Goal: Information Seeking & Learning: Learn about a topic

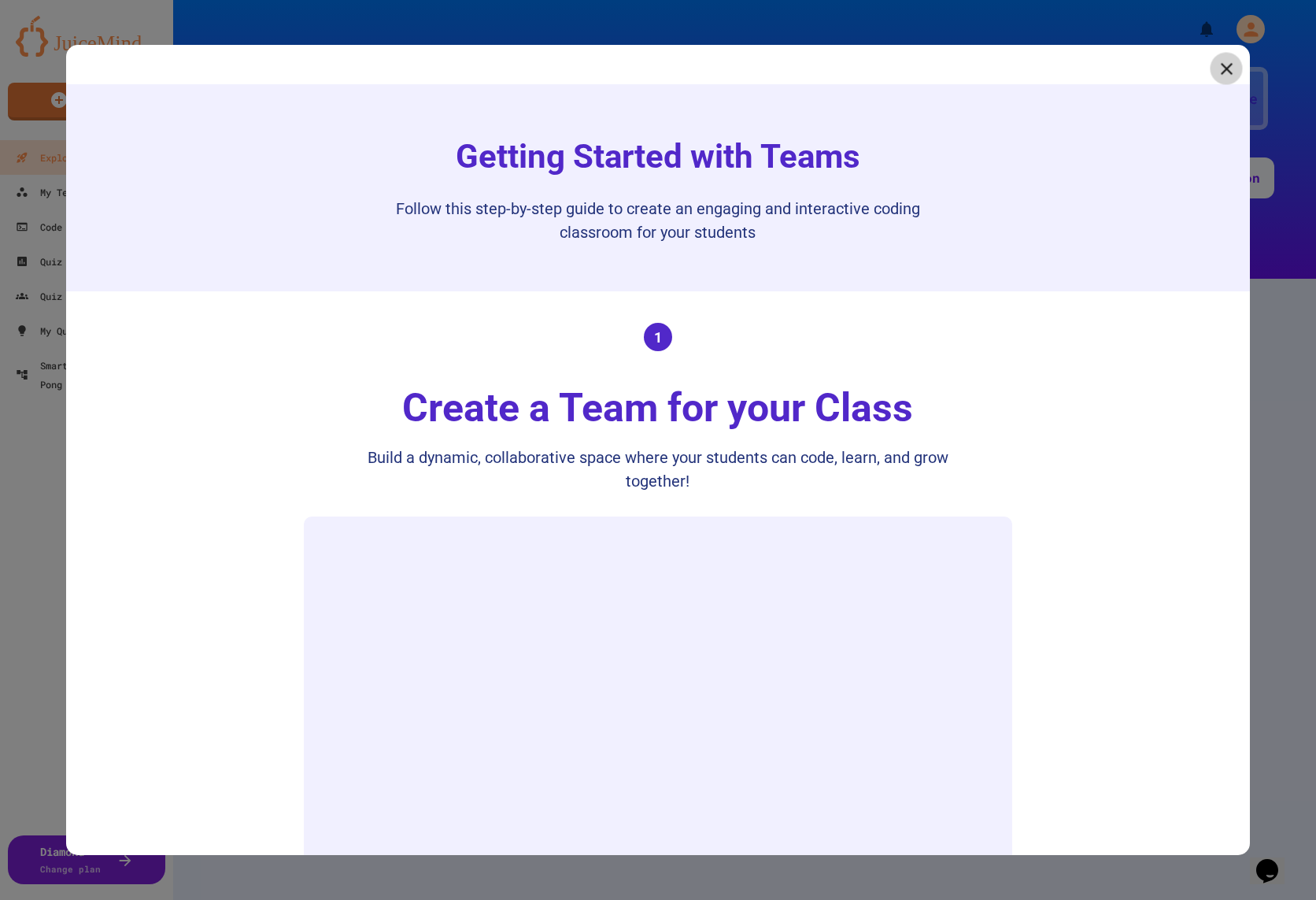
click at [1212, 67] on link at bounding box center [1227, 69] width 32 height 32
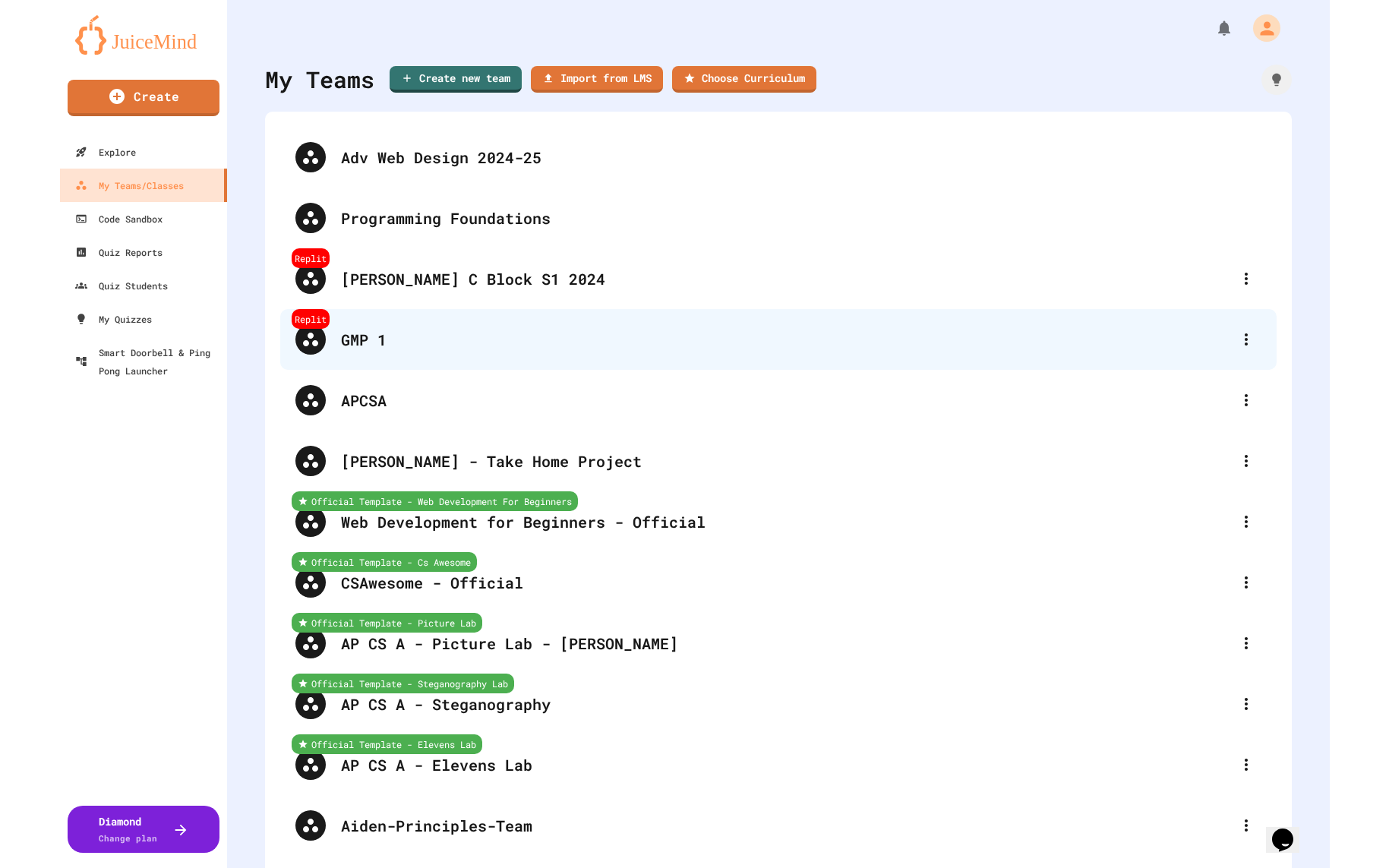
scroll to position [5493, 0]
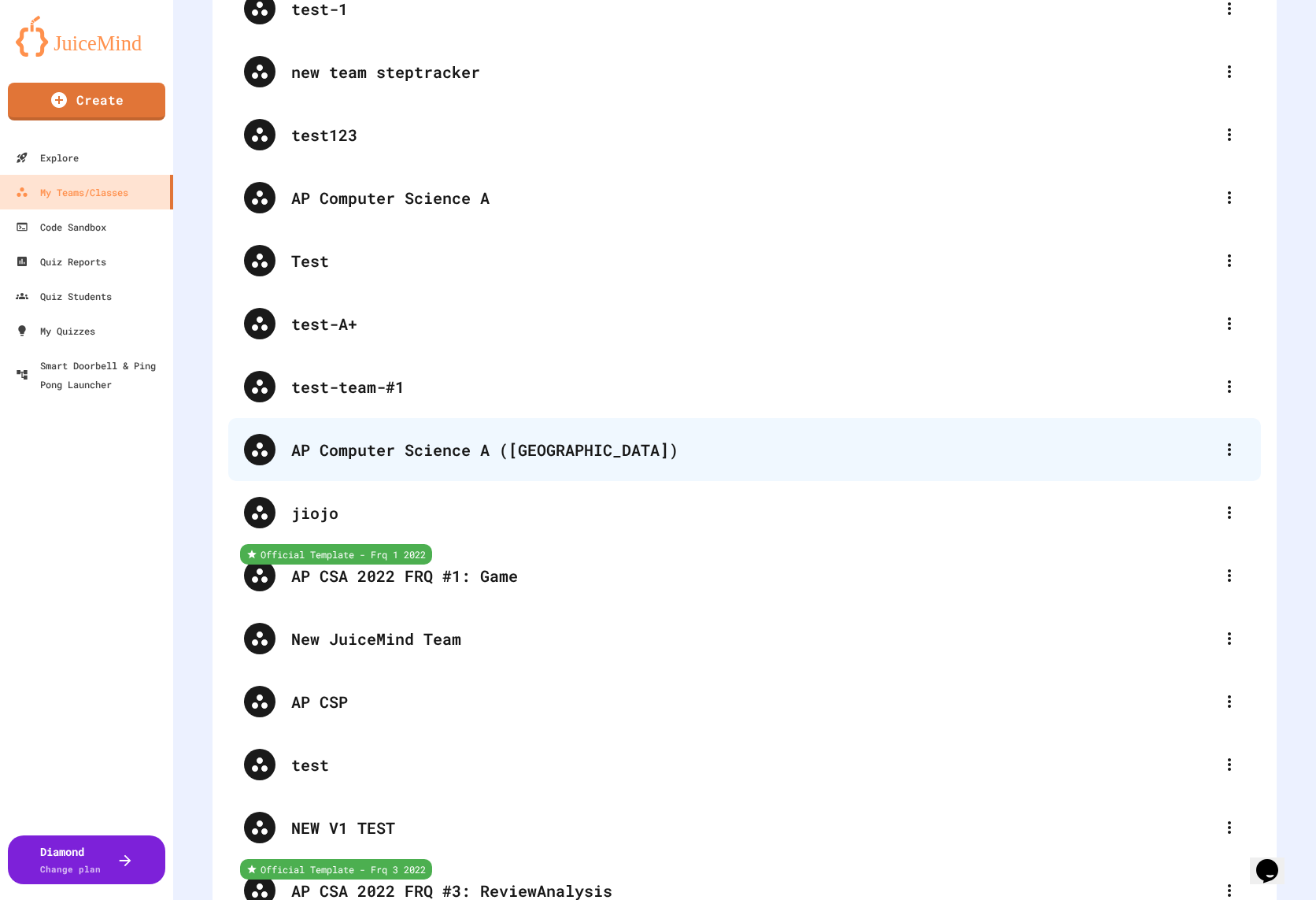
click at [449, 454] on div "AP Computer Science A ([GEOGRAPHIC_DATA])" at bounding box center [752, 449] width 923 height 23
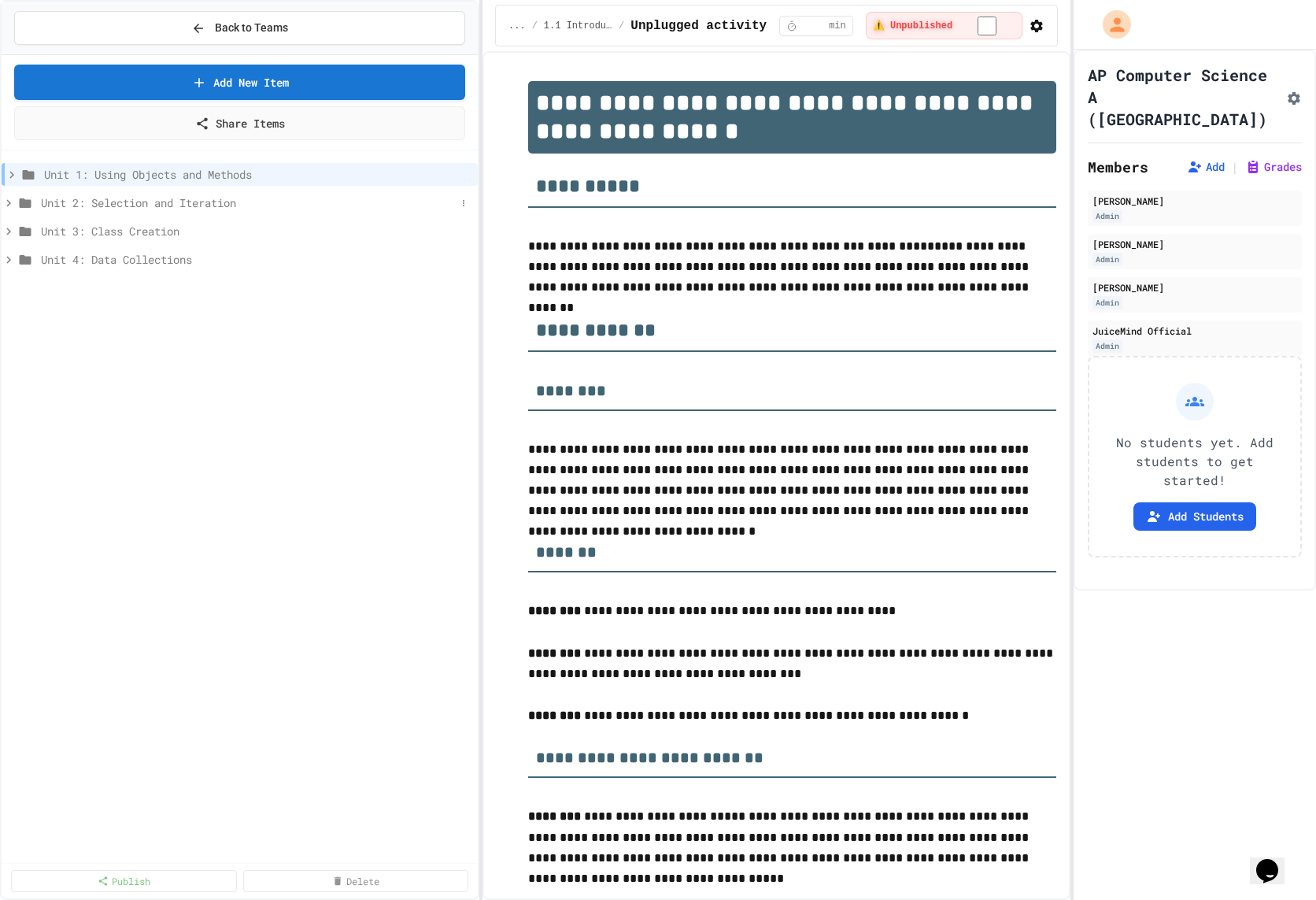
click at [226, 197] on span "Unit 2: Selection and Iteration" at bounding box center [249, 202] width 415 height 16
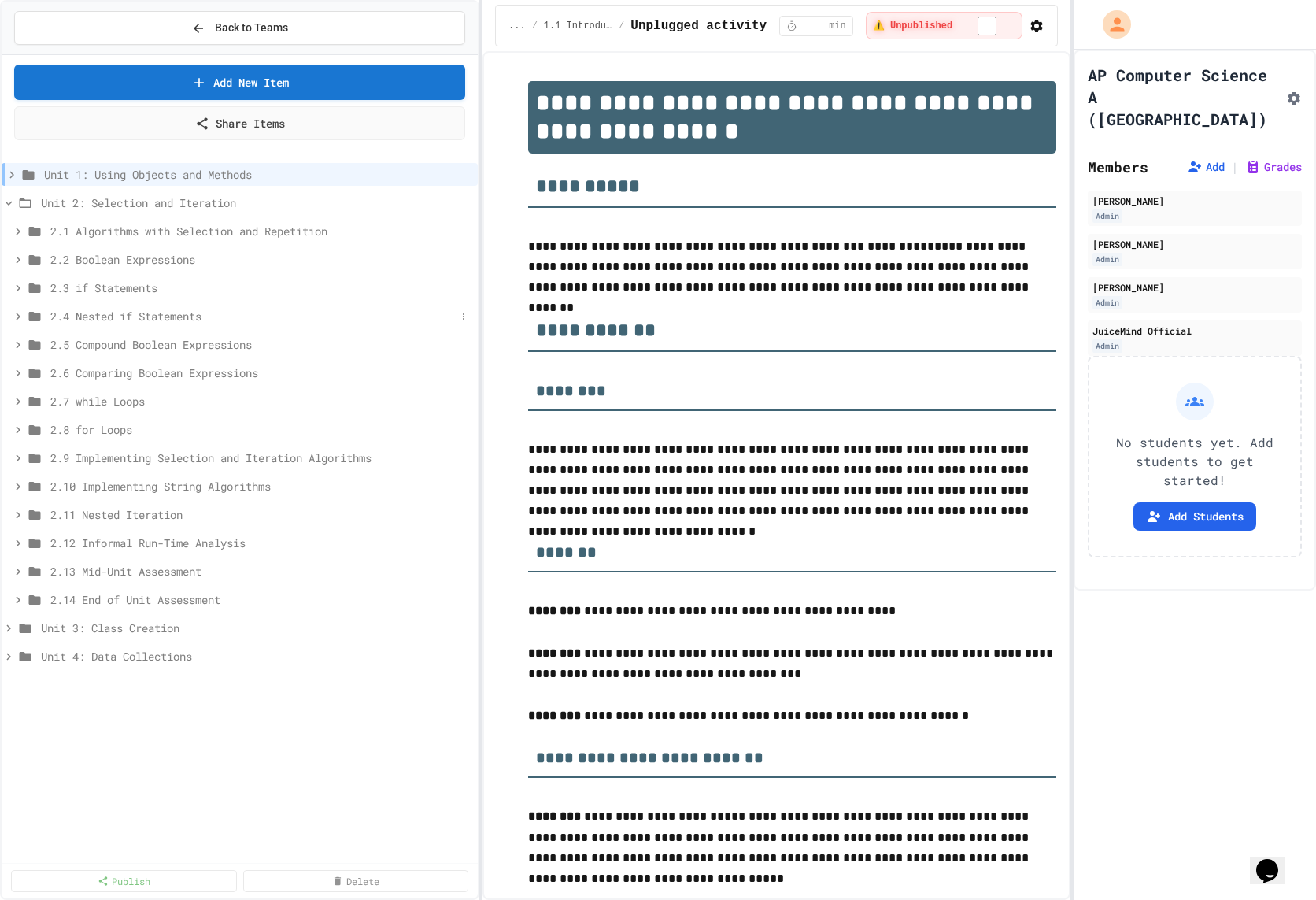
click at [224, 313] on span "2.4 Nested if Statements" at bounding box center [252, 316] width 405 height 16
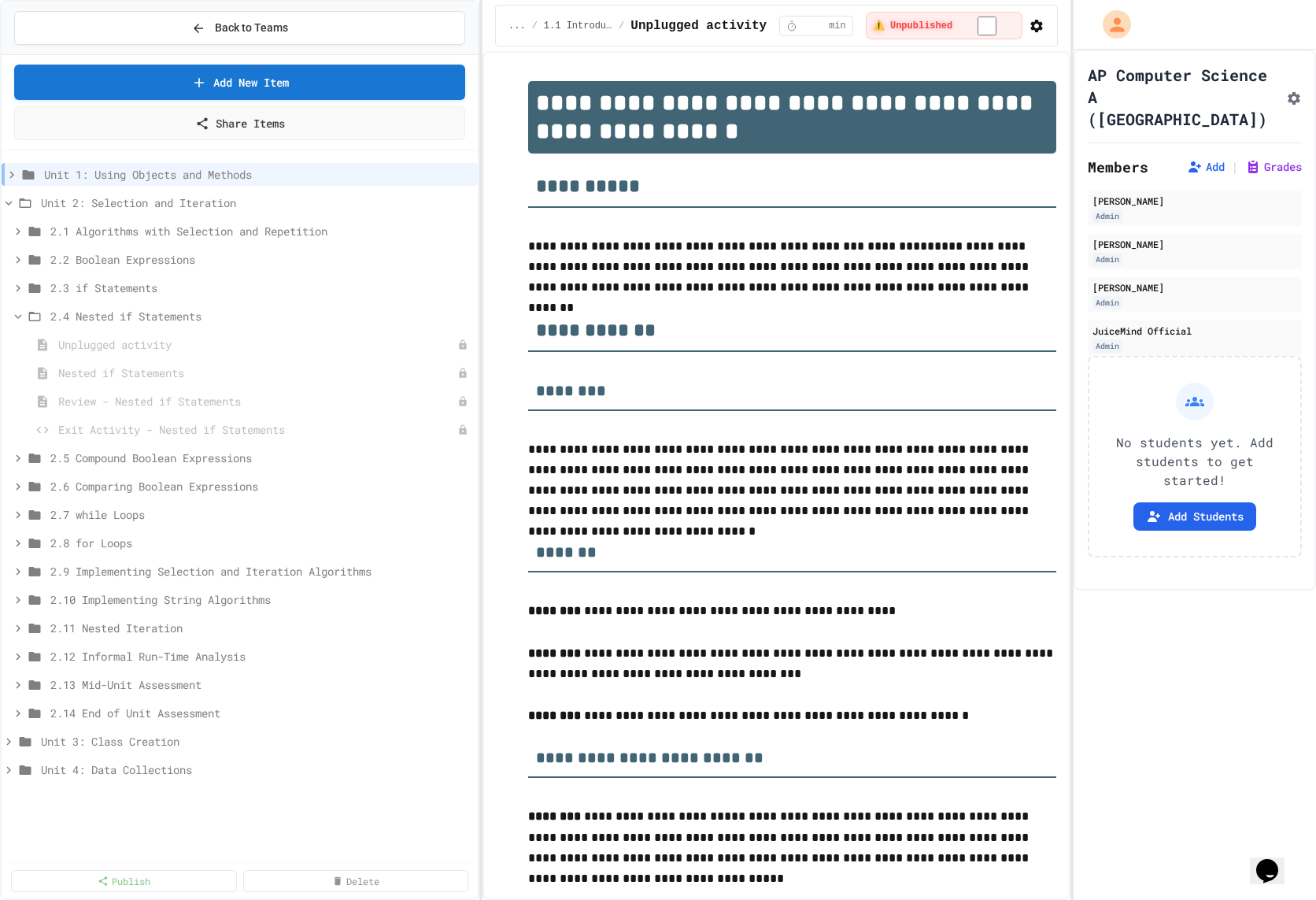
click at [206, 355] on div "Unplugged activity" at bounding box center [240, 348] width 476 height 29
click at [206, 373] on span "Nested if Statements" at bounding box center [250, 373] width 384 height 16
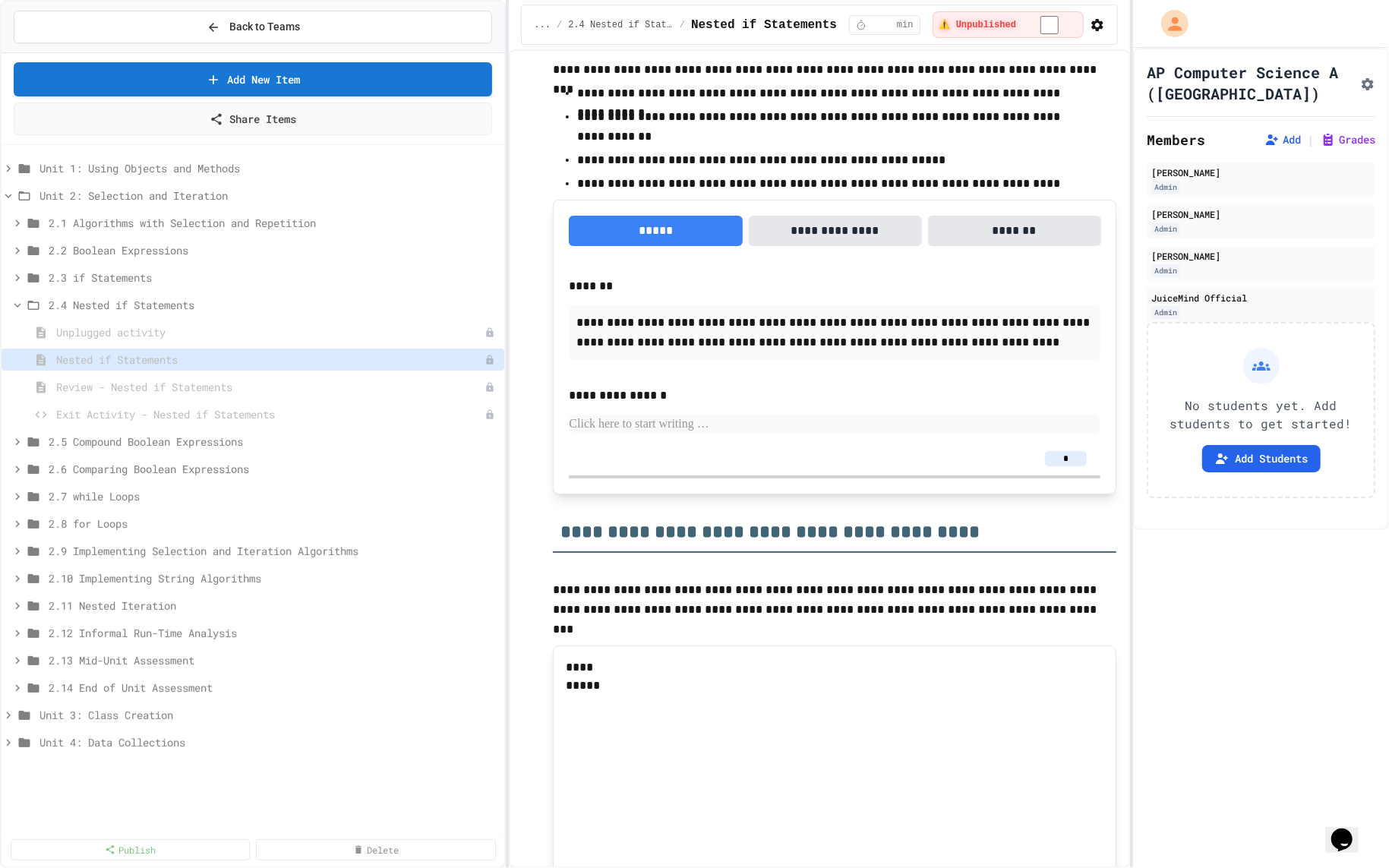
scroll to position [5005, 0]
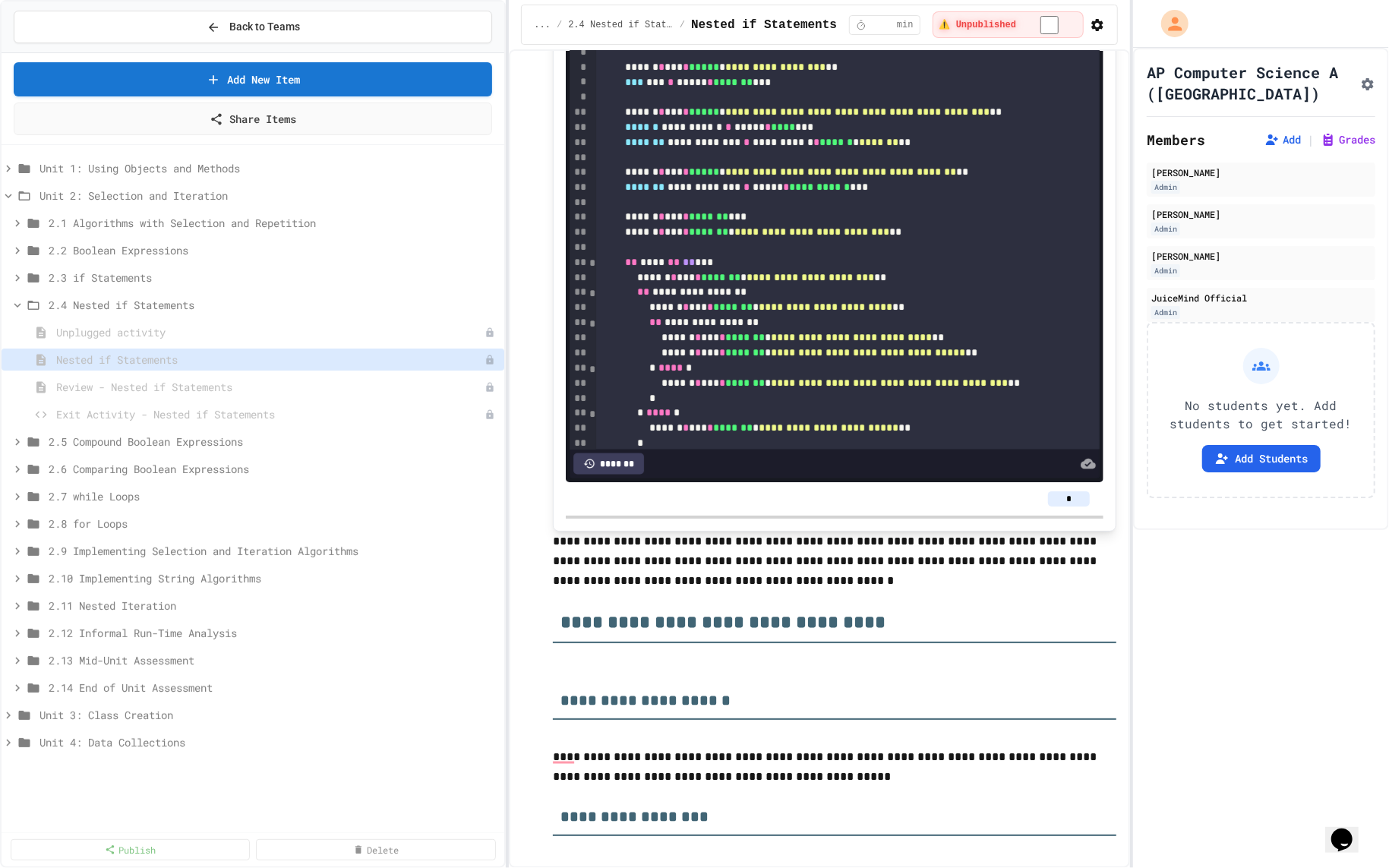
scroll to position [5820, 0]
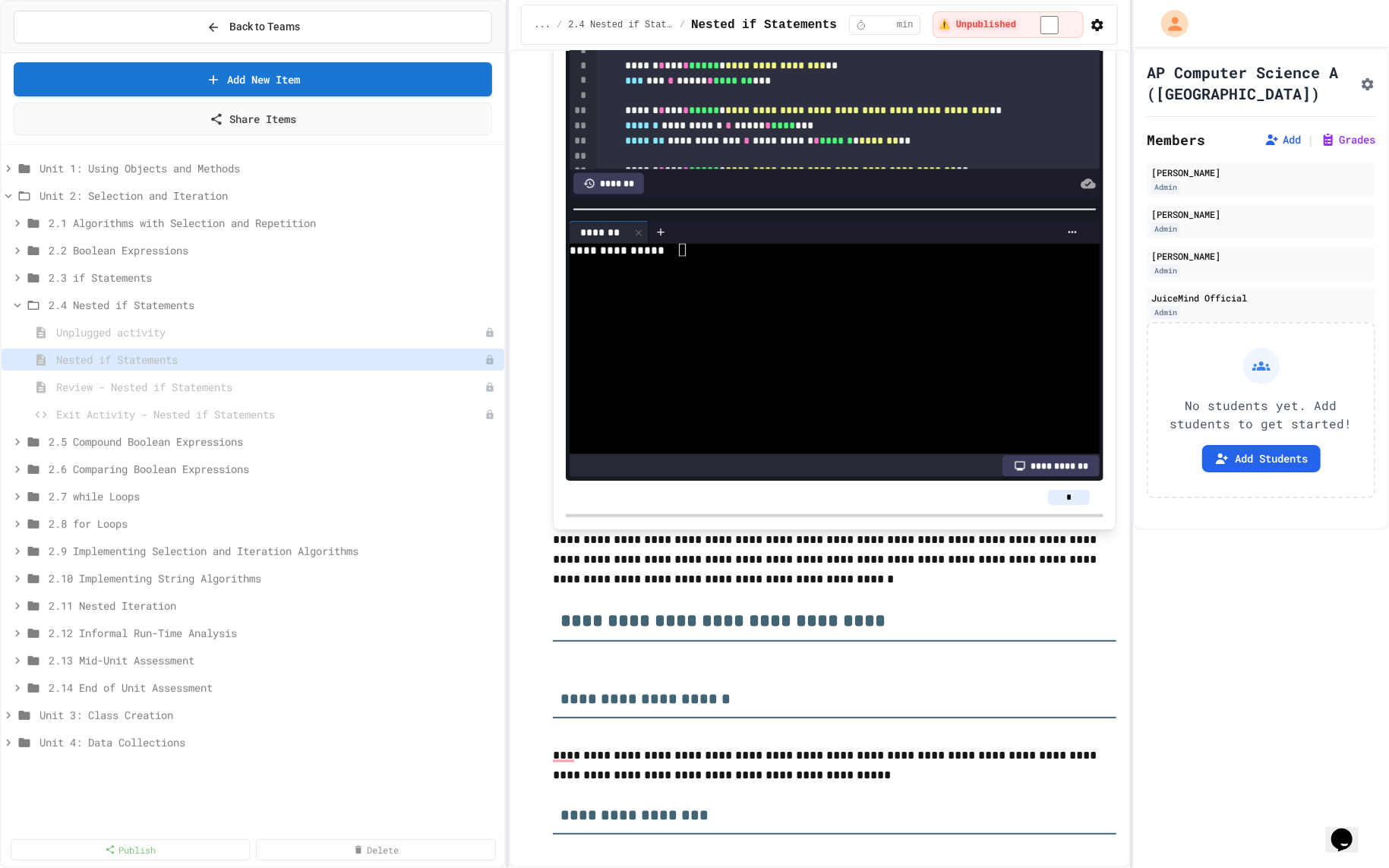
click at [826, 269] on div "To enrich screen reader interactions, please activate Accessibility in Grammarl…" at bounding box center [826, 262] width 513 height 13
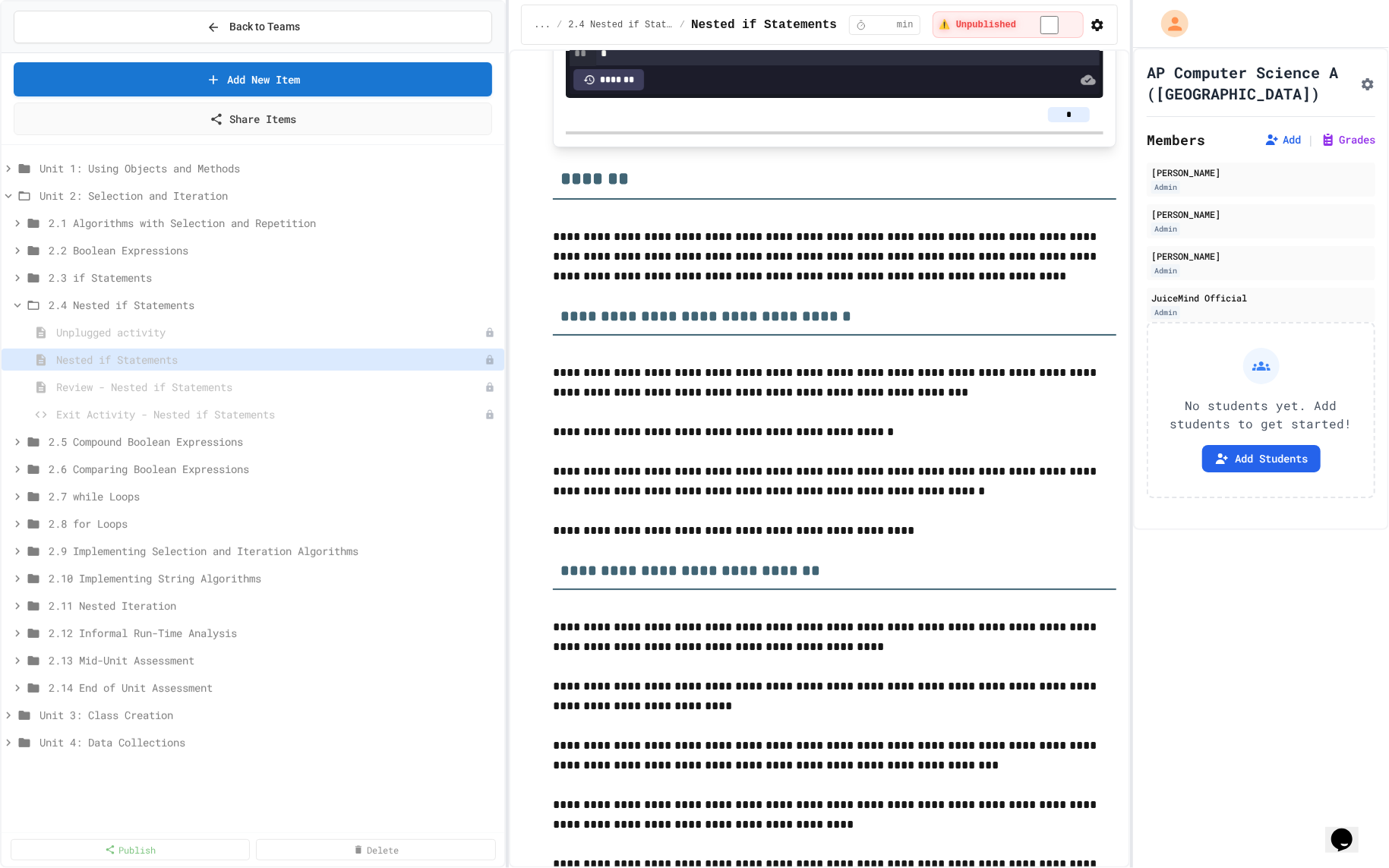
scroll to position [7949, 0]
click at [210, 267] on div "2.3 if Statements" at bounding box center [253, 277] width 503 height 22
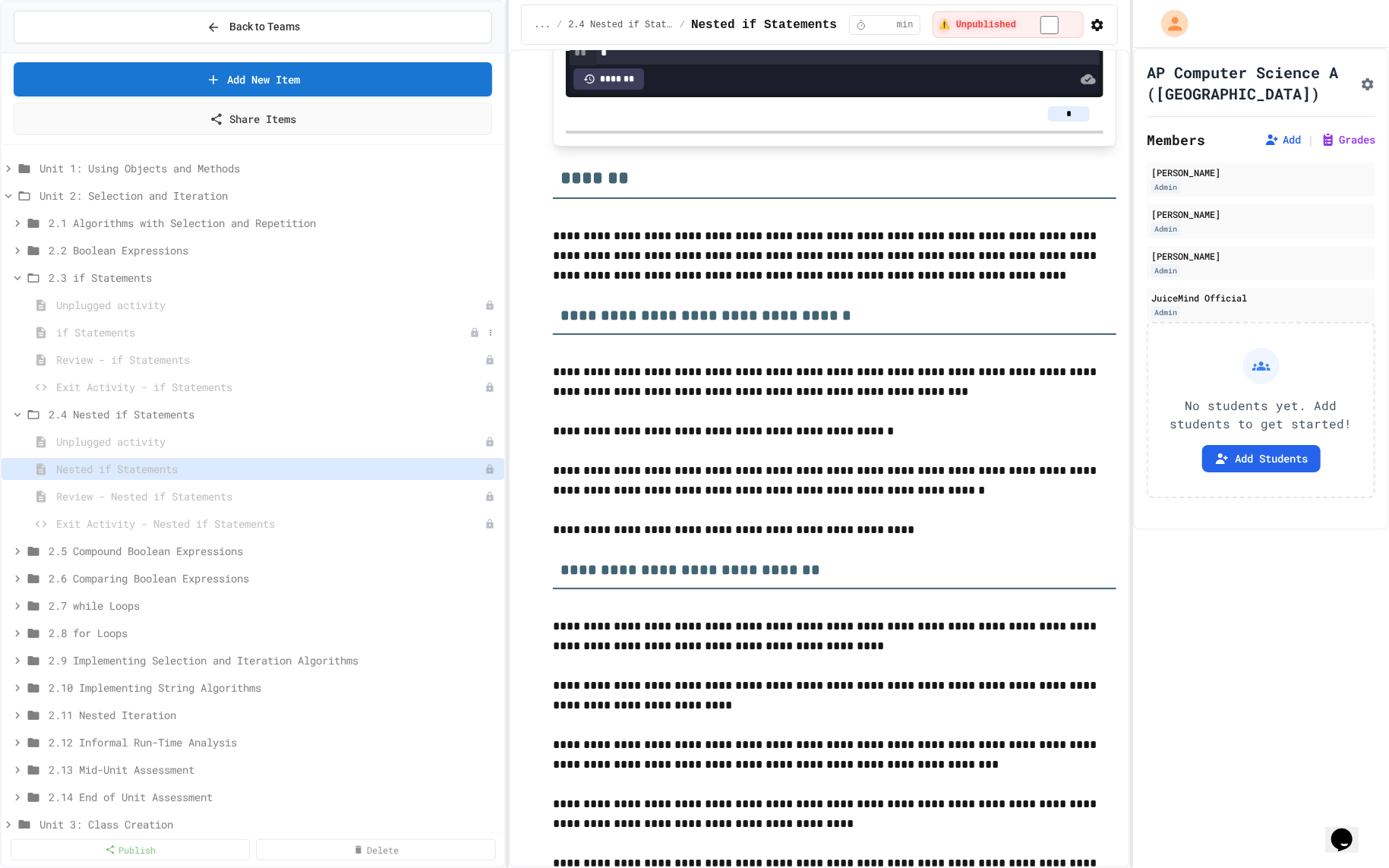
click at [166, 329] on span "if Statements" at bounding box center [263, 332] width 413 height 16
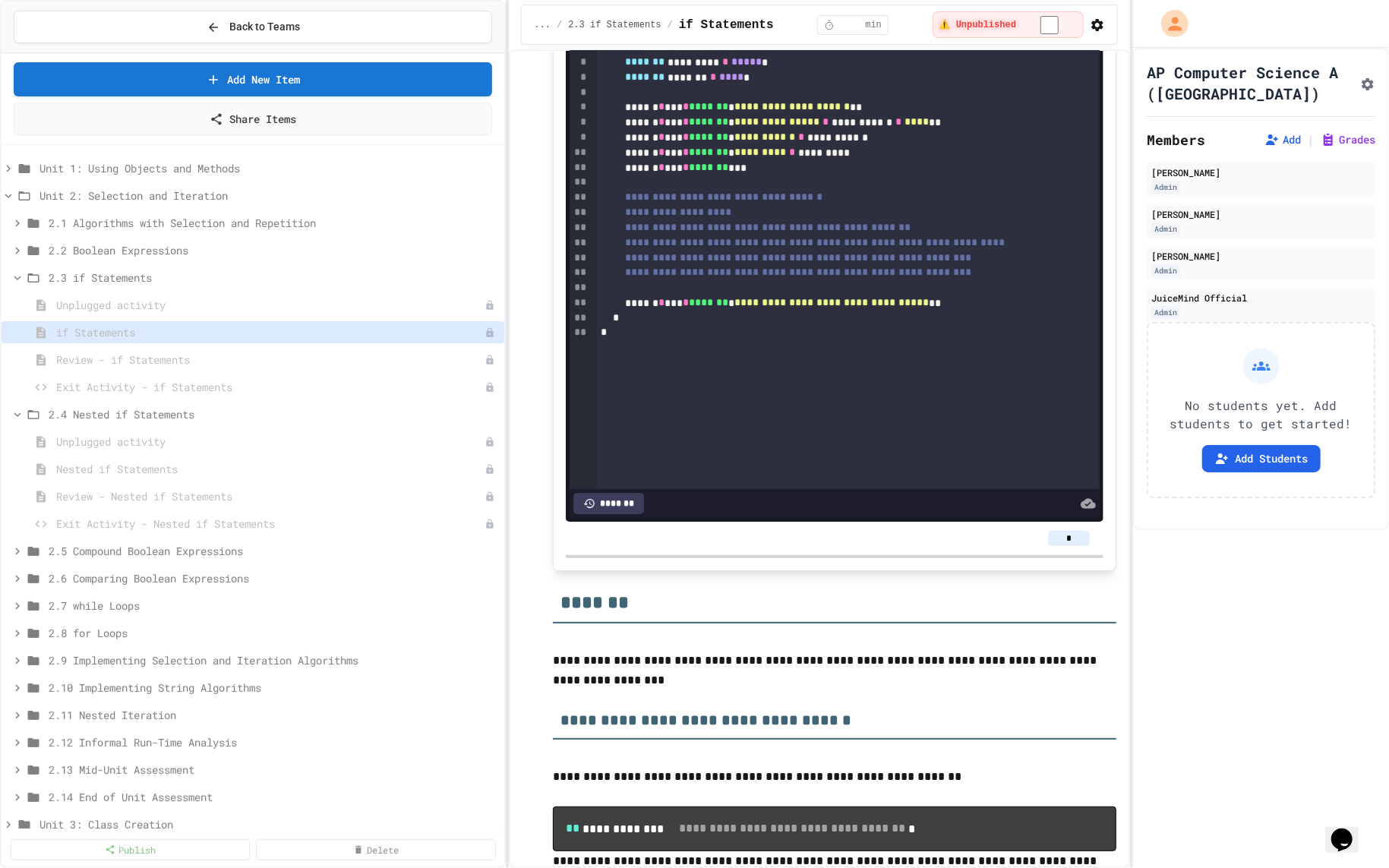
scroll to position [8113, 0]
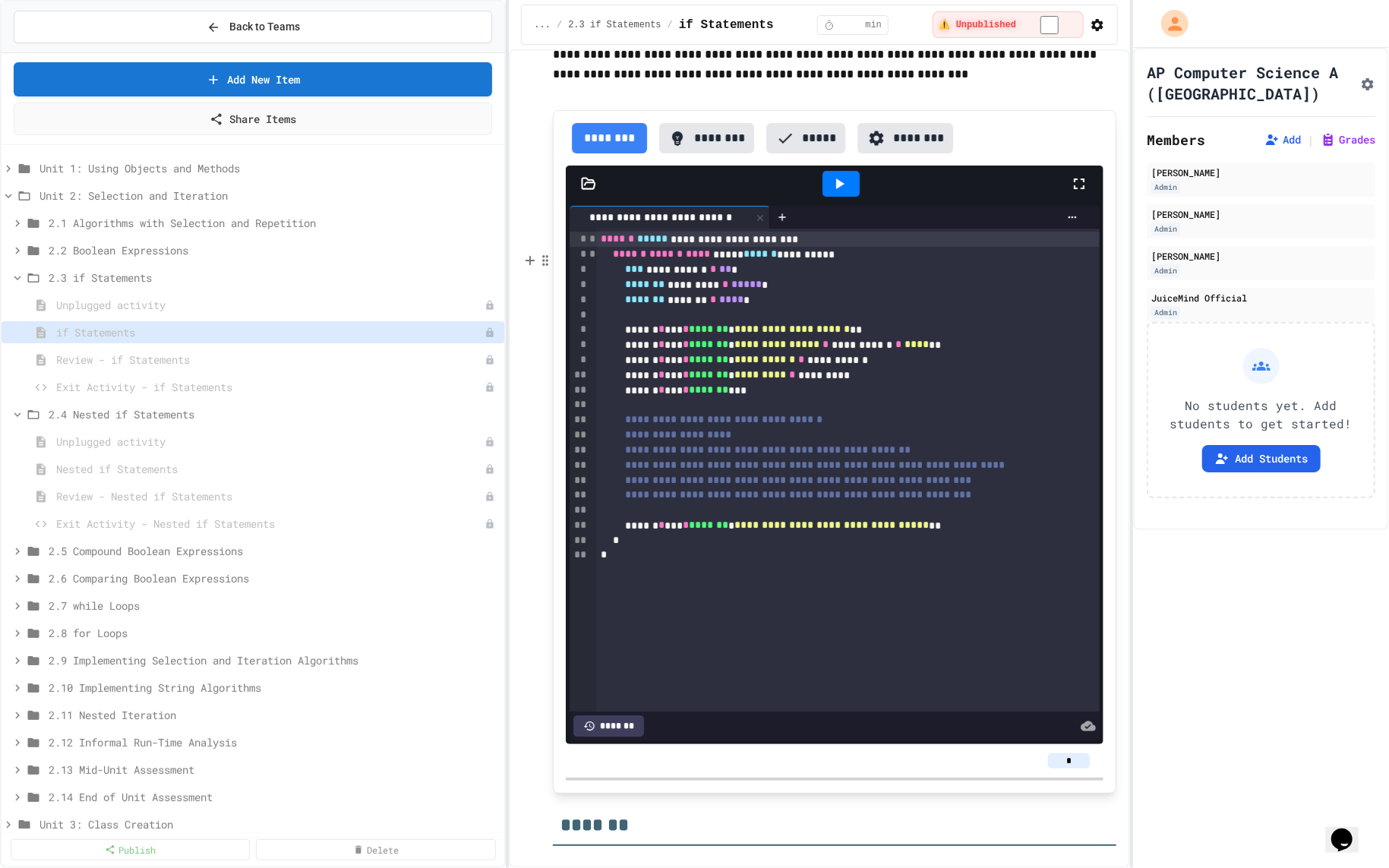
click at [699, 153] on button "********" at bounding box center [707, 138] width 95 height 30
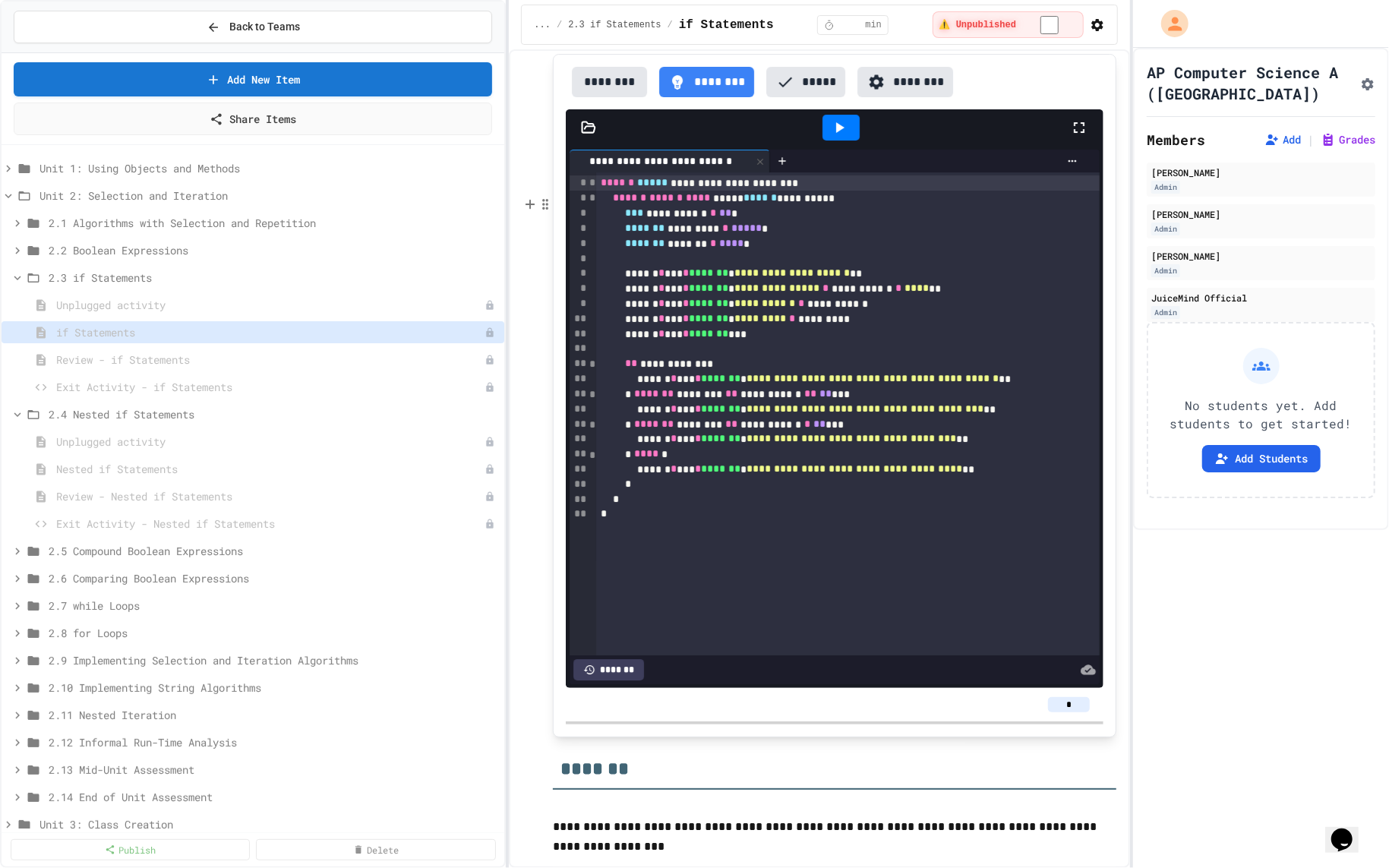
scroll to position [8173, 0]
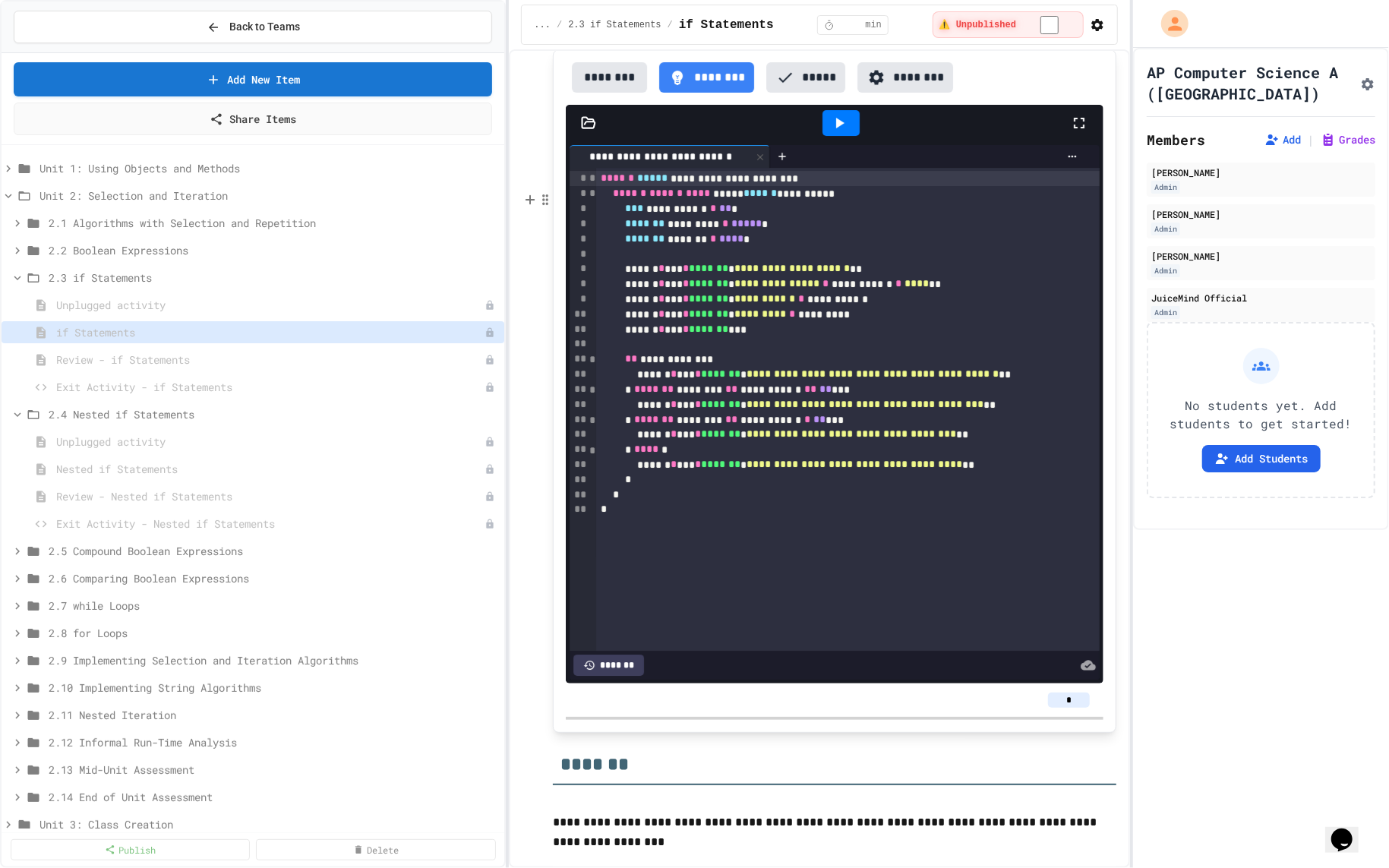
click at [602, 93] on button "********" at bounding box center [609, 77] width 75 height 30
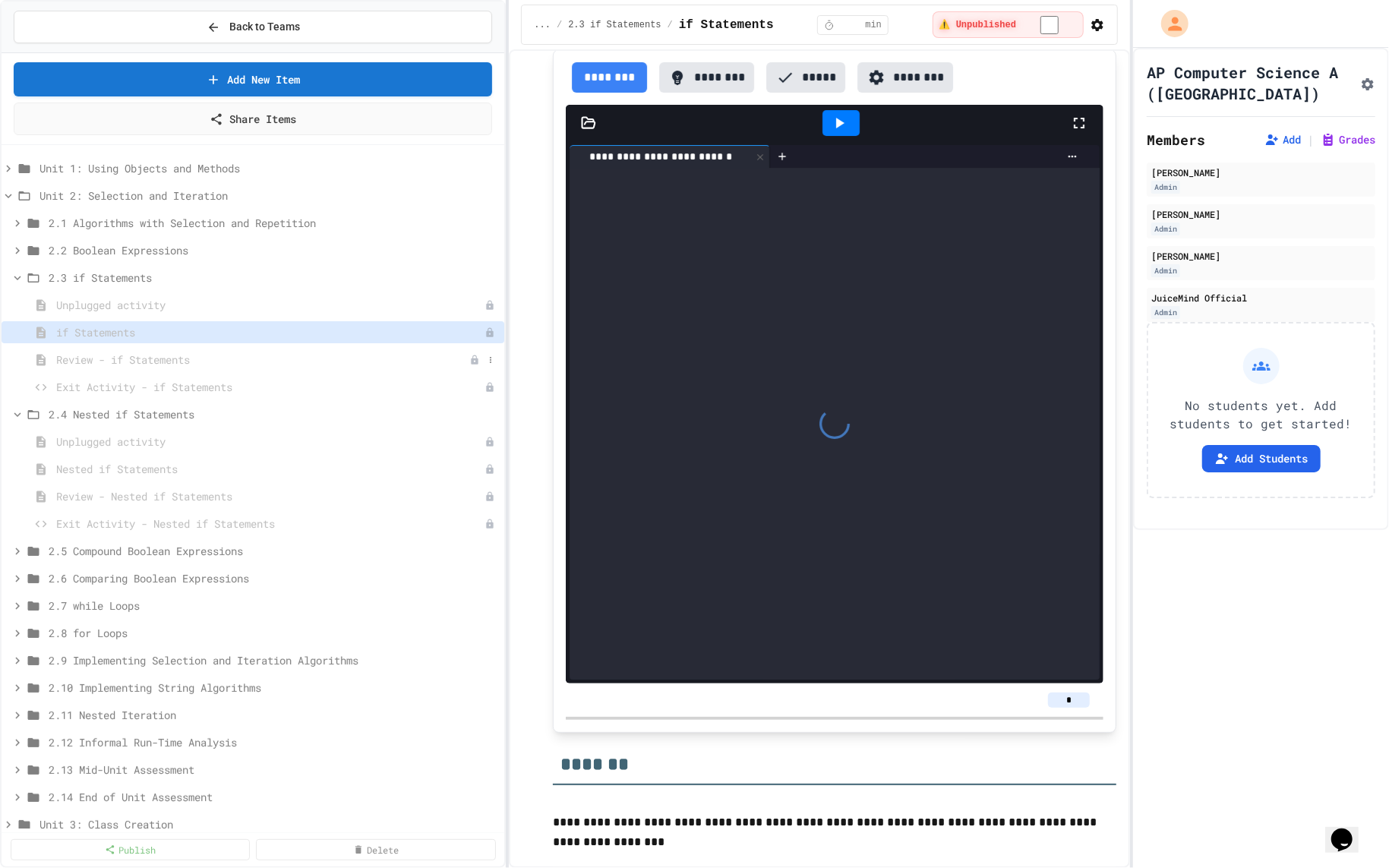
click at [325, 355] on span "Review - if Statements" at bounding box center [263, 360] width 413 height 16
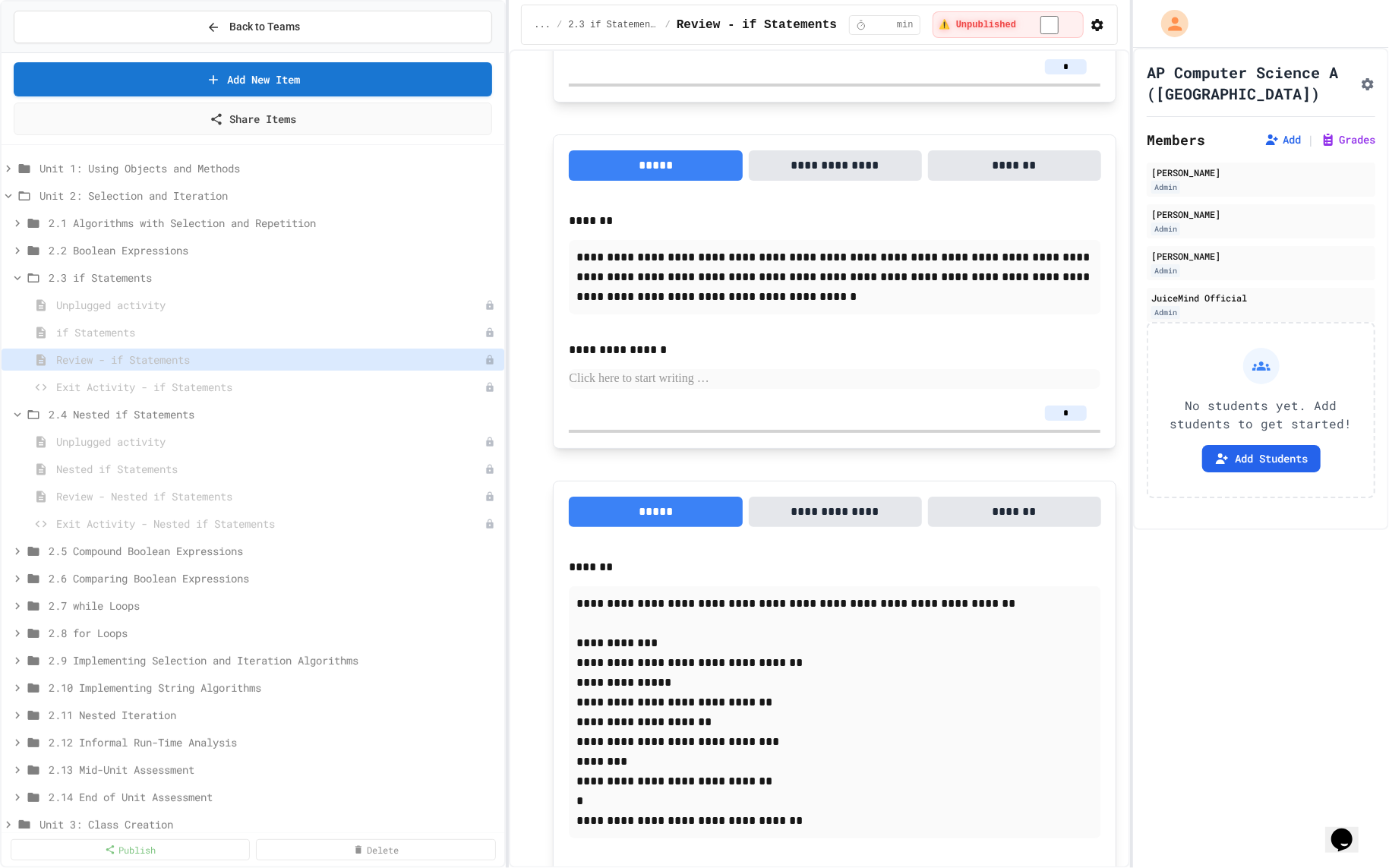
scroll to position [4392, 0]
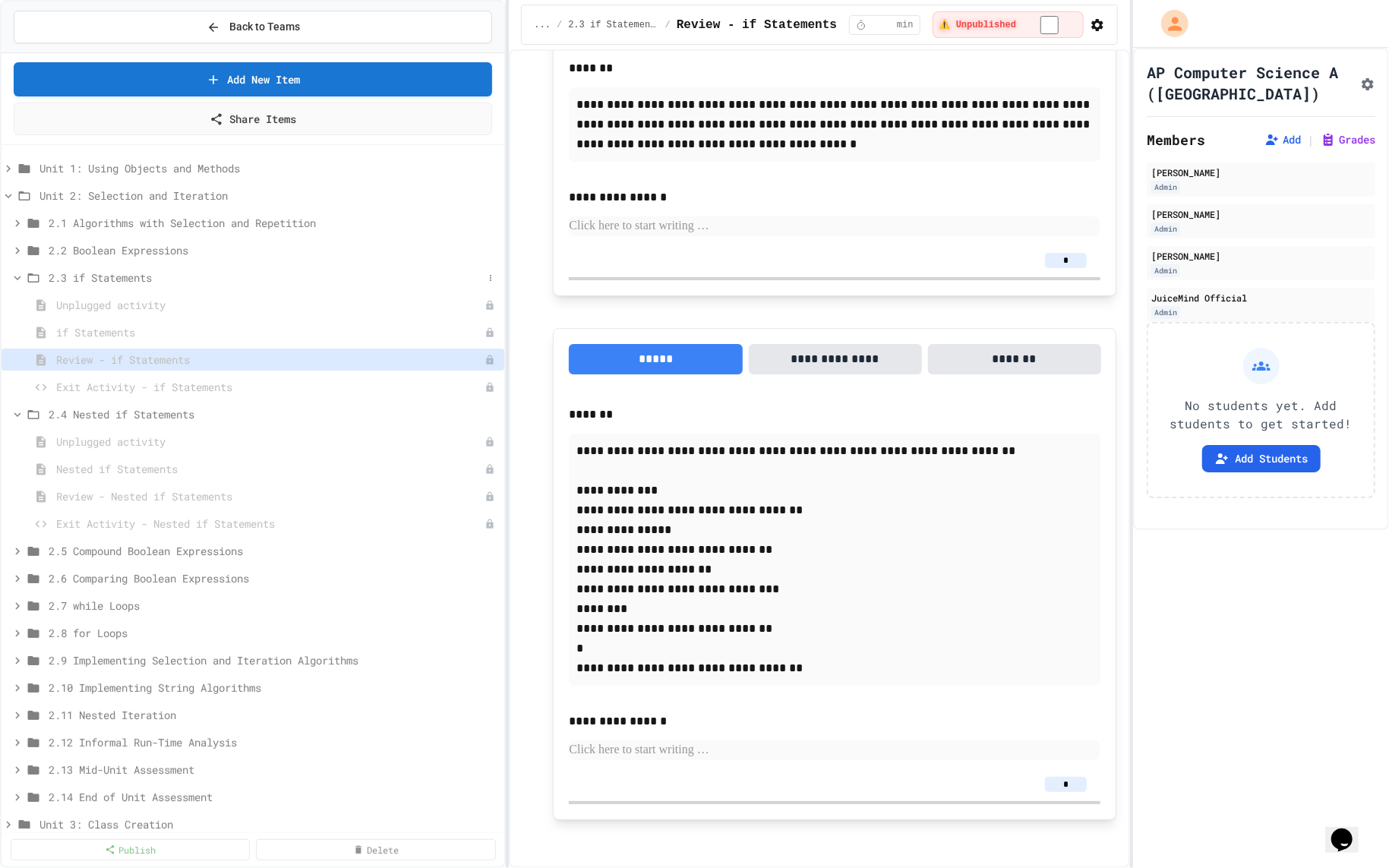
click at [191, 277] on span "2.3 if Statements" at bounding box center [265, 277] width 434 height 16
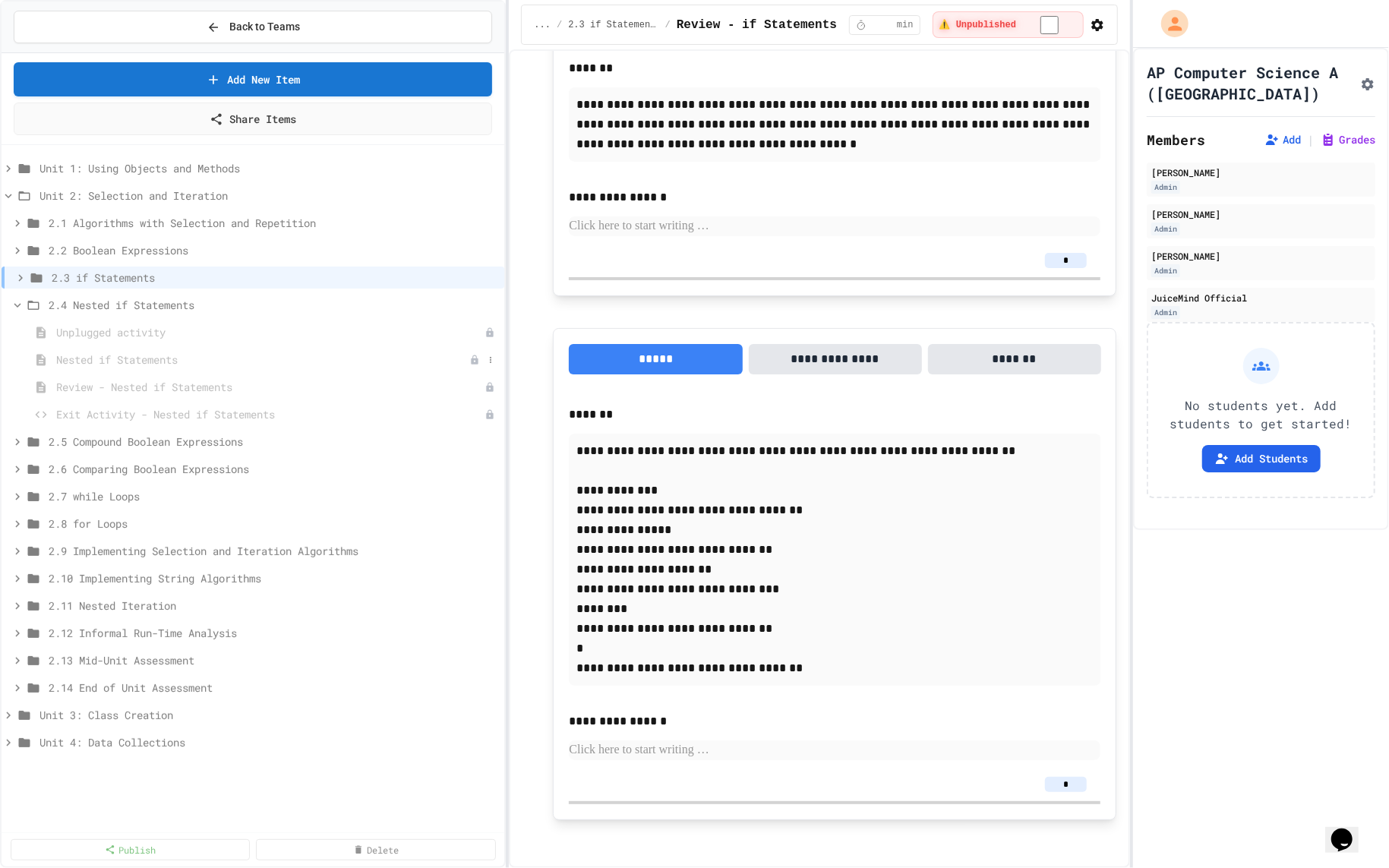
click at [168, 362] on span "Nested if Statements" at bounding box center [263, 360] width 413 height 16
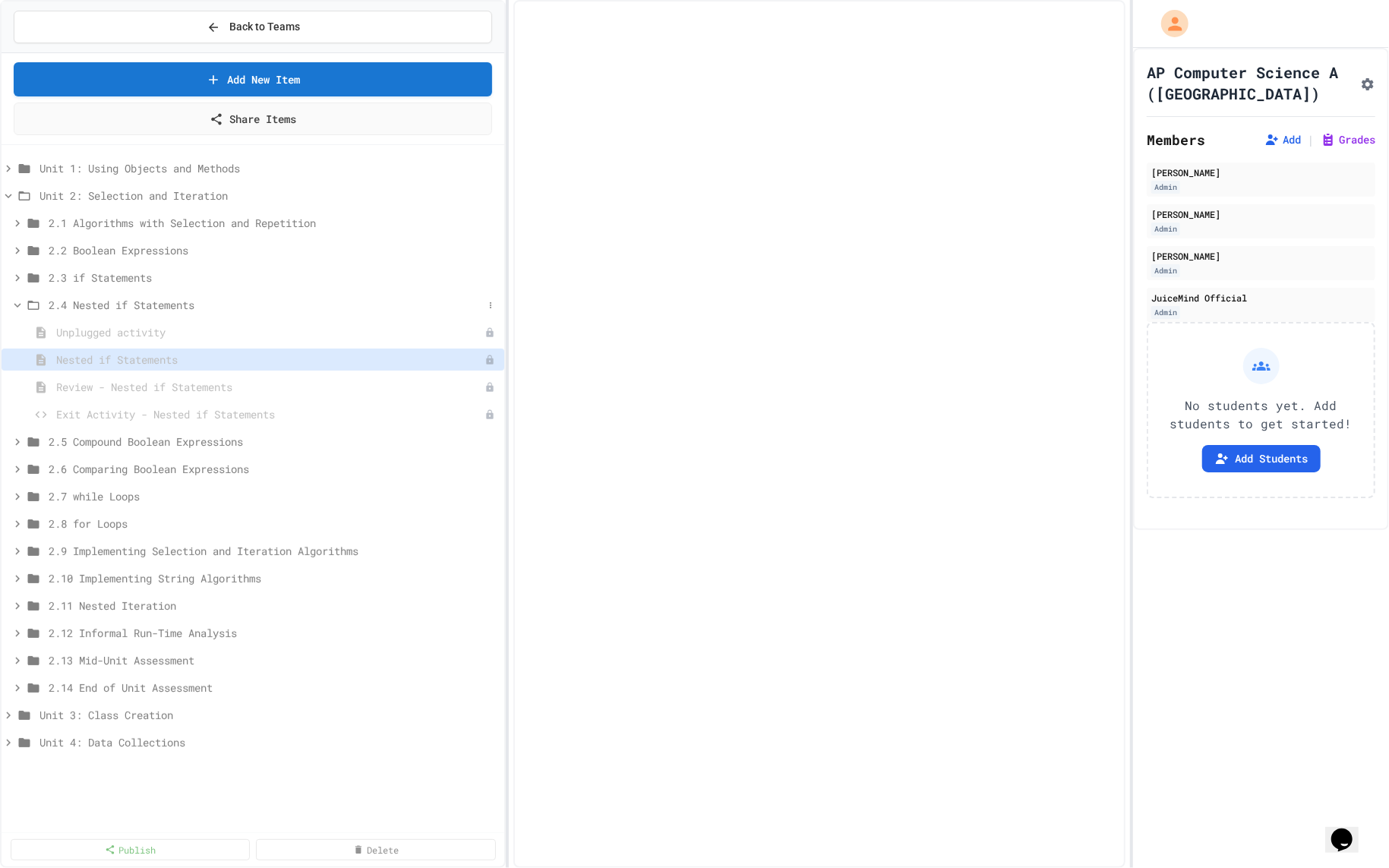
click at [169, 306] on span "2.4 Nested if Statements" at bounding box center [265, 305] width 434 height 16
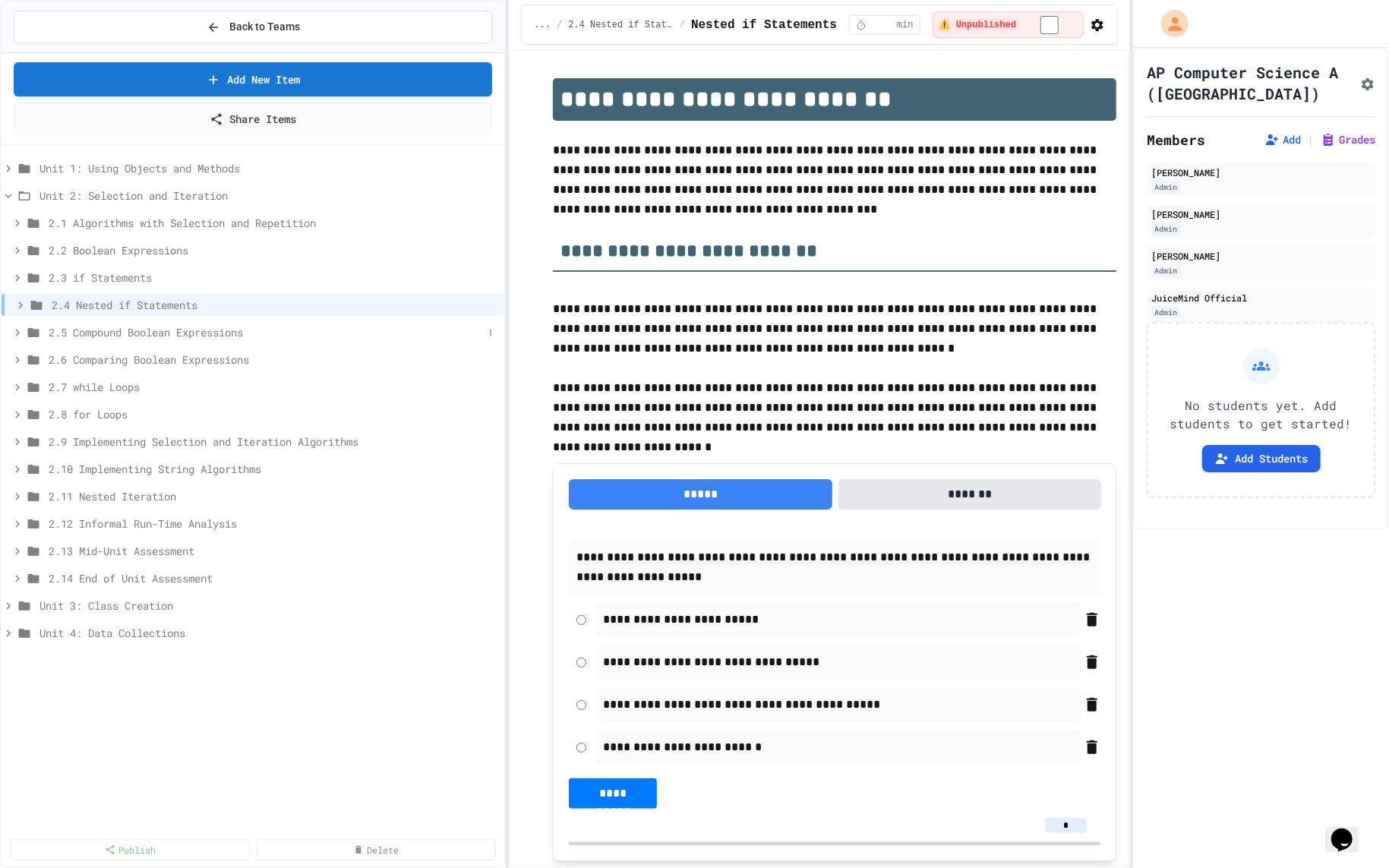
click at [167, 321] on div "2.5 Compound Boolean Expressions" at bounding box center [253, 332] width 503 height 22
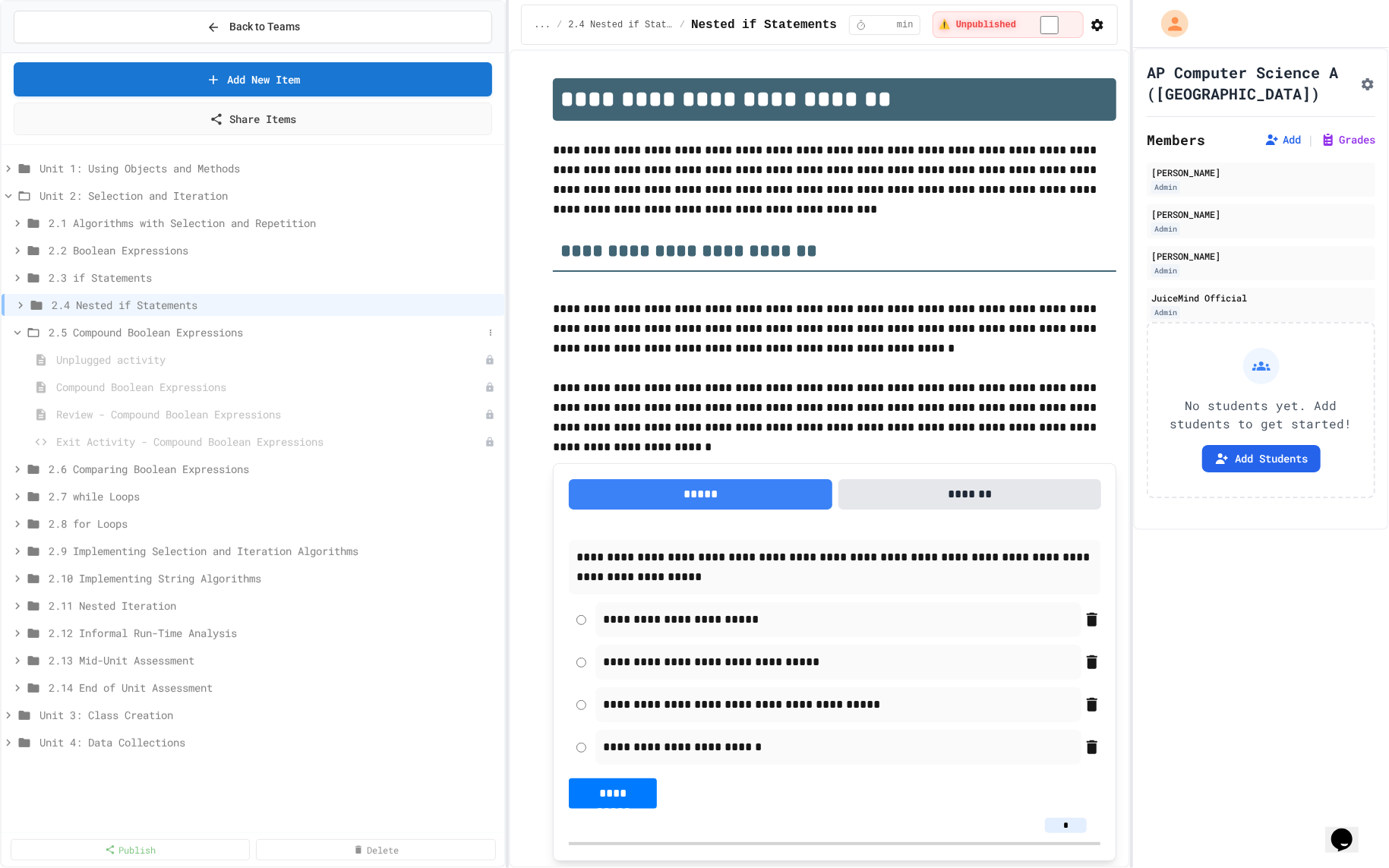
click at [166, 334] on span "2.5 Compound Boolean Expressions" at bounding box center [265, 332] width 434 height 16
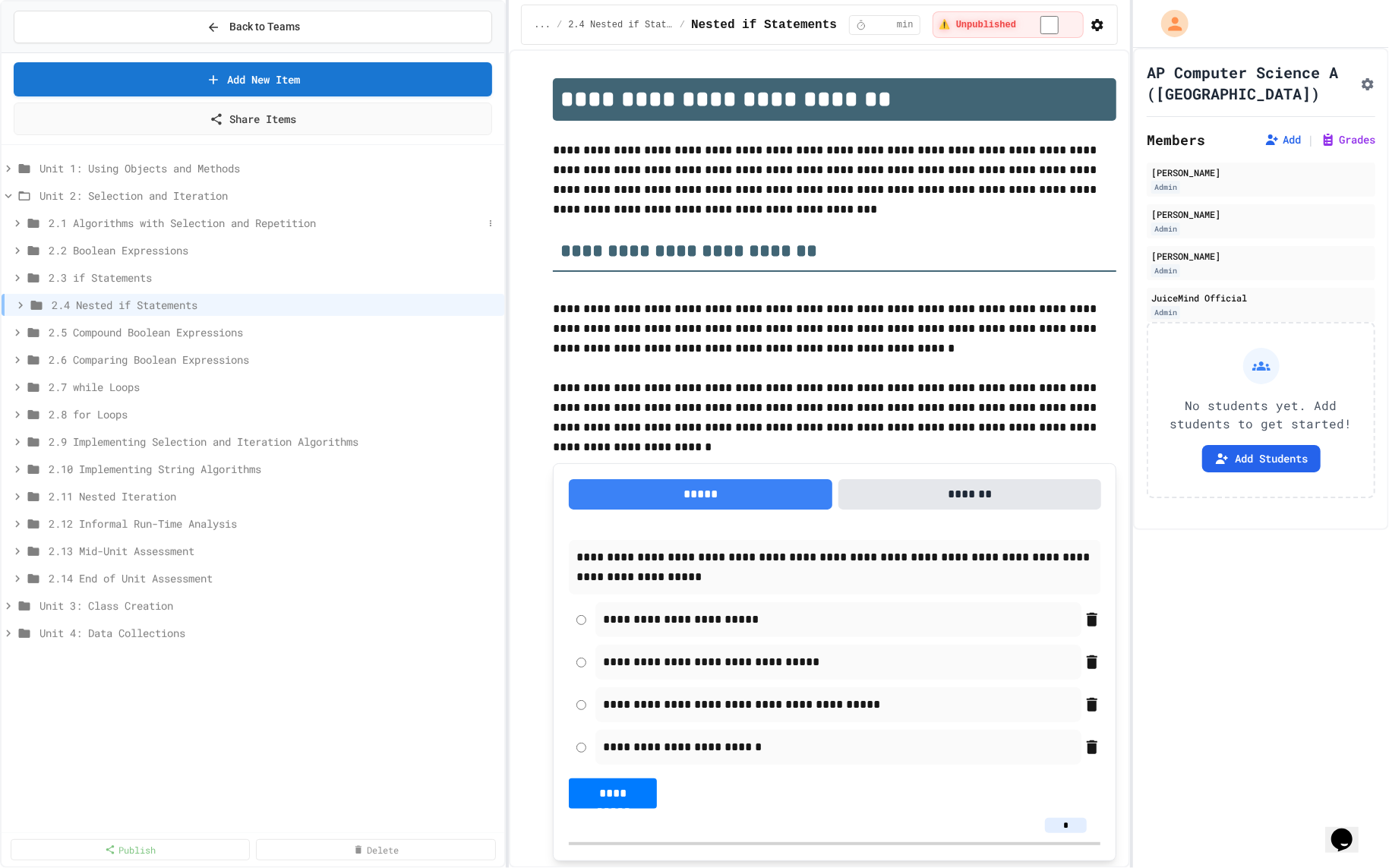
click at [190, 227] on span "2.1 Algorithms with Selection and Repetition" at bounding box center [265, 223] width 434 height 16
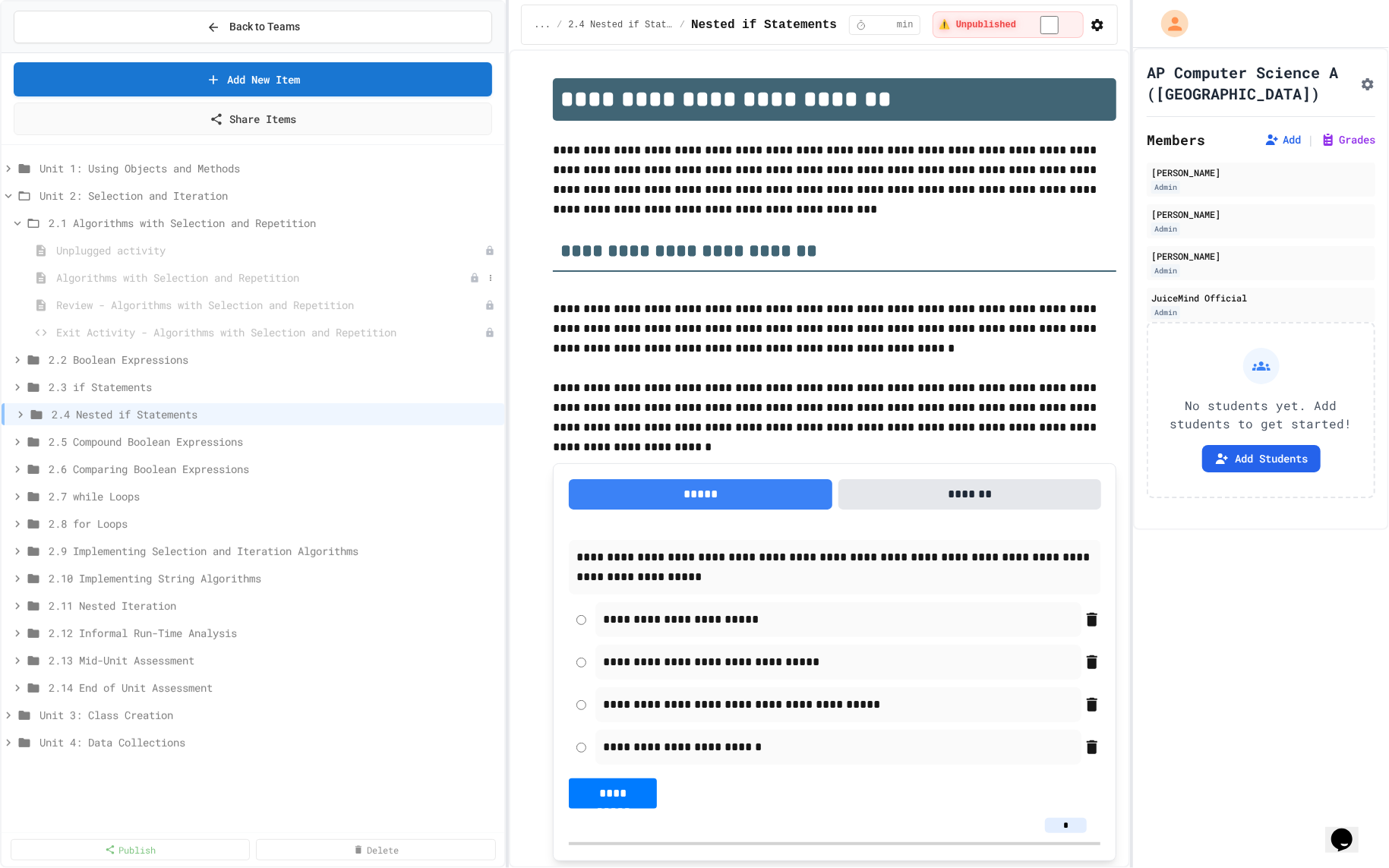
click at [175, 279] on span "Algorithms with Selection and Repetition" at bounding box center [263, 277] width 413 height 16
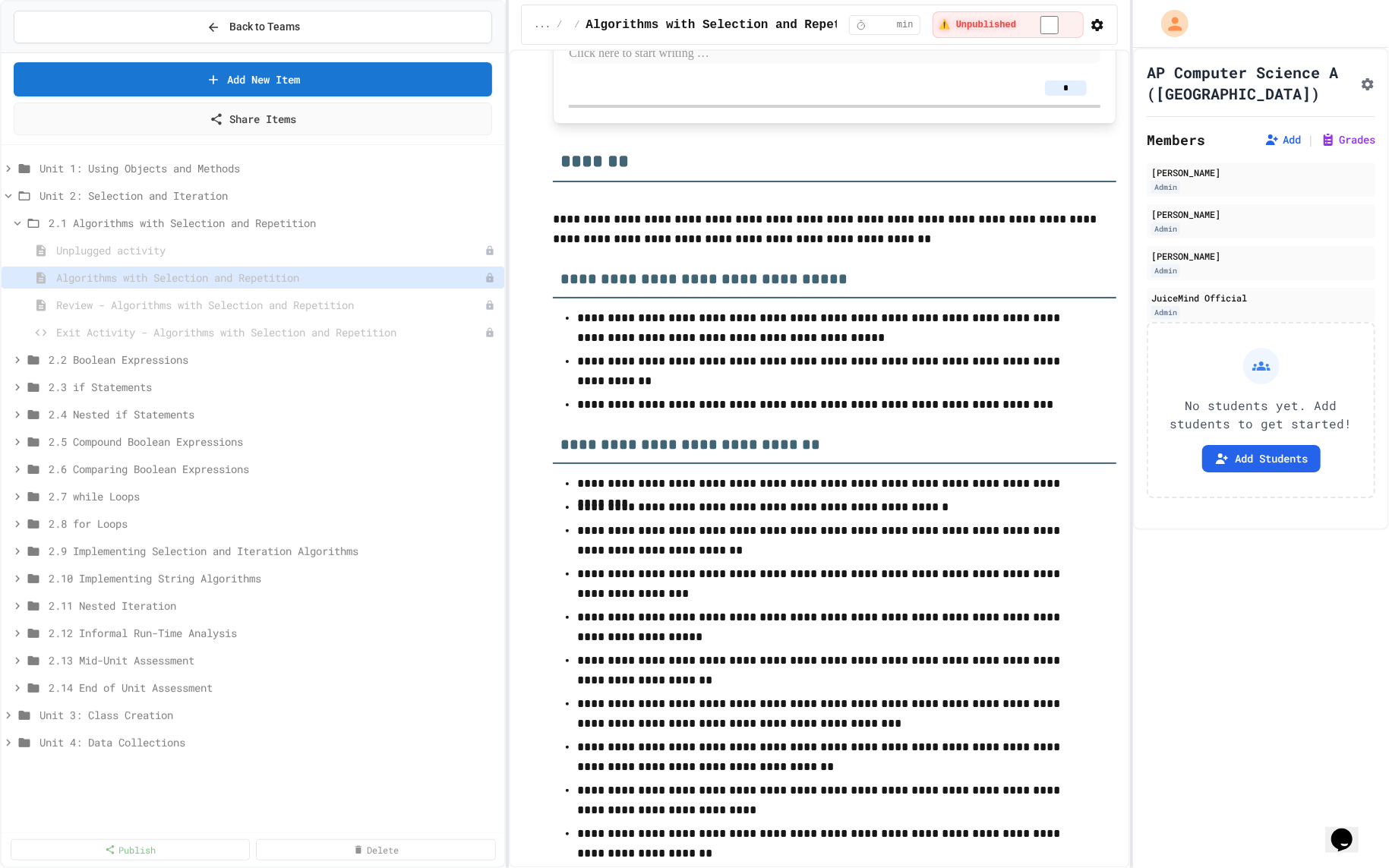
scroll to position [7237, 0]
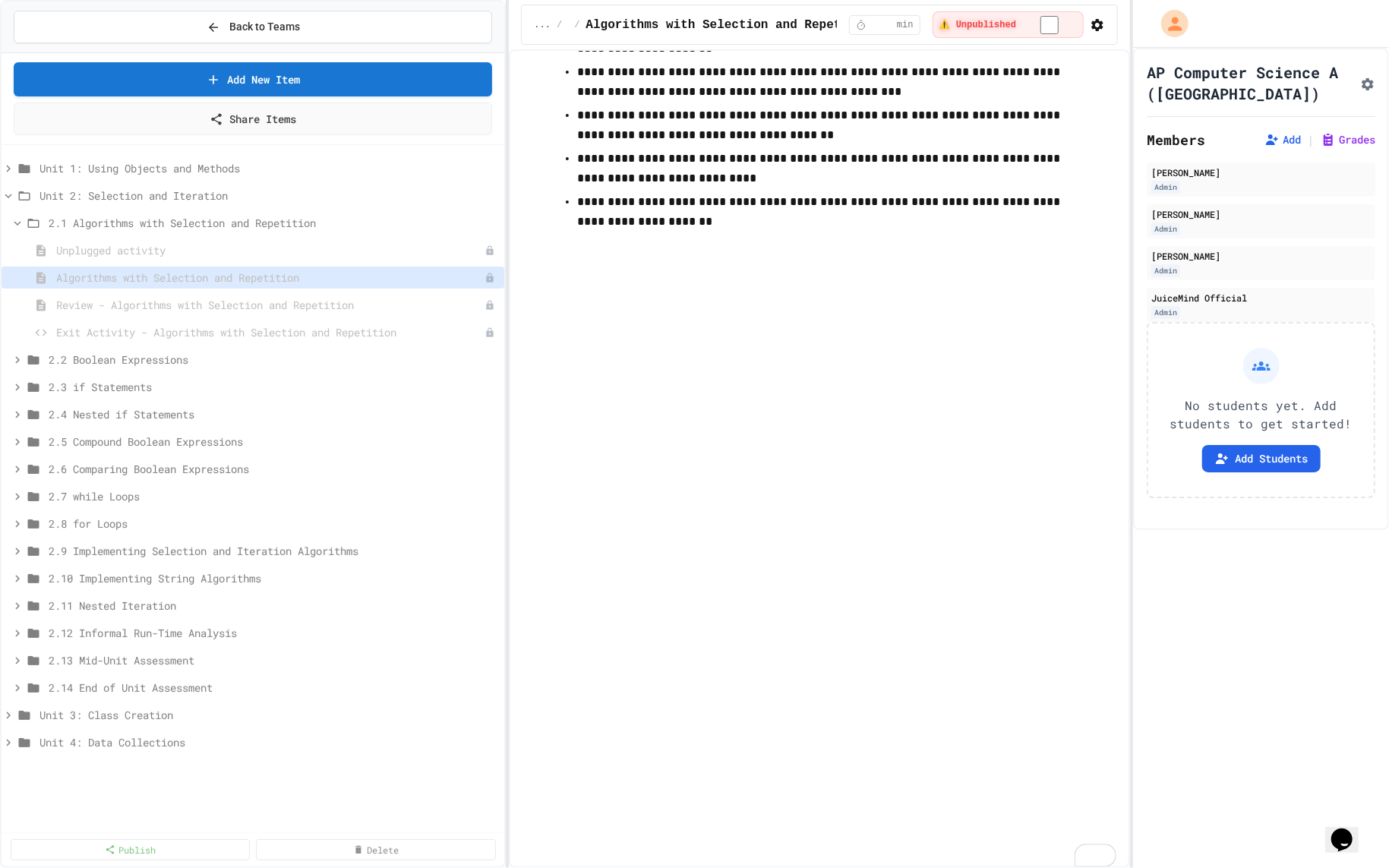
scroll to position [7889, 0]
click at [312, 223] on span "2.1 Algorithms with Selection and Repetition" at bounding box center [265, 223] width 434 height 16
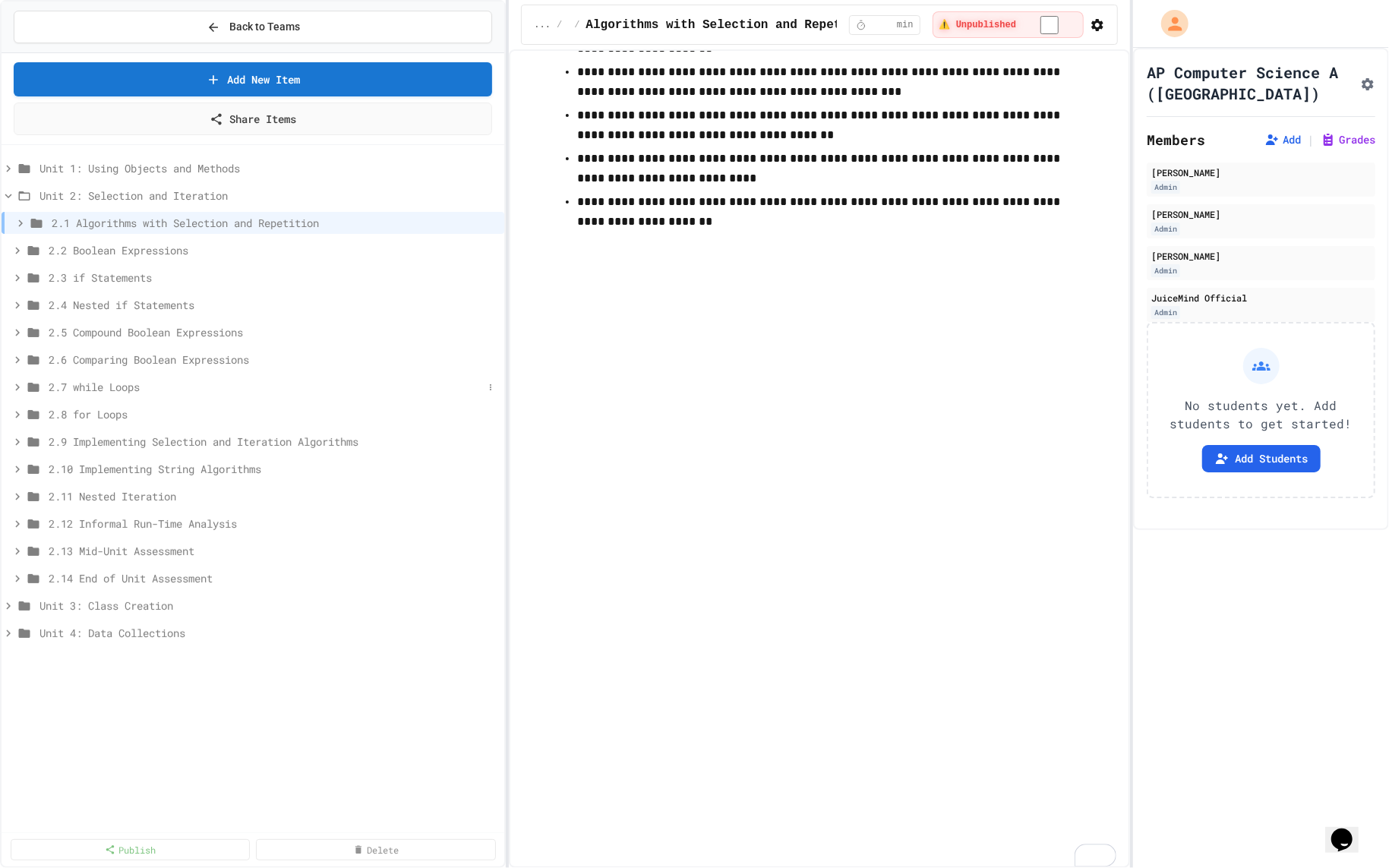
click at [273, 393] on div "2.7 while Loops" at bounding box center [253, 386] width 503 height 22
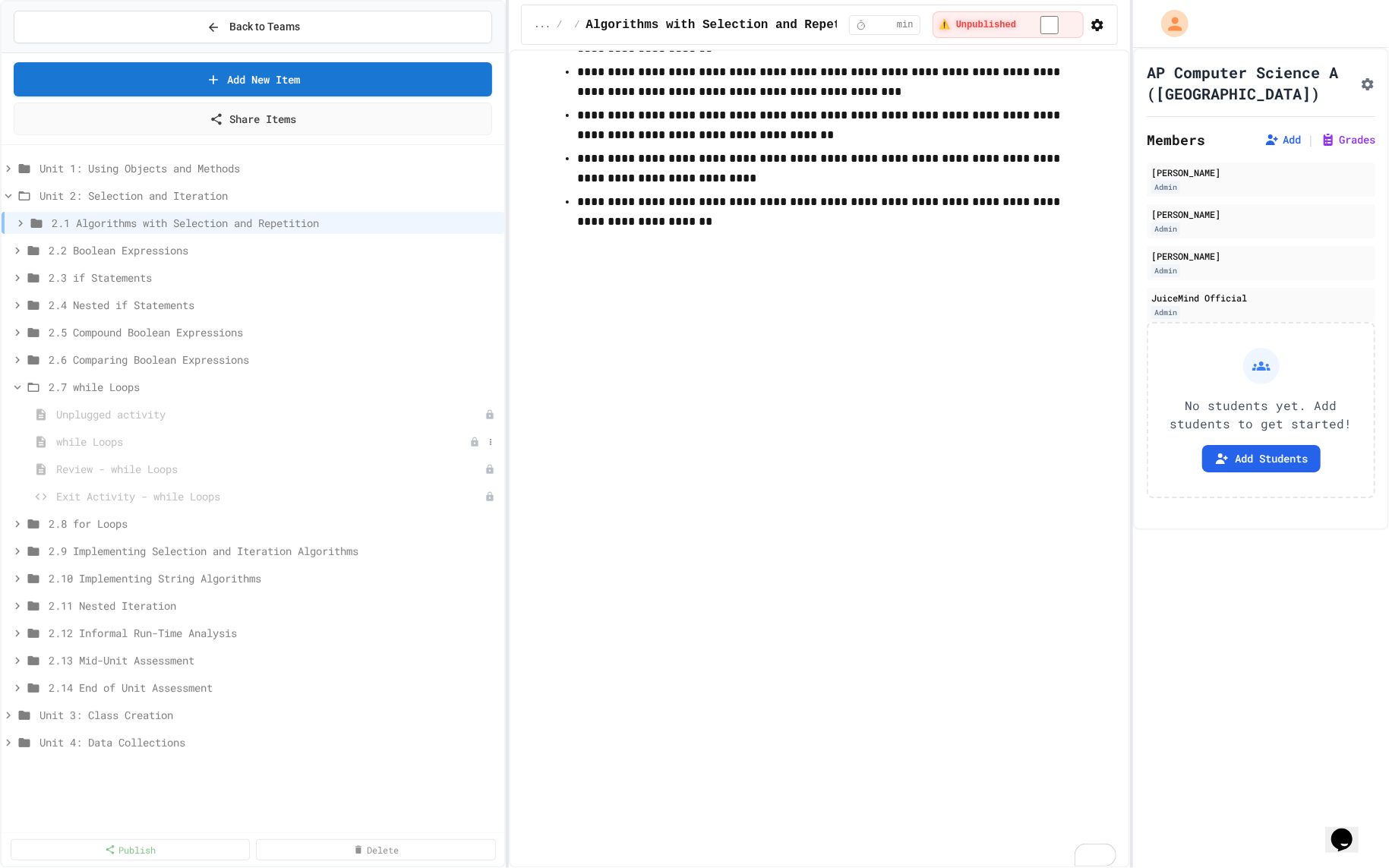
click at [247, 433] on span "while Loops" at bounding box center [263, 441] width 413 height 16
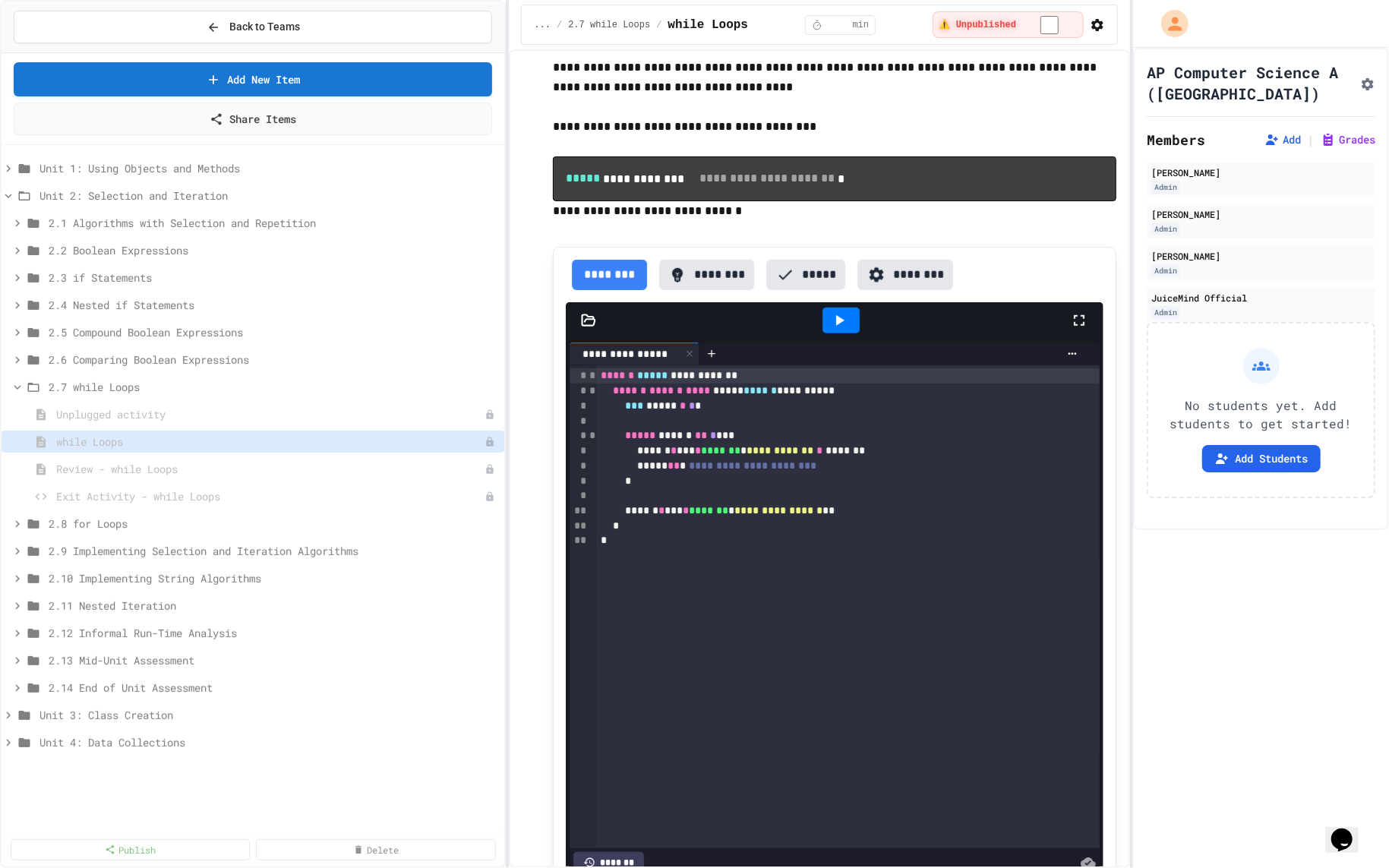
scroll to position [997, 0]
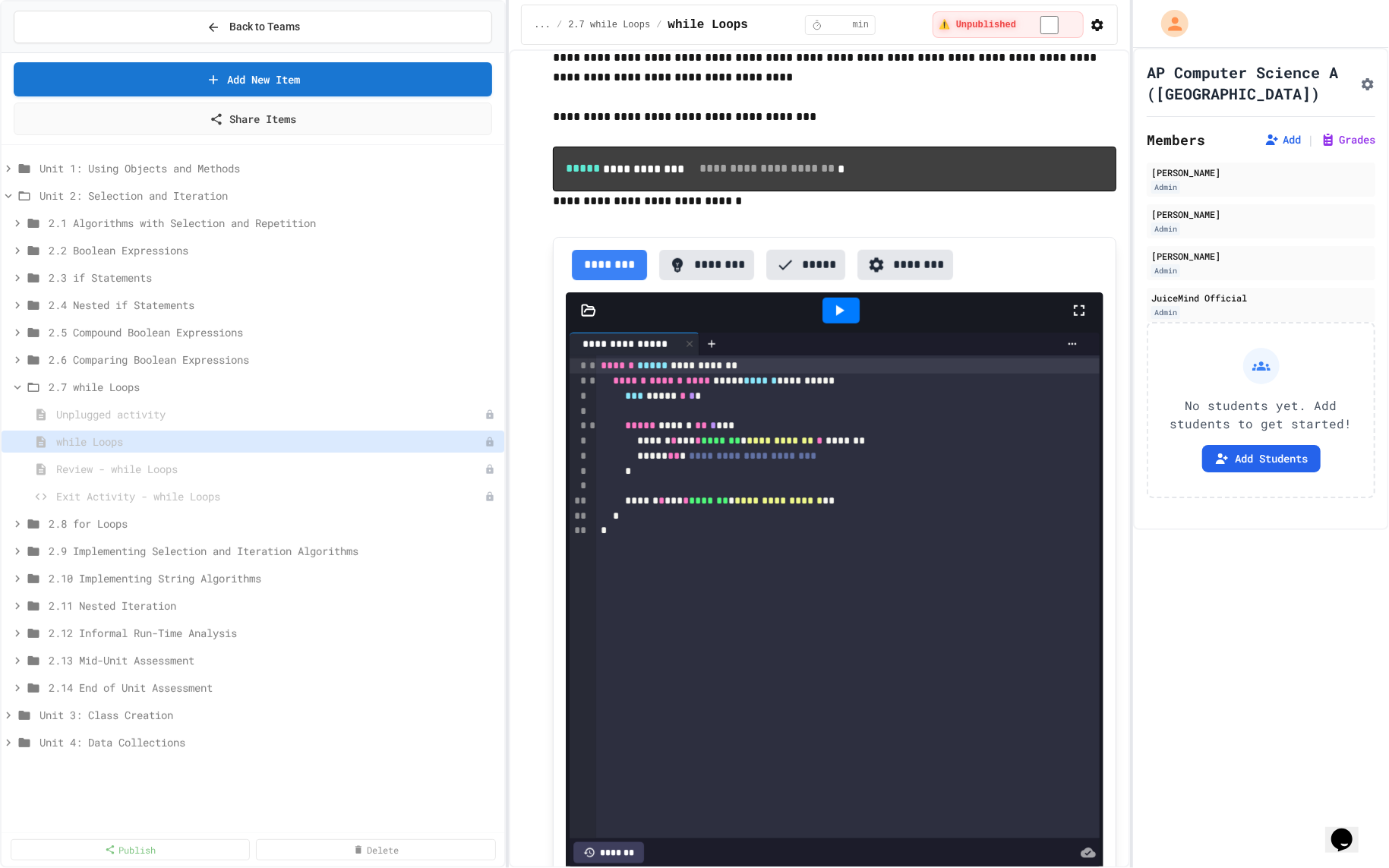
click at [846, 320] on icon "To enrich screen reader interactions, please activate Accessibility in Grammarl…" at bounding box center [839, 310] width 18 height 18
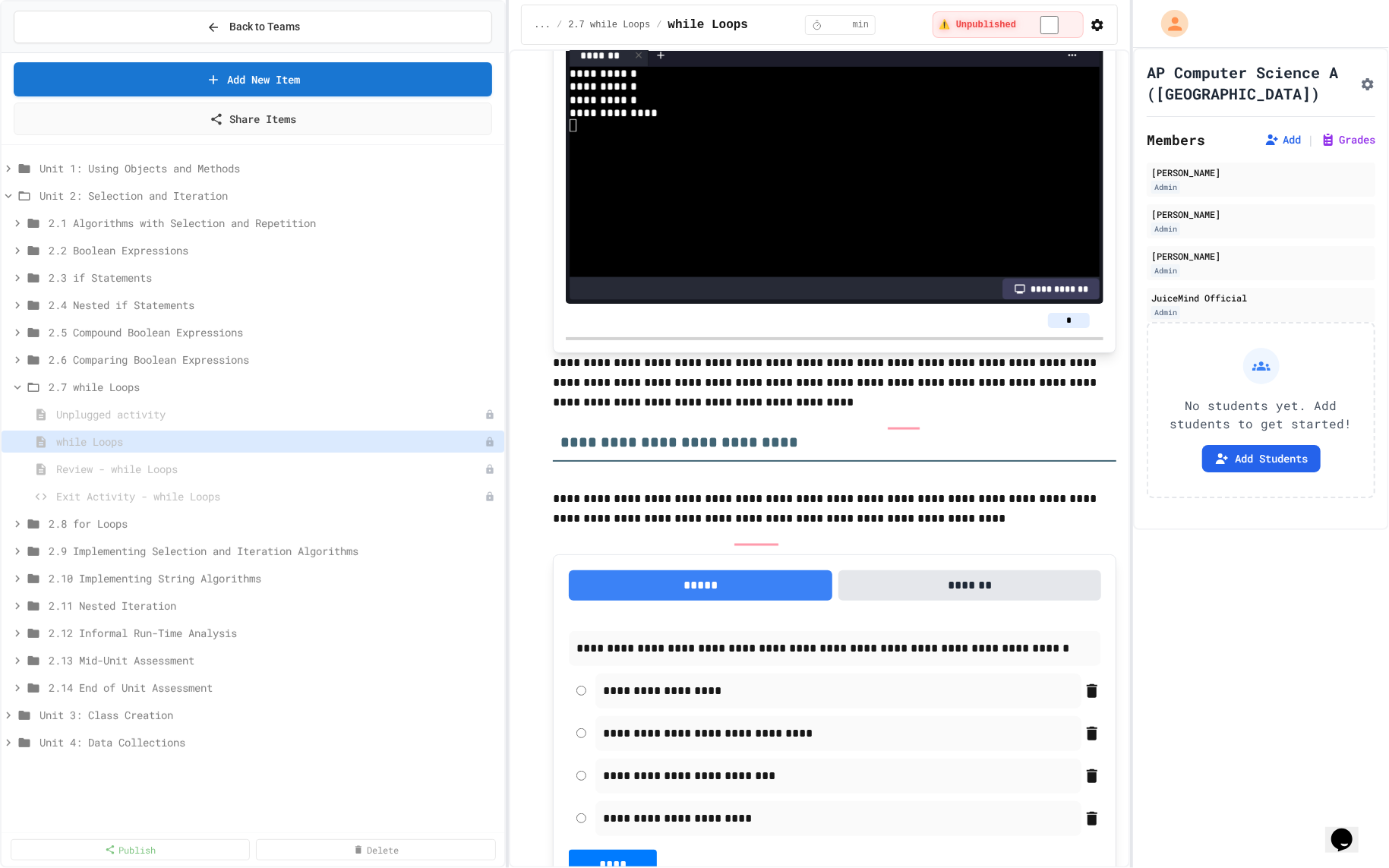
scroll to position [1567, 0]
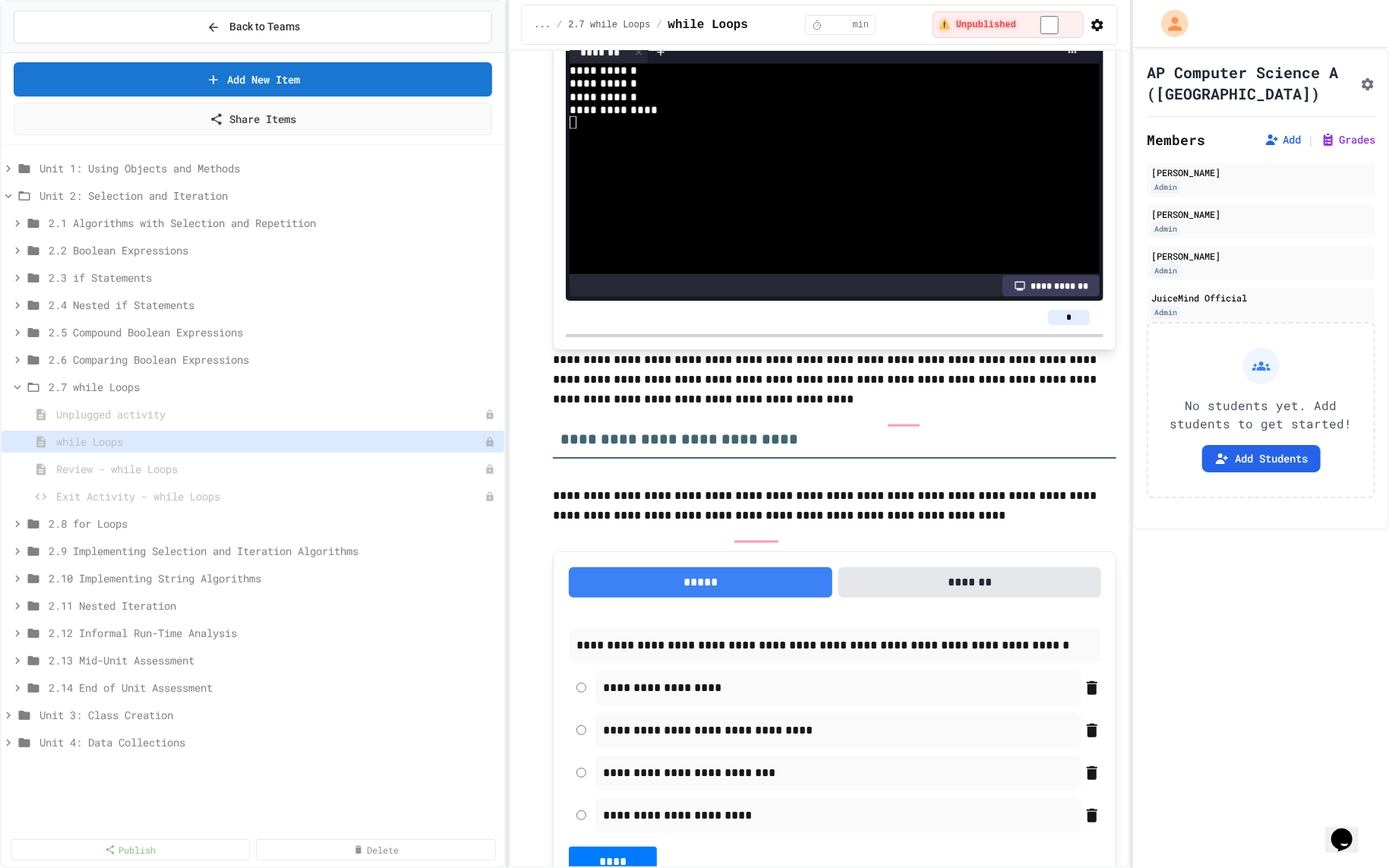
click at [795, 396] on p "**********" at bounding box center [834, 379] width 563 height 59
drag, startPoint x: 556, startPoint y: 400, endPoint x: 556, endPoint y: 409, distance: 9.0
click at [556, 400] on p "**********" at bounding box center [834, 379] width 563 height 59
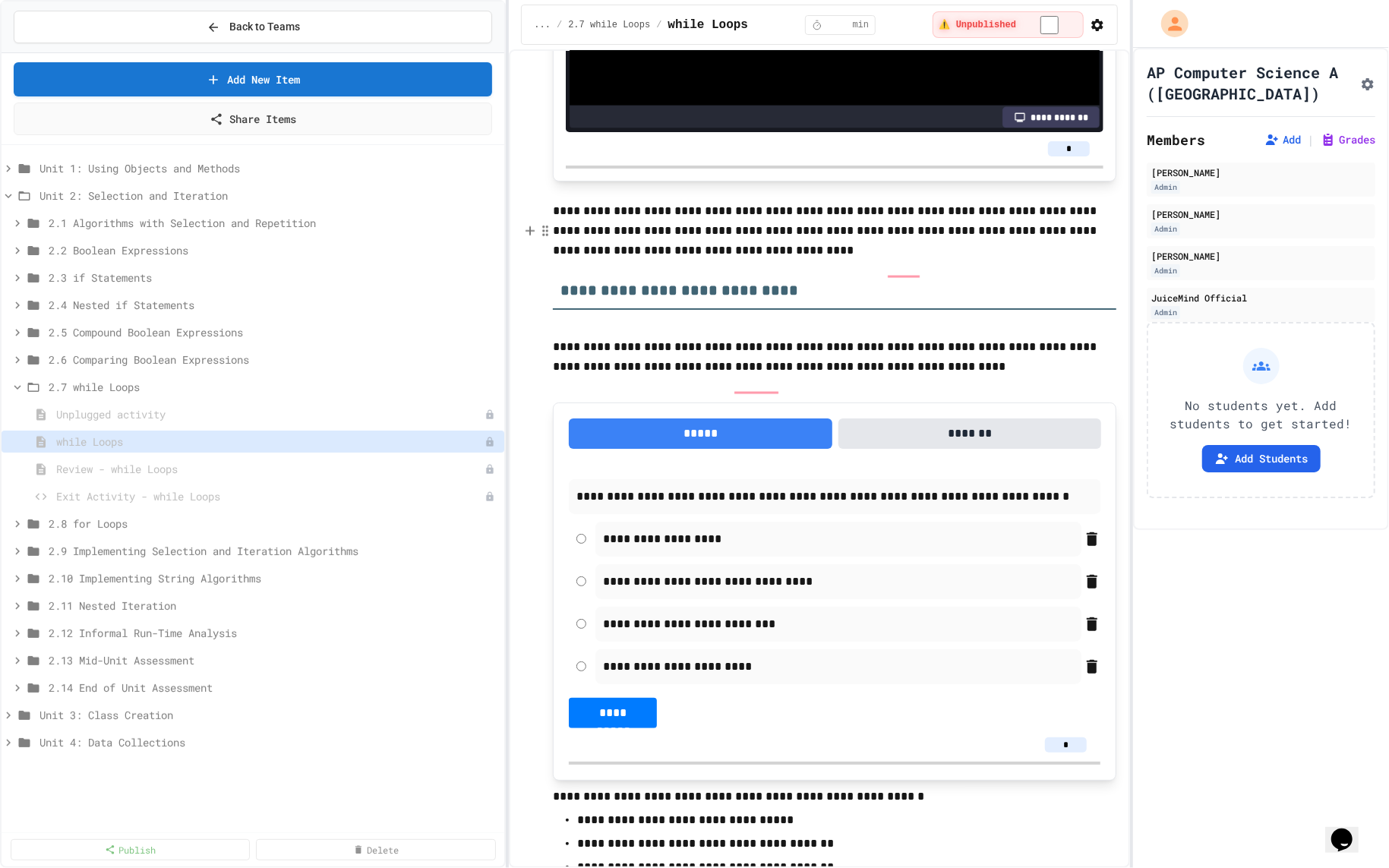
scroll to position [1769, 0]
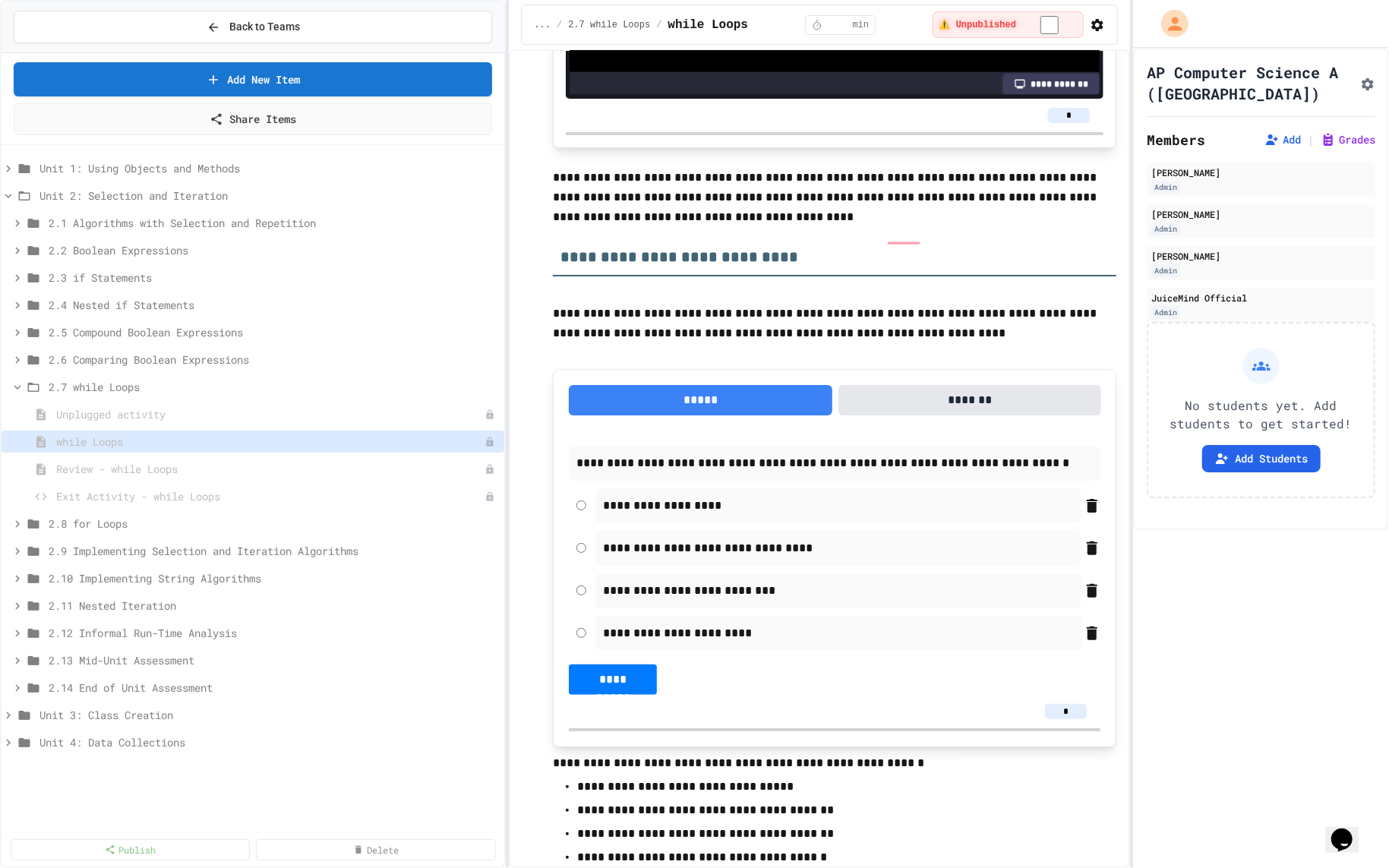
click at [764, 343] on p "**********" at bounding box center [834, 324] width 563 height 40
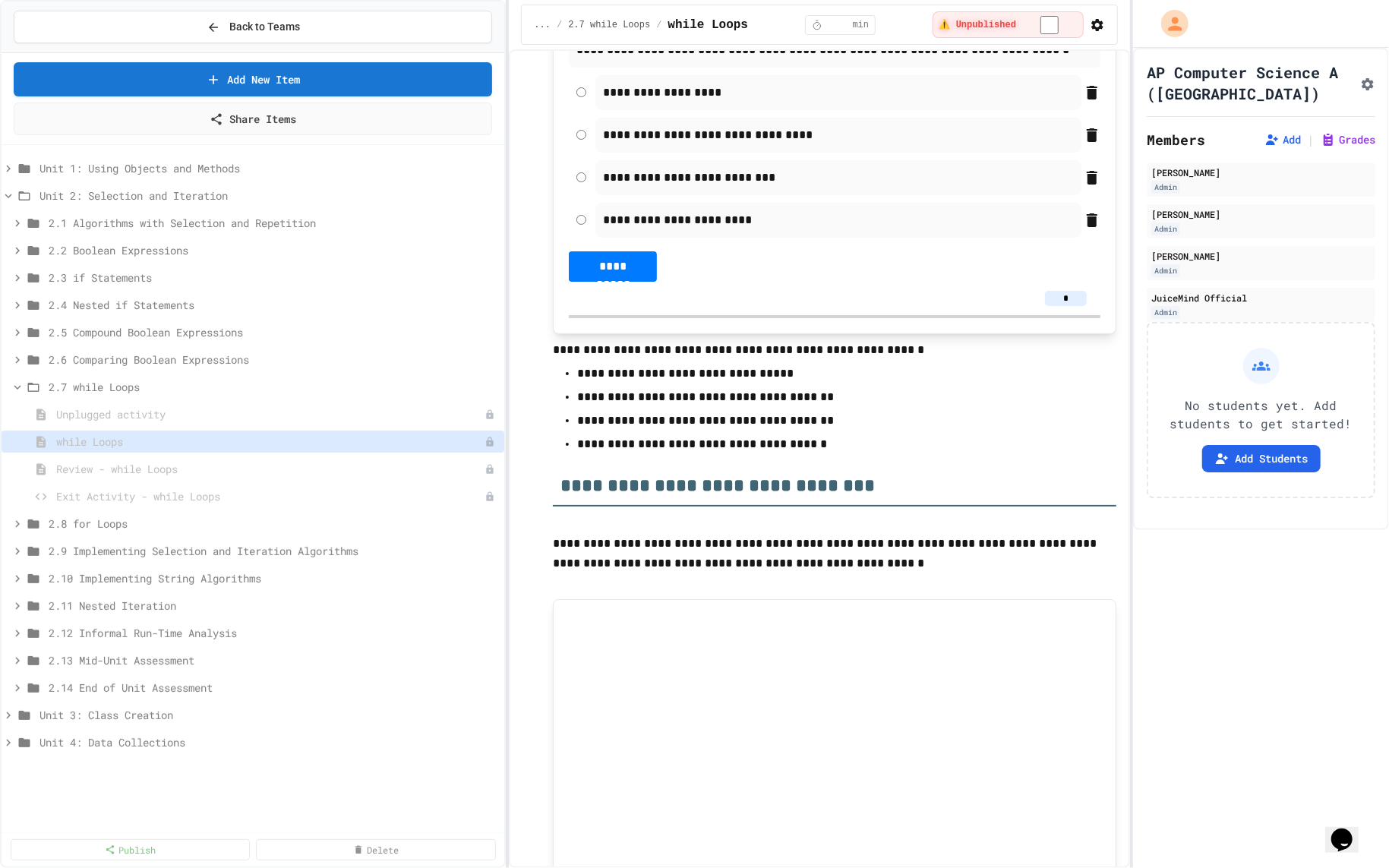
scroll to position [2196, 0]
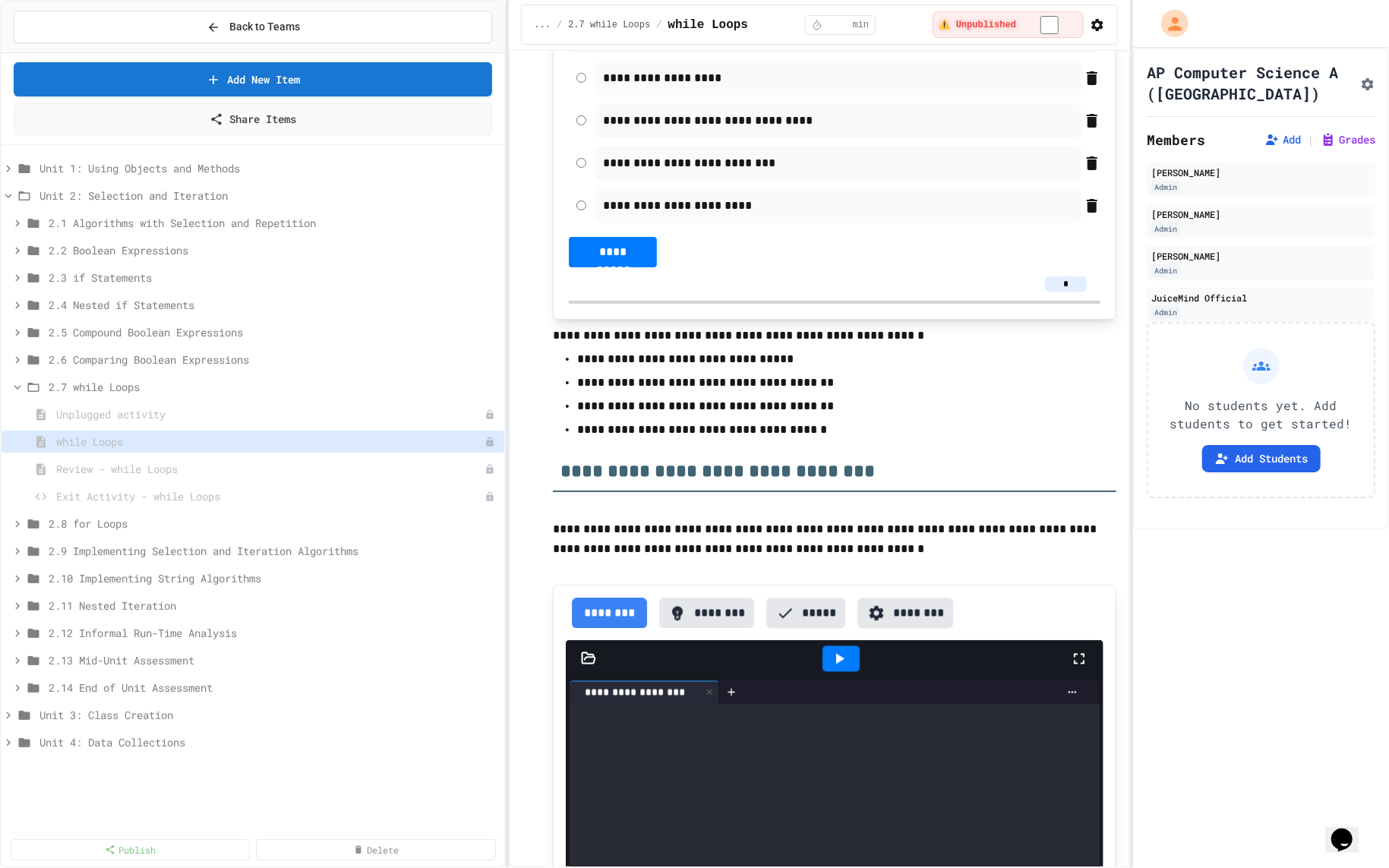
click at [556, 346] on p "**********" at bounding box center [834, 335] width 563 height 20
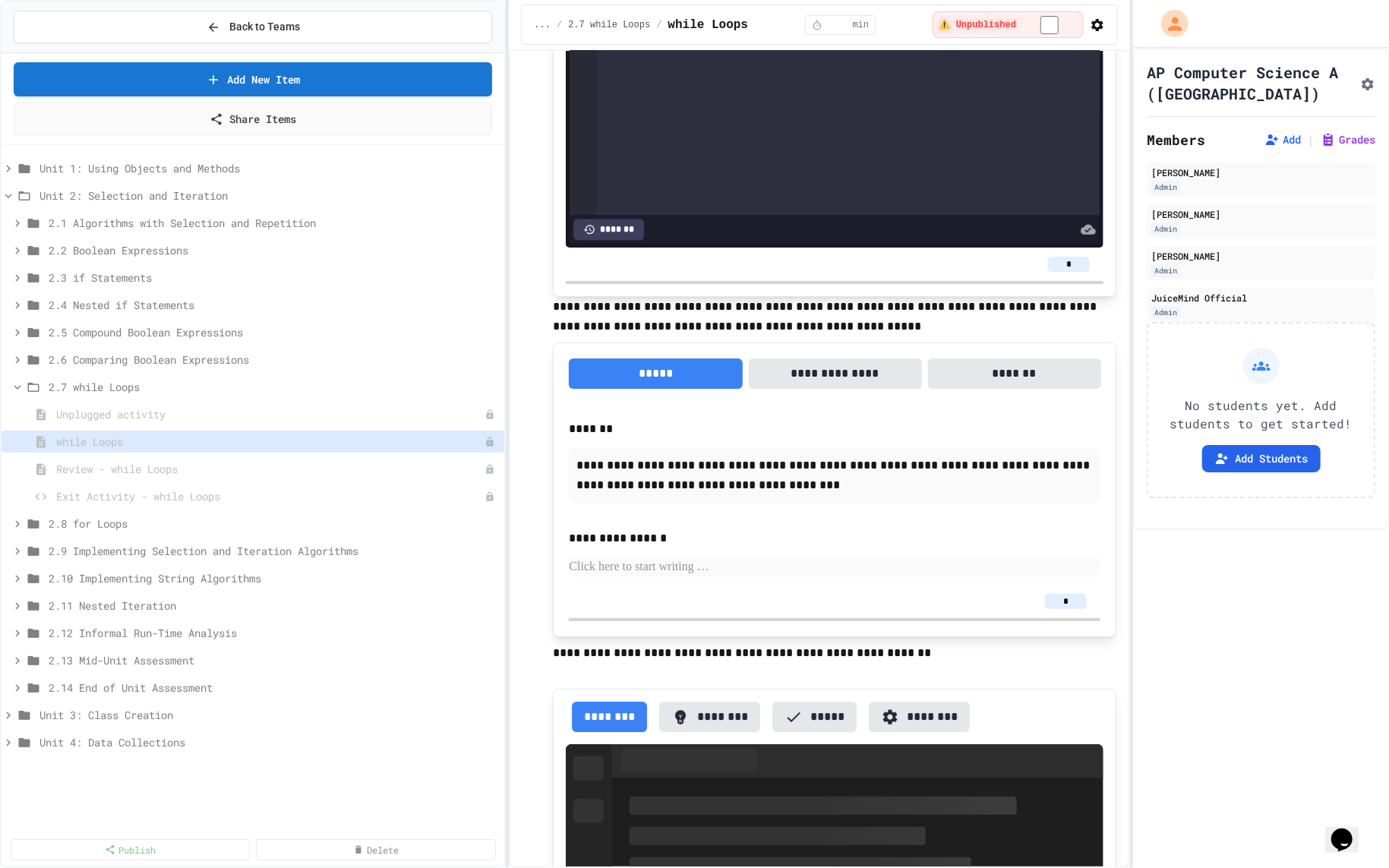
scroll to position [3196, 0]
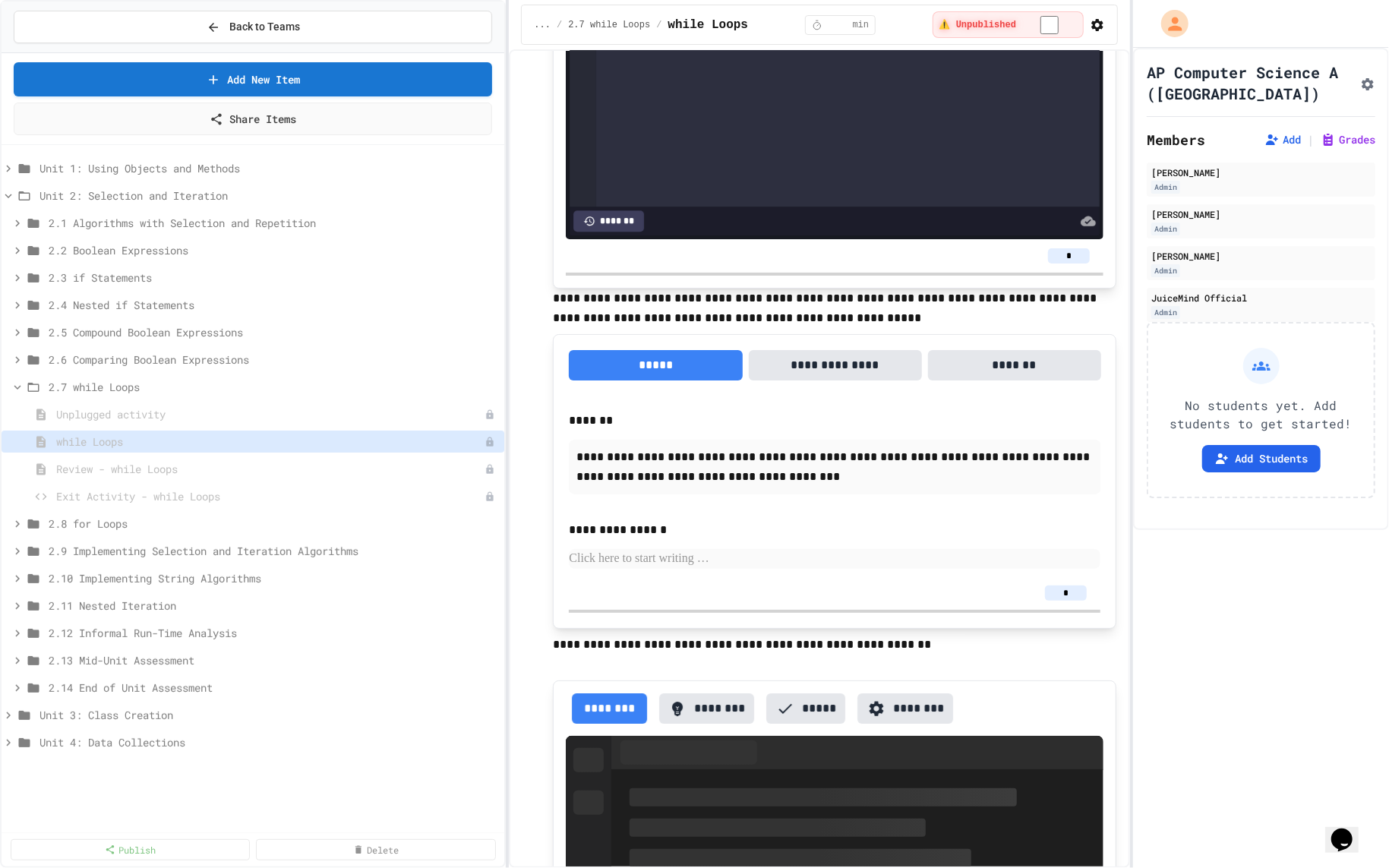
click at [571, 328] on p "**********" at bounding box center [834, 308] width 563 height 40
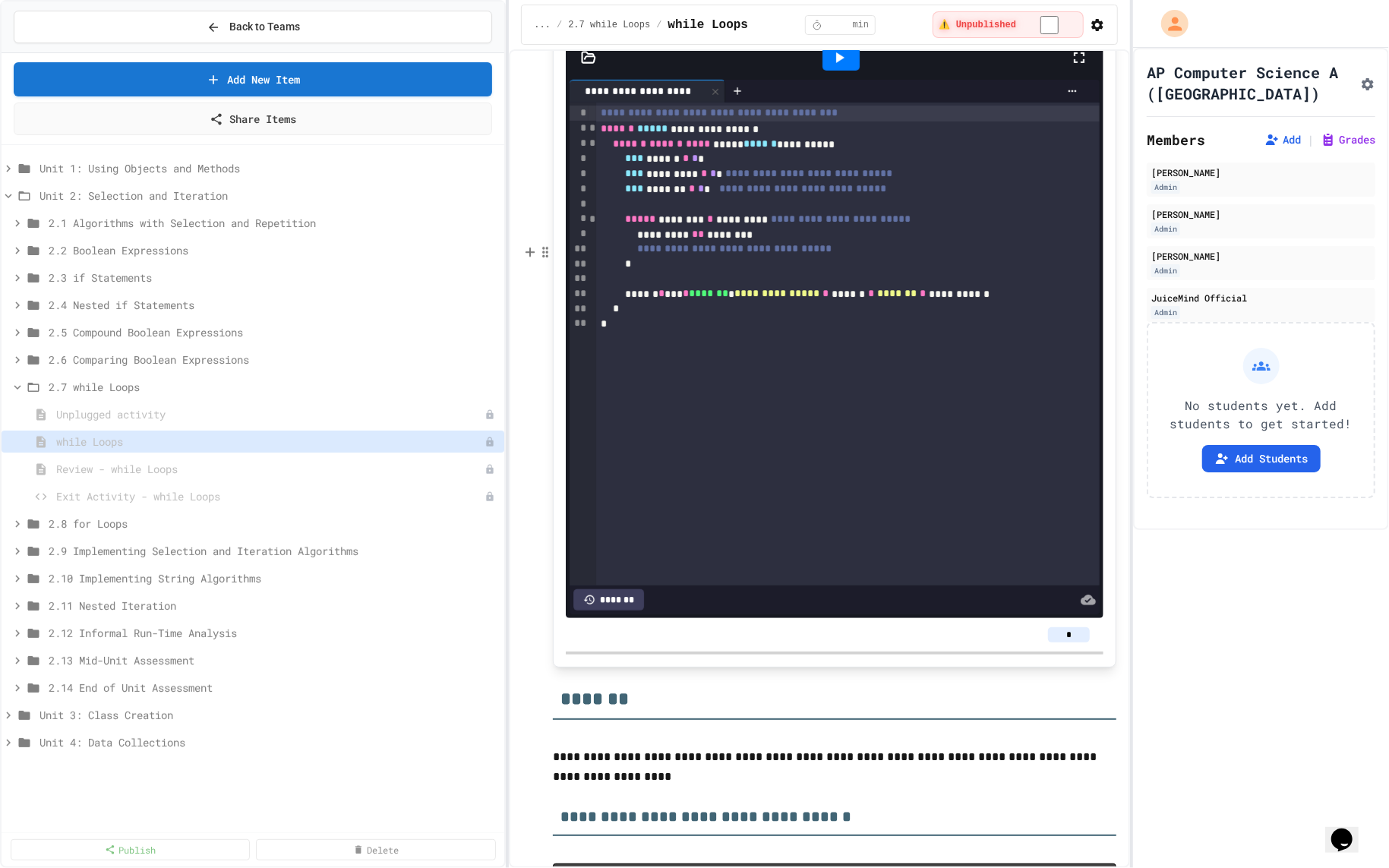
scroll to position [8943, 0]
click at [292, 525] on span "2.8 for Loops" at bounding box center [265, 523] width 434 height 16
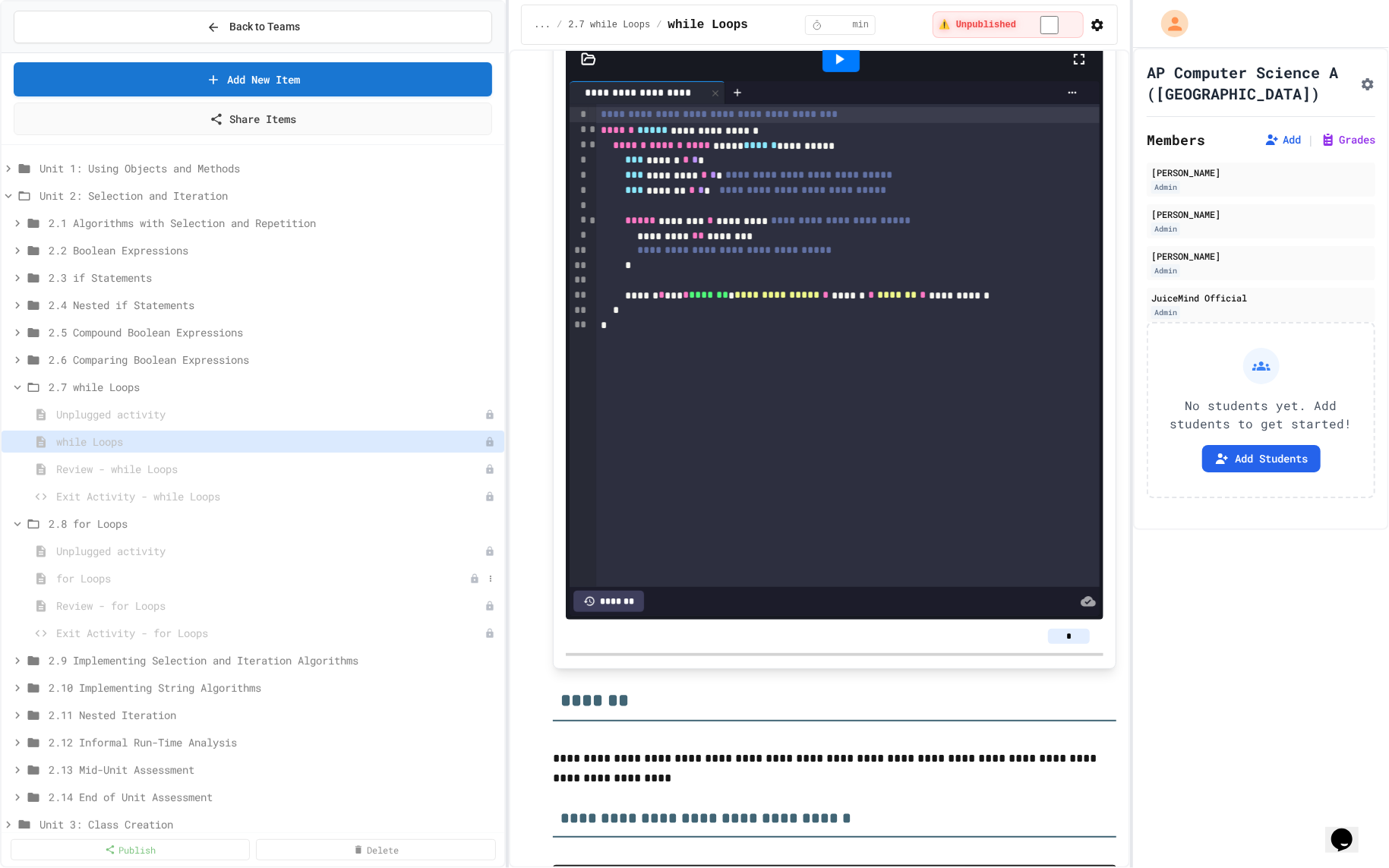
click at [199, 573] on span "for Loops" at bounding box center [263, 578] width 413 height 16
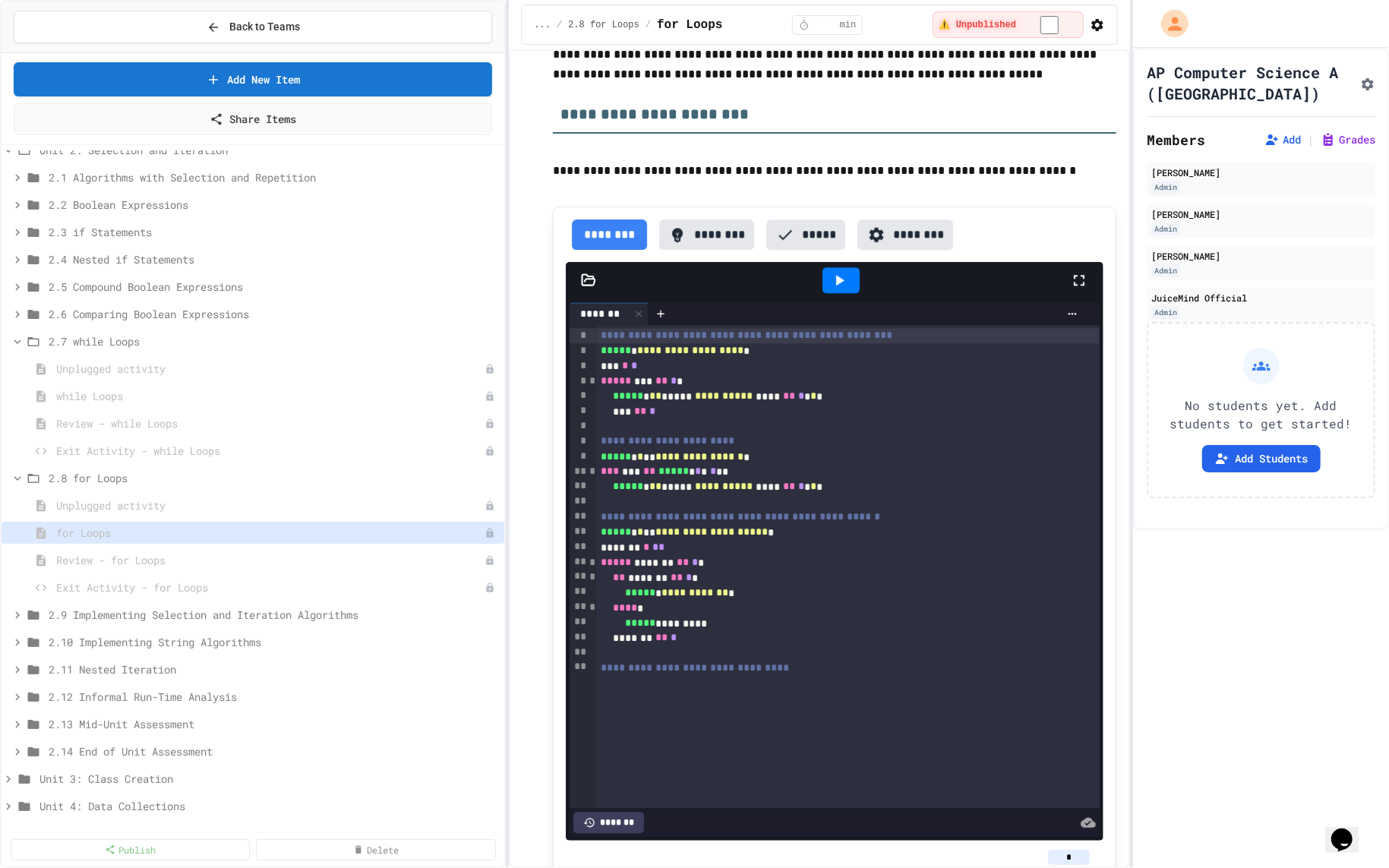
scroll to position [7016, 0]
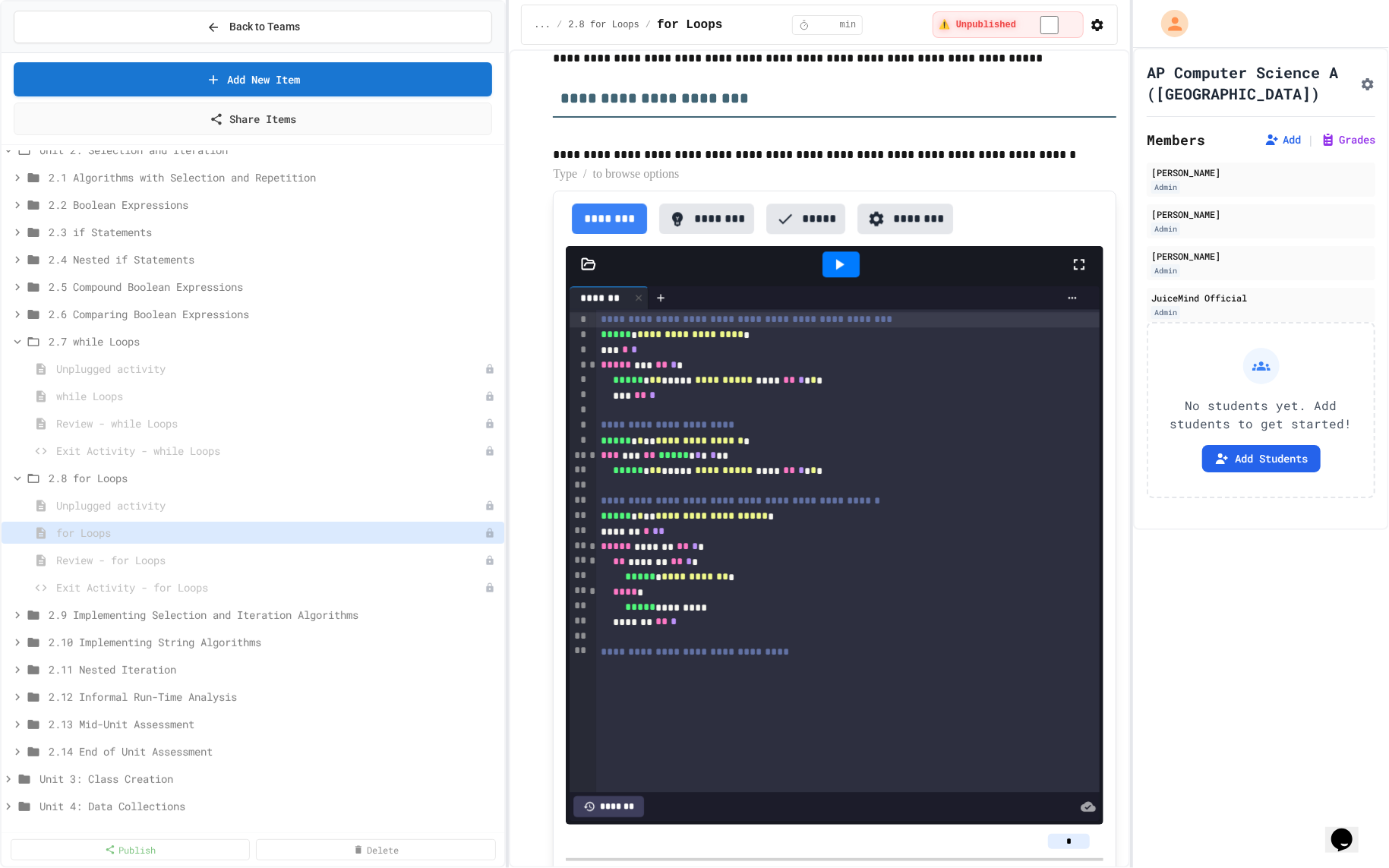
click at [823, 185] on p "To enrich screen reader interactions, please activate Accessibility in Grammarl…" at bounding box center [834, 174] width 563 height 20
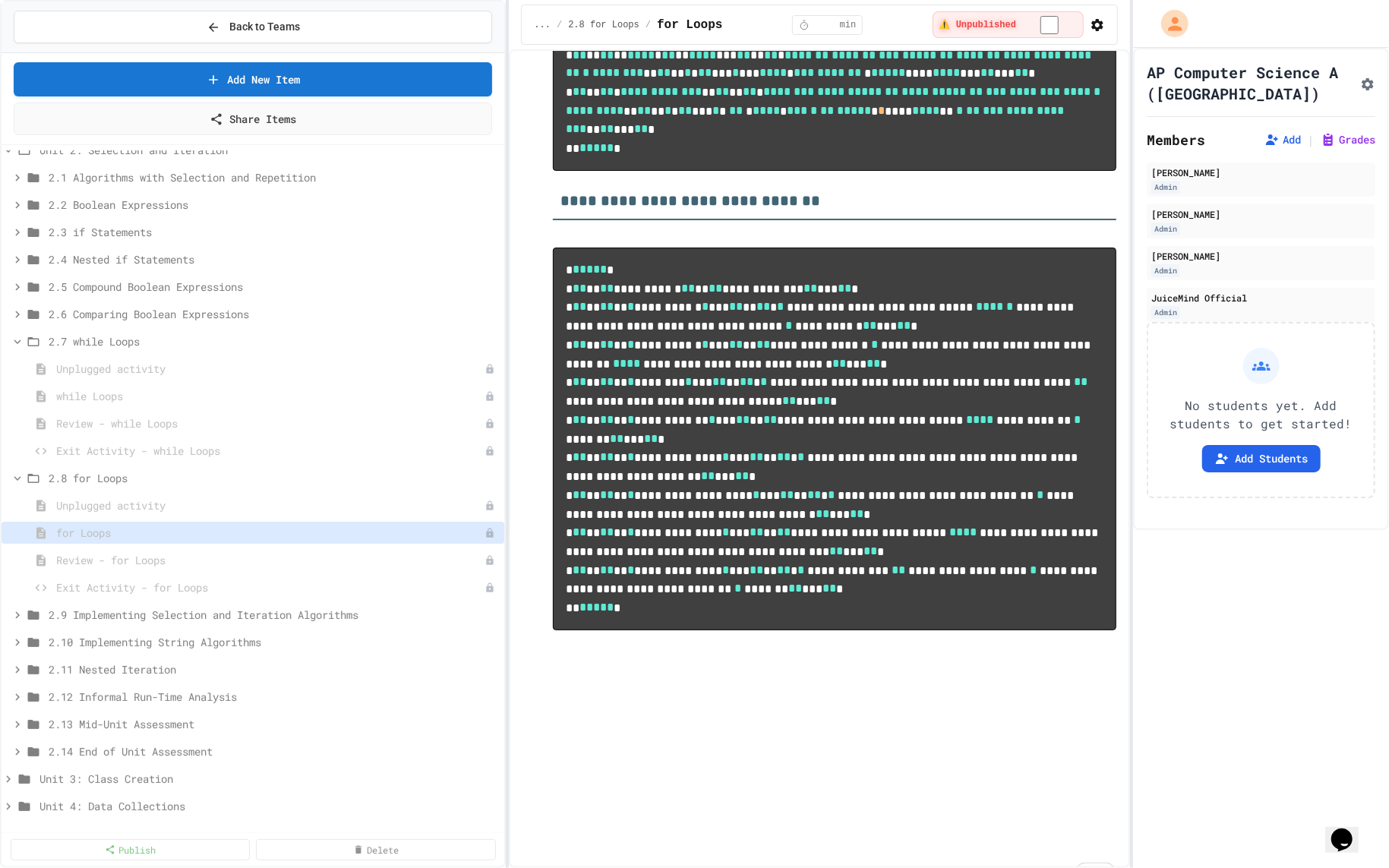
scroll to position [9617, 0]
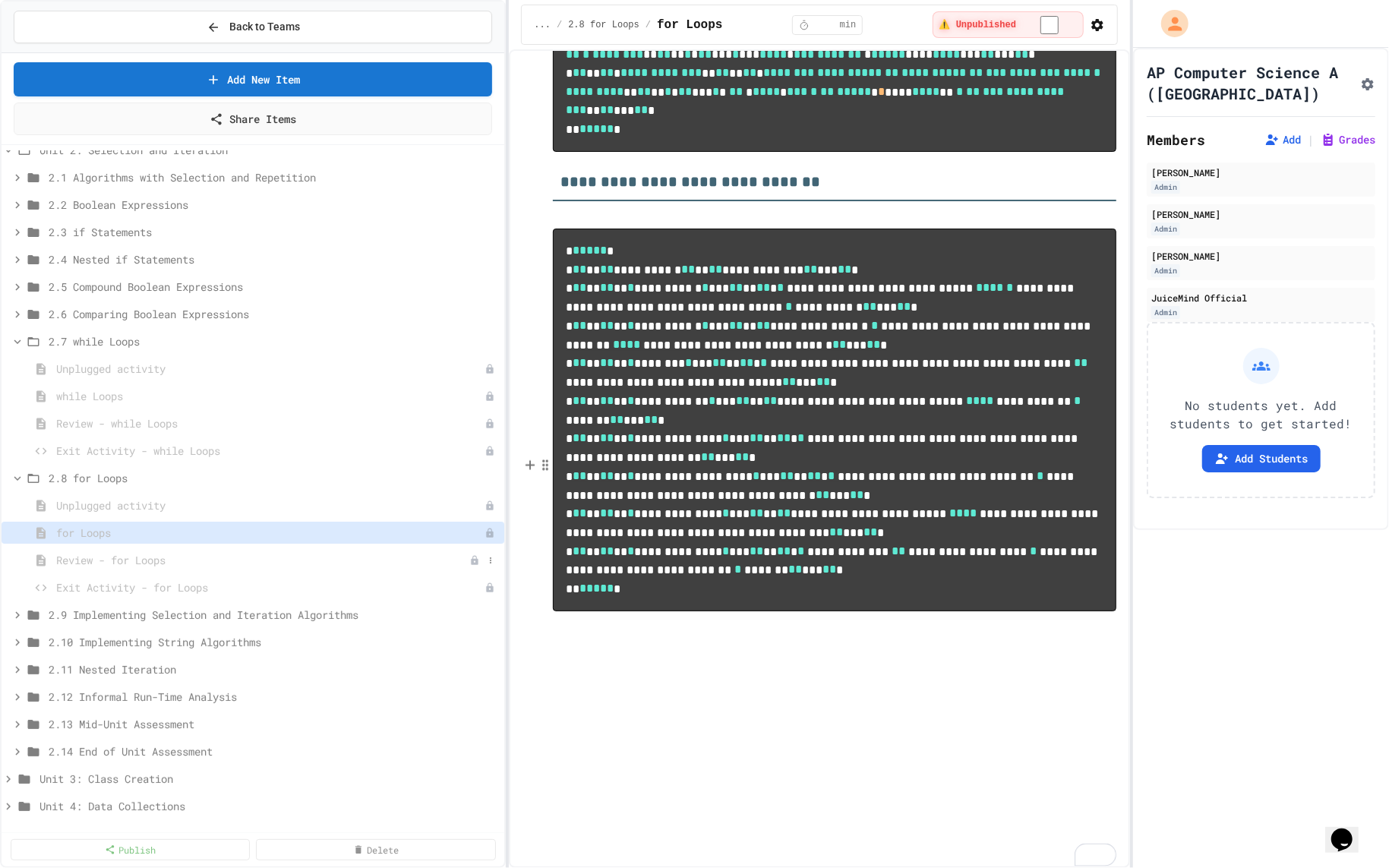
click at [286, 560] on span "Review - for Loops" at bounding box center [263, 560] width 413 height 16
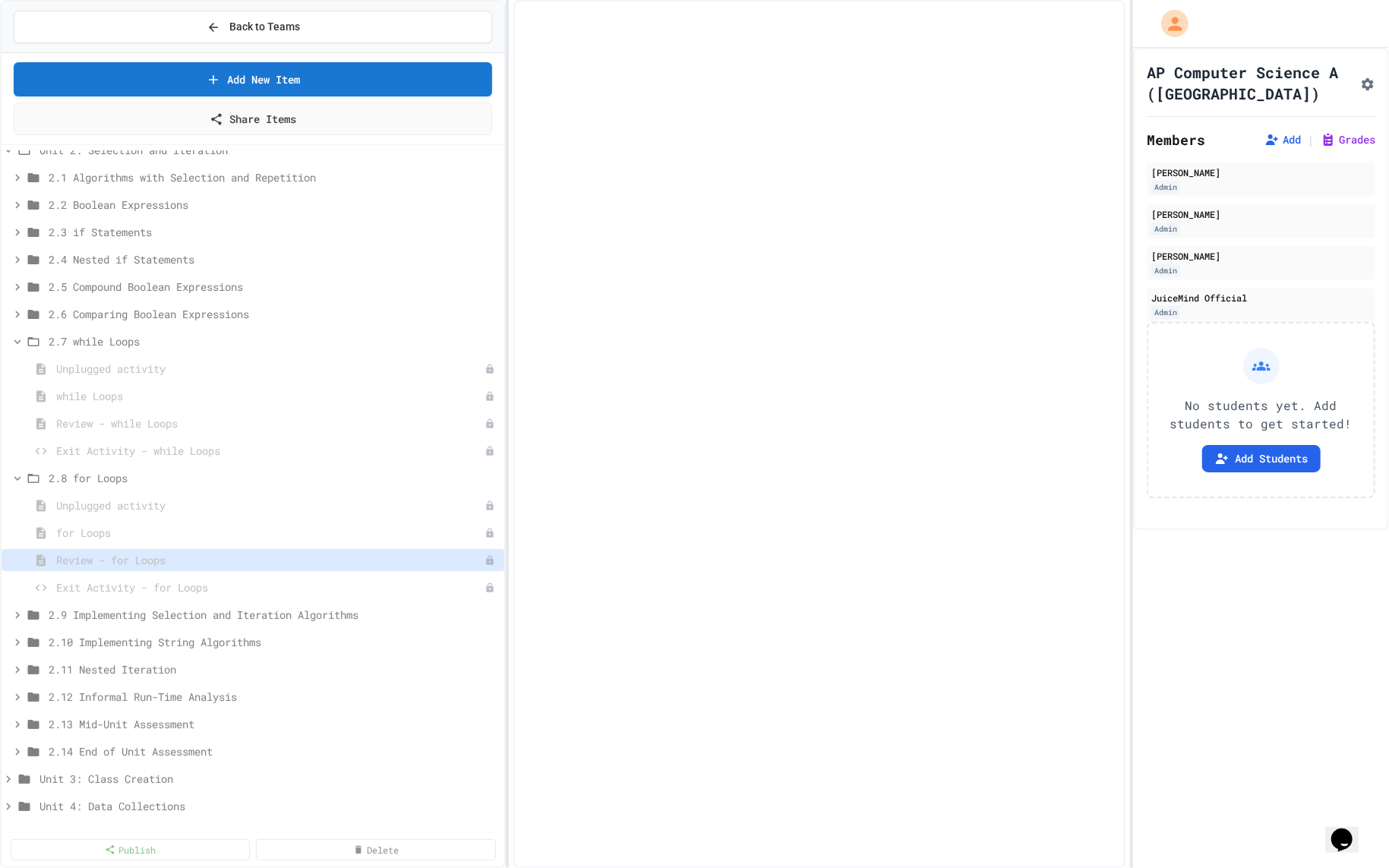
scroll to position [34, 0]
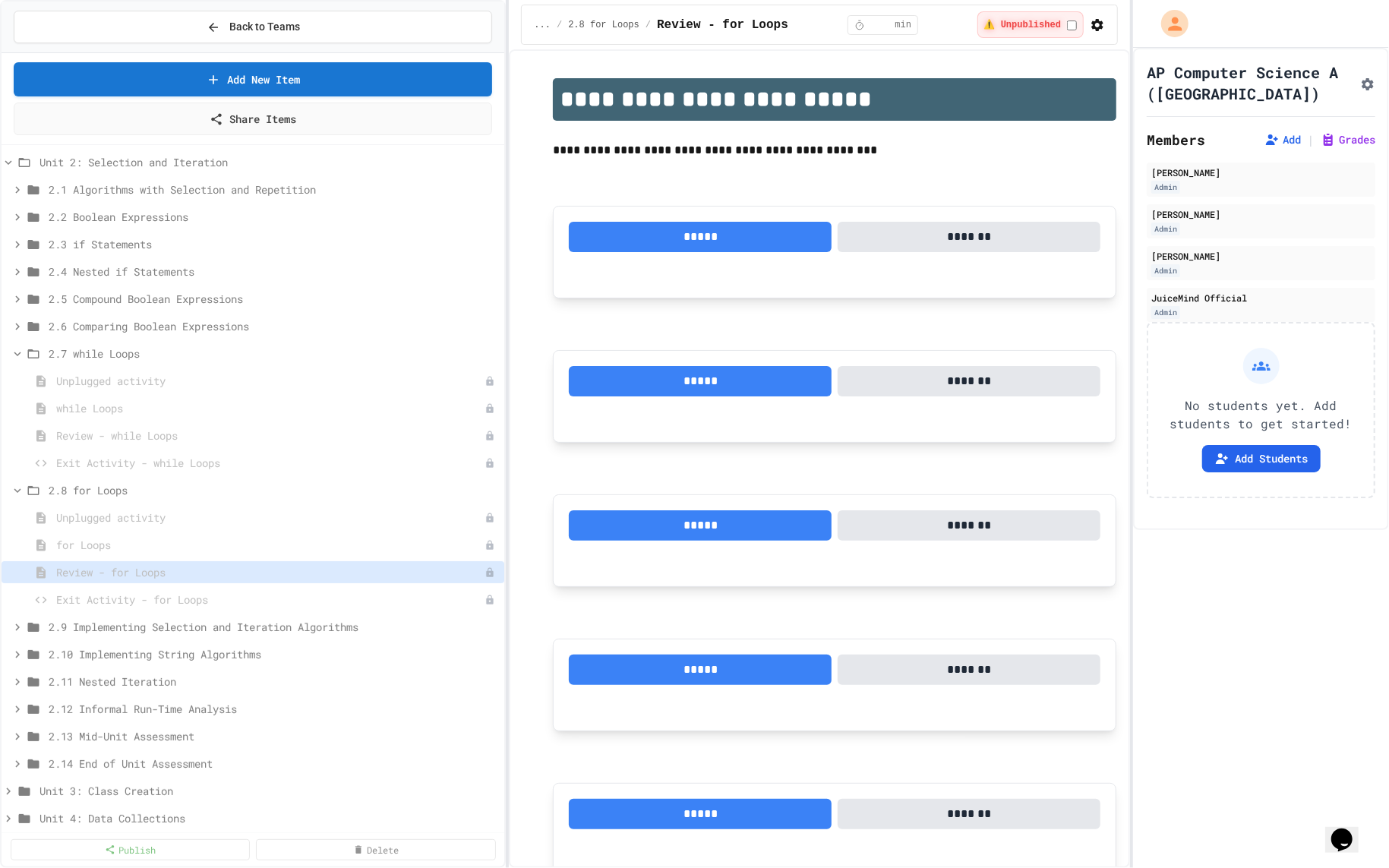
click at [282, 537] on span "for Loops" at bounding box center [270, 545] width 428 height 16
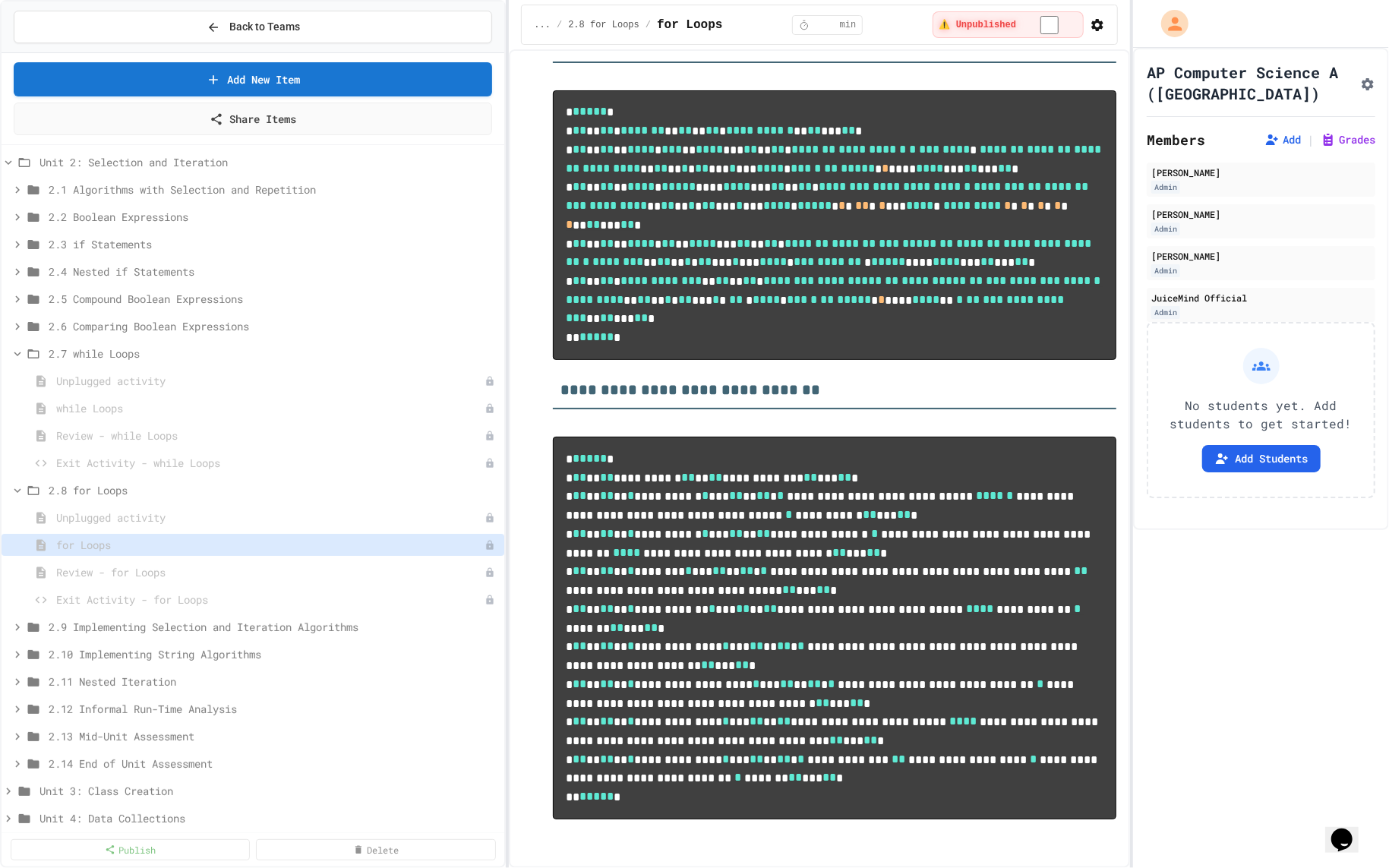
scroll to position [9408, 0]
click at [199, 631] on span "2.9 Implementing Selection and Iteration Algorithms" at bounding box center [265, 626] width 434 height 16
click at [193, 678] on span "Implementing Selection and Iteration Algorithms" at bounding box center [263, 681] width 413 height 16
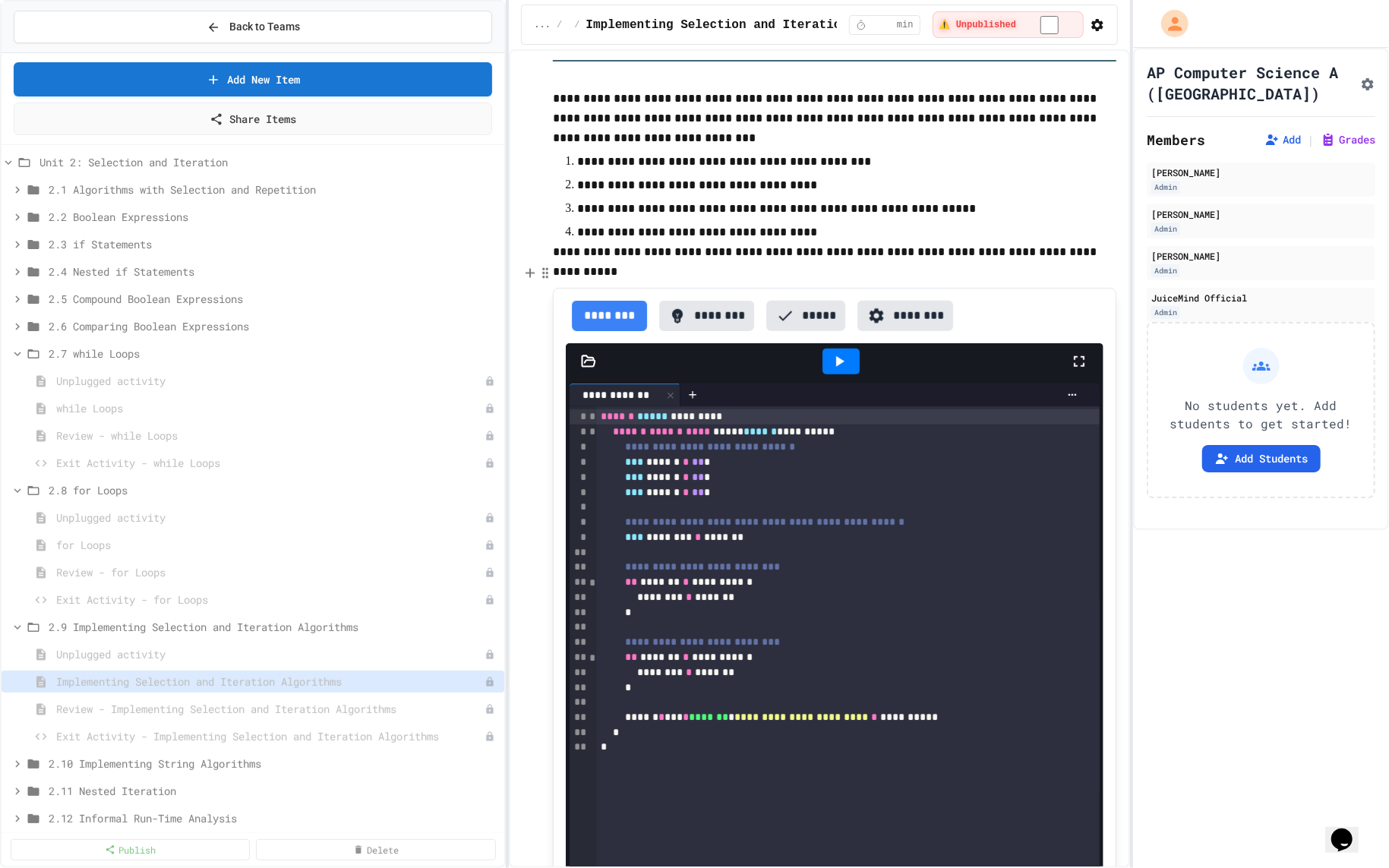
scroll to position [899, 0]
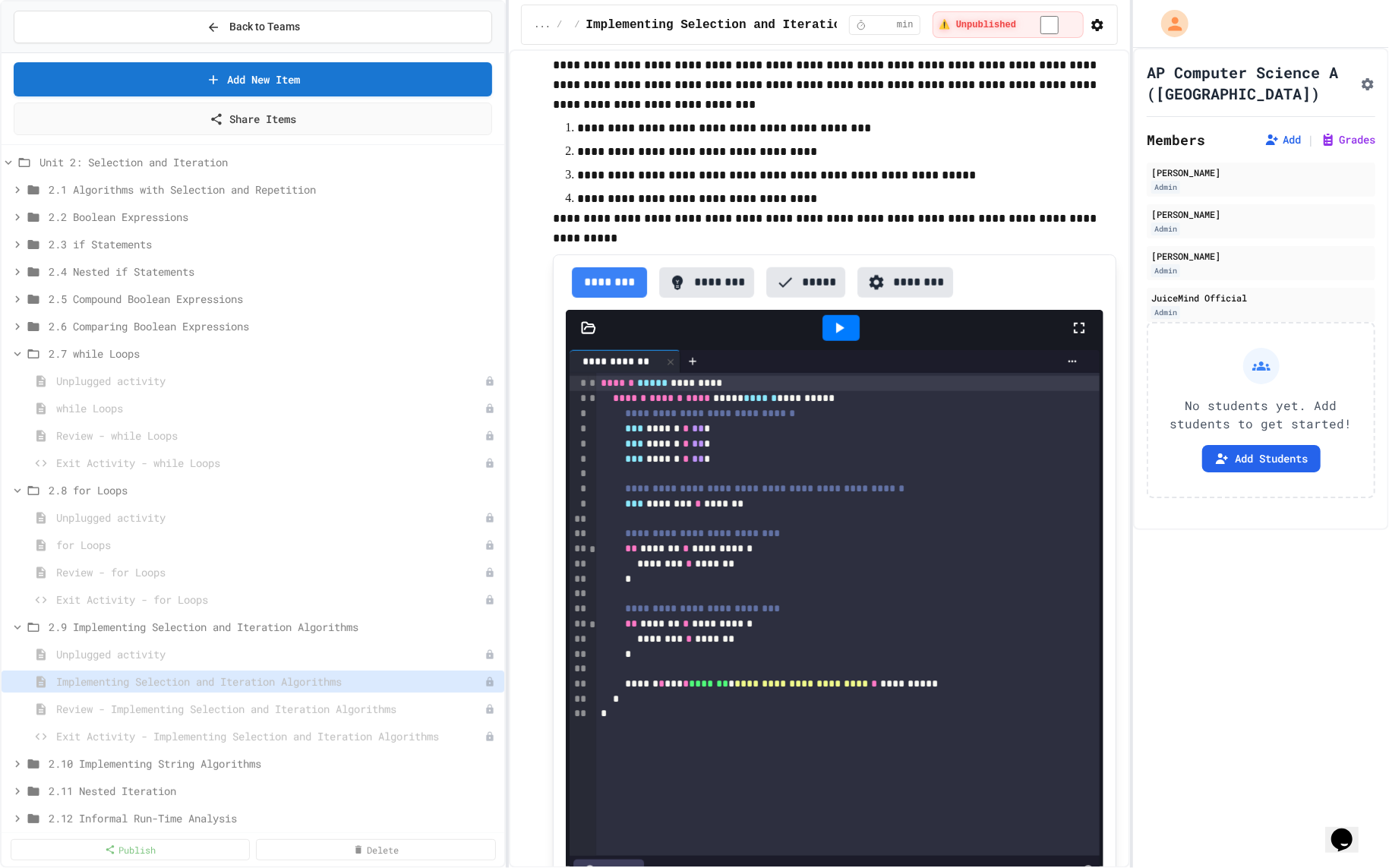
click at [556, 220] on p "**********" at bounding box center [834, 218] width 563 height 20
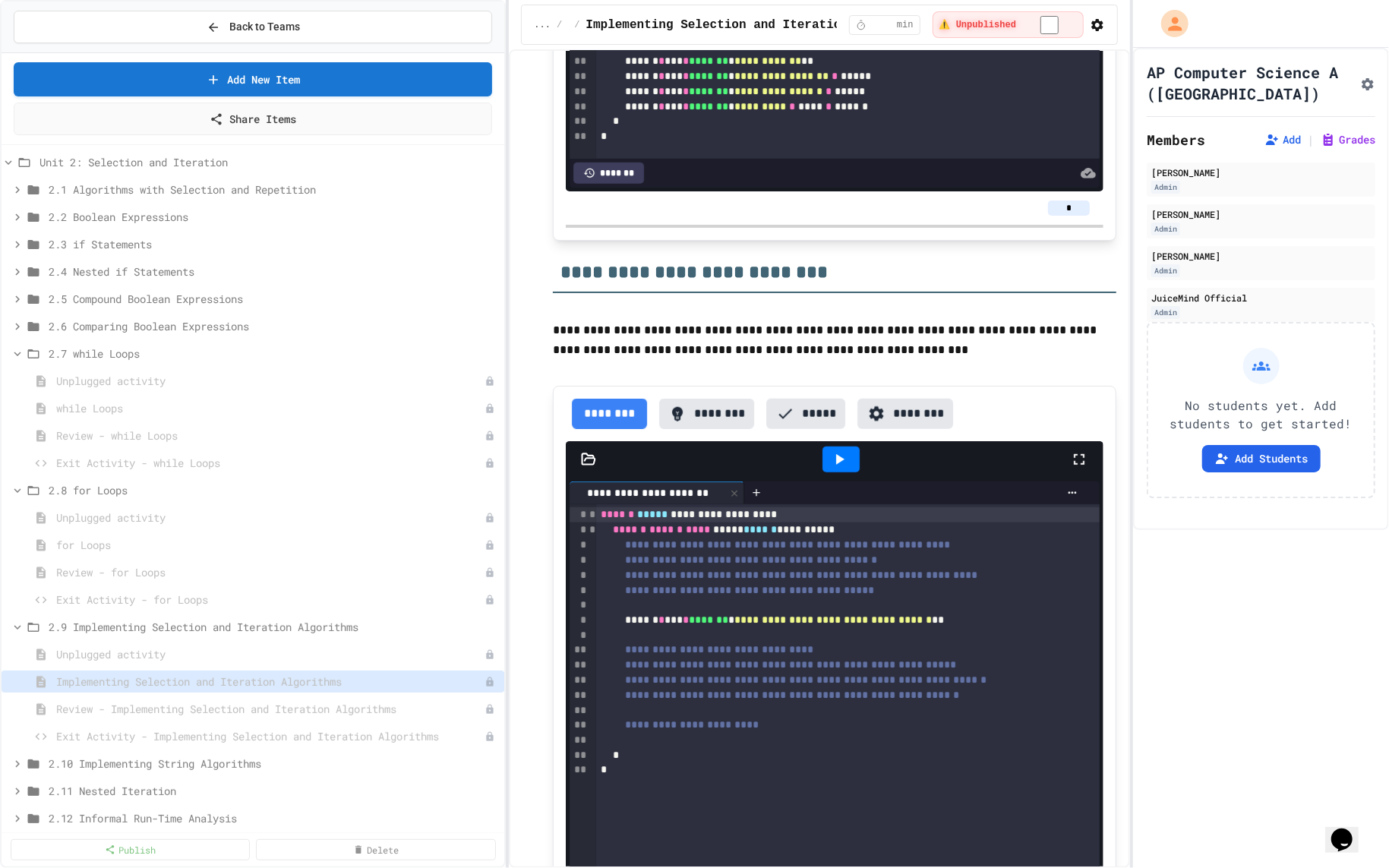
scroll to position [9336, 0]
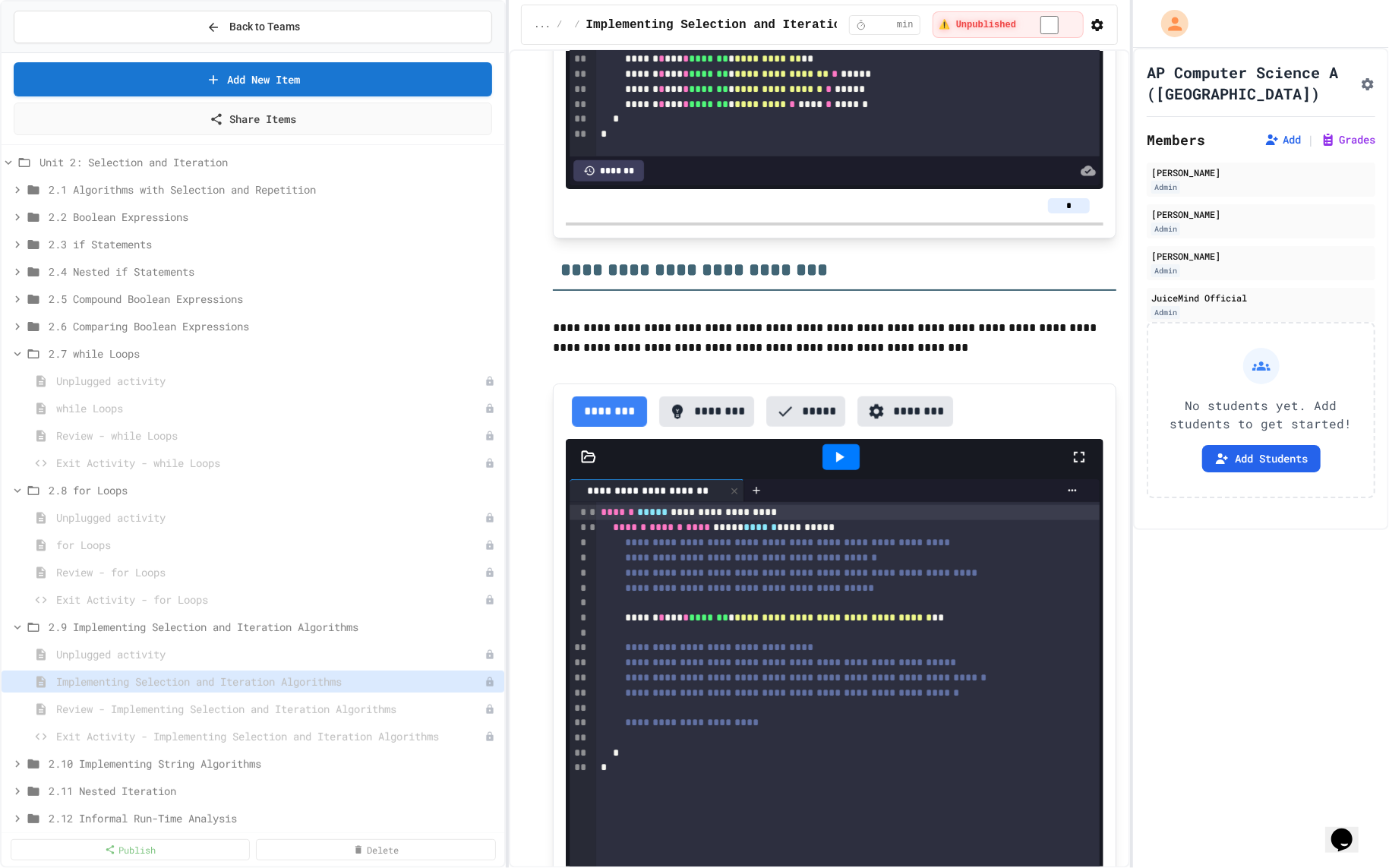
click at [698, 412] on button "********" at bounding box center [707, 411] width 95 height 30
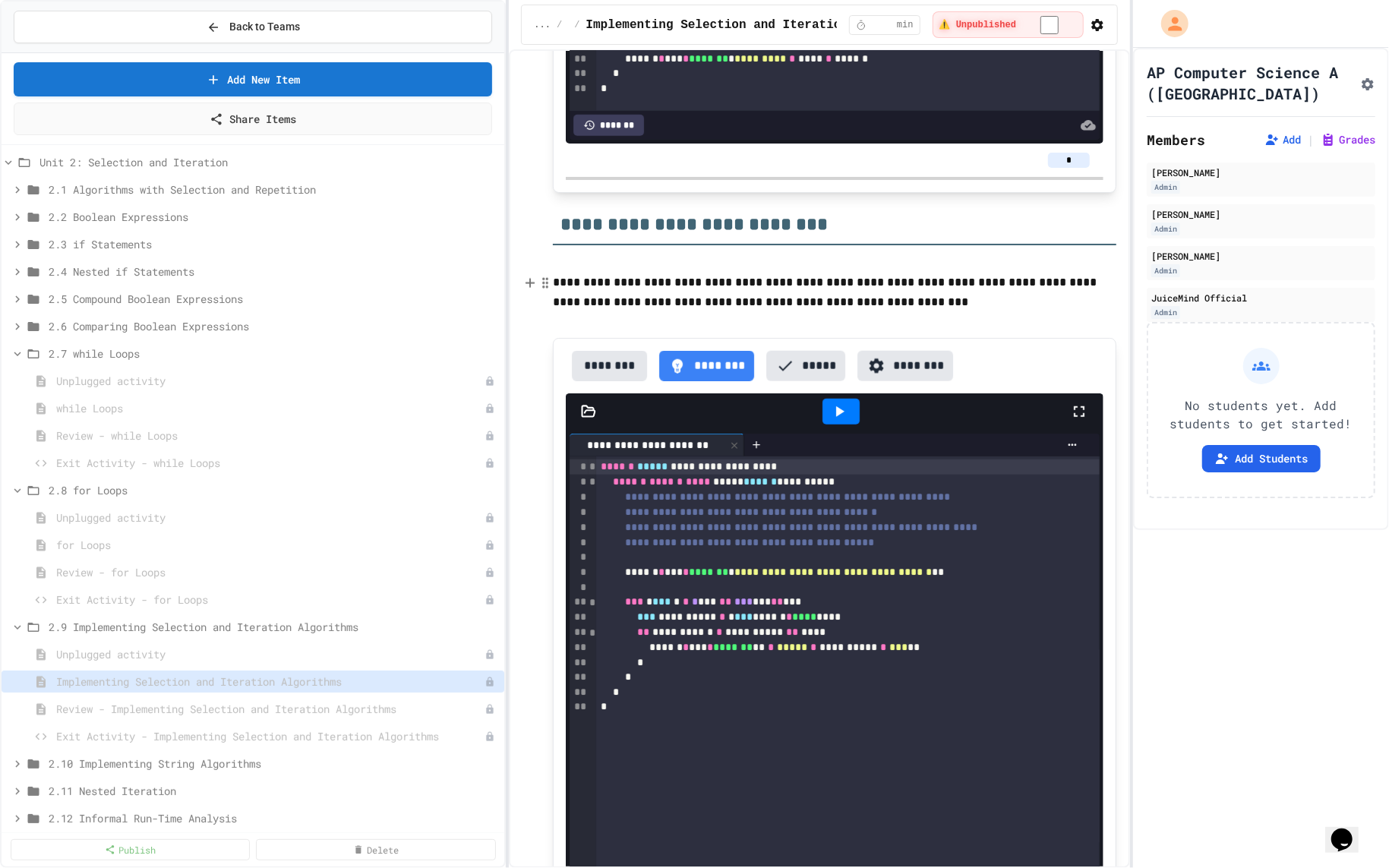
scroll to position [9391, 0]
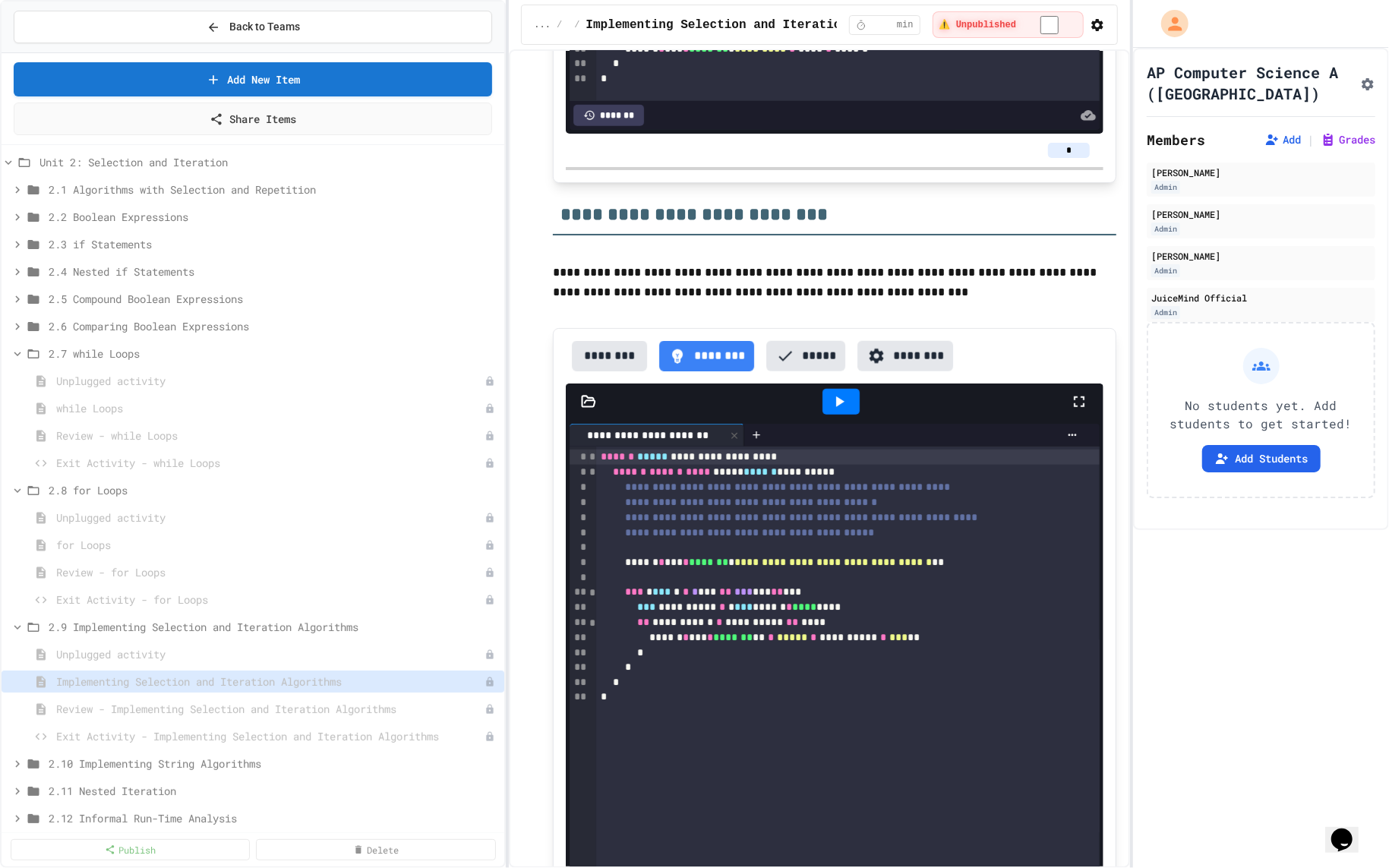
click at [616, 340] on button "********" at bounding box center [609, 355] width 75 height 30
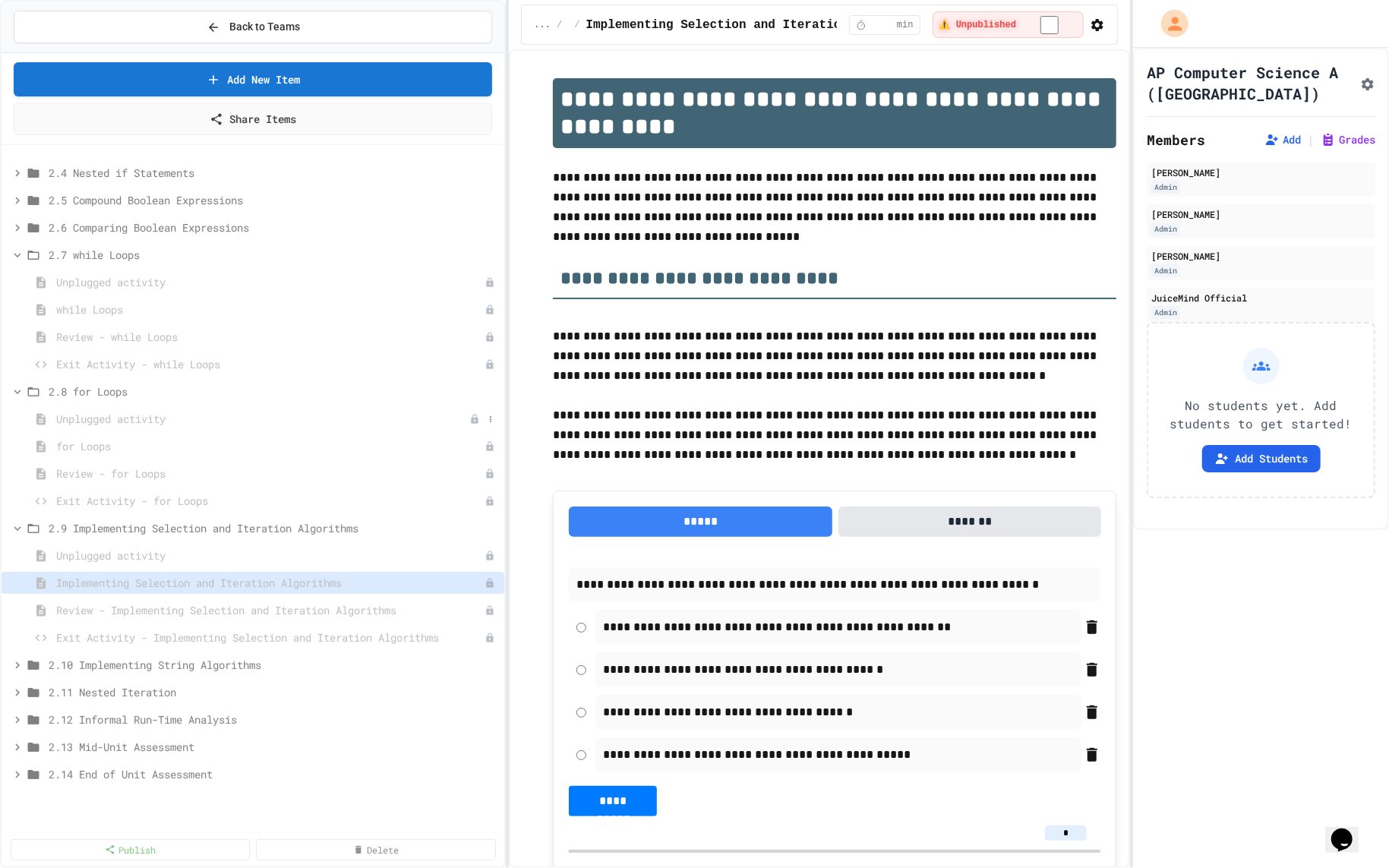
scroll to position [155, 0]
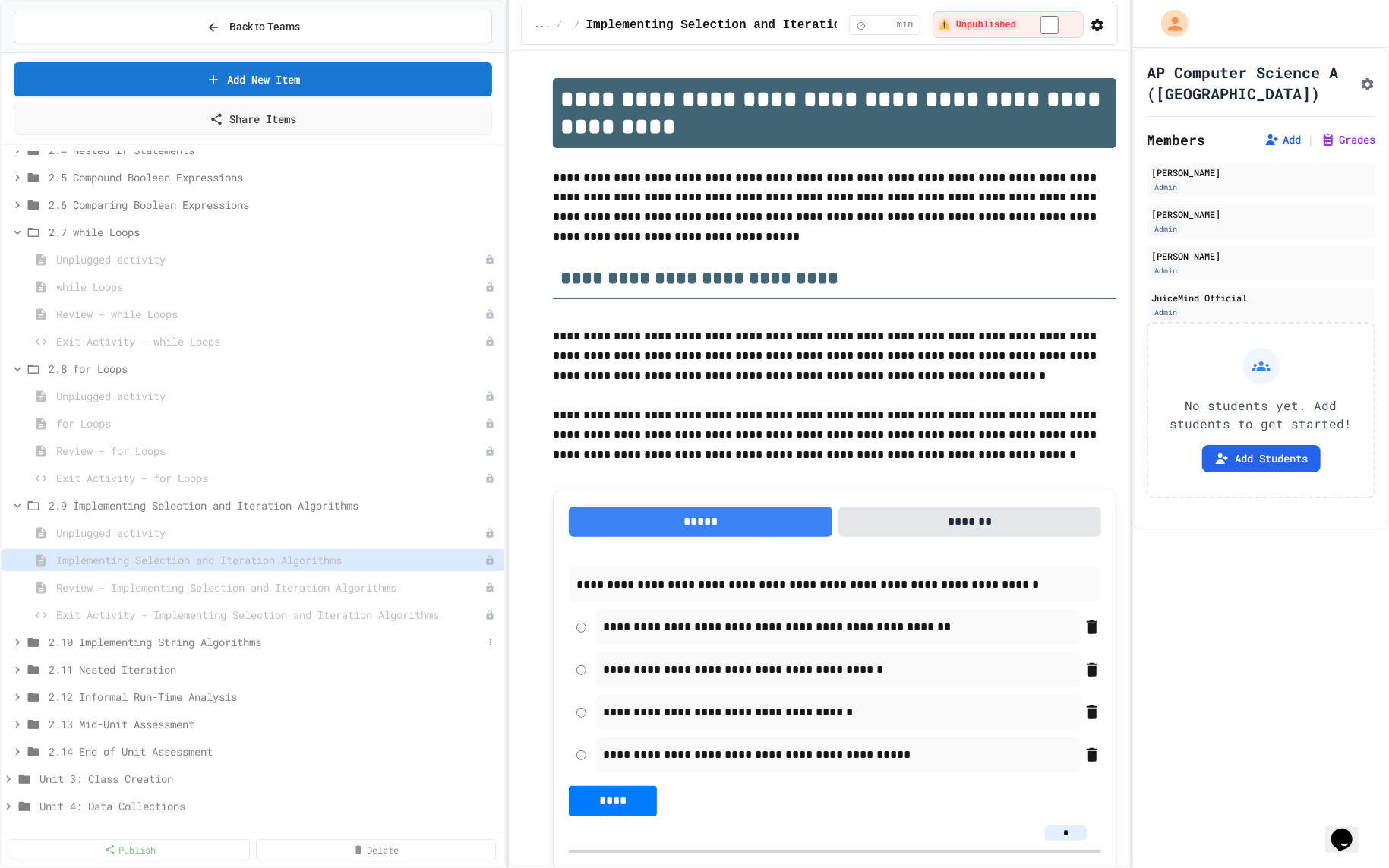
click at [210, 646] on span "2.10 Implementing String Algorithms" at bounding box center [265, 642] width 434 height 16
click at [195, 697] on span "Implementing String Algorithms" at bounding box center [263, 696] width 413 height 16
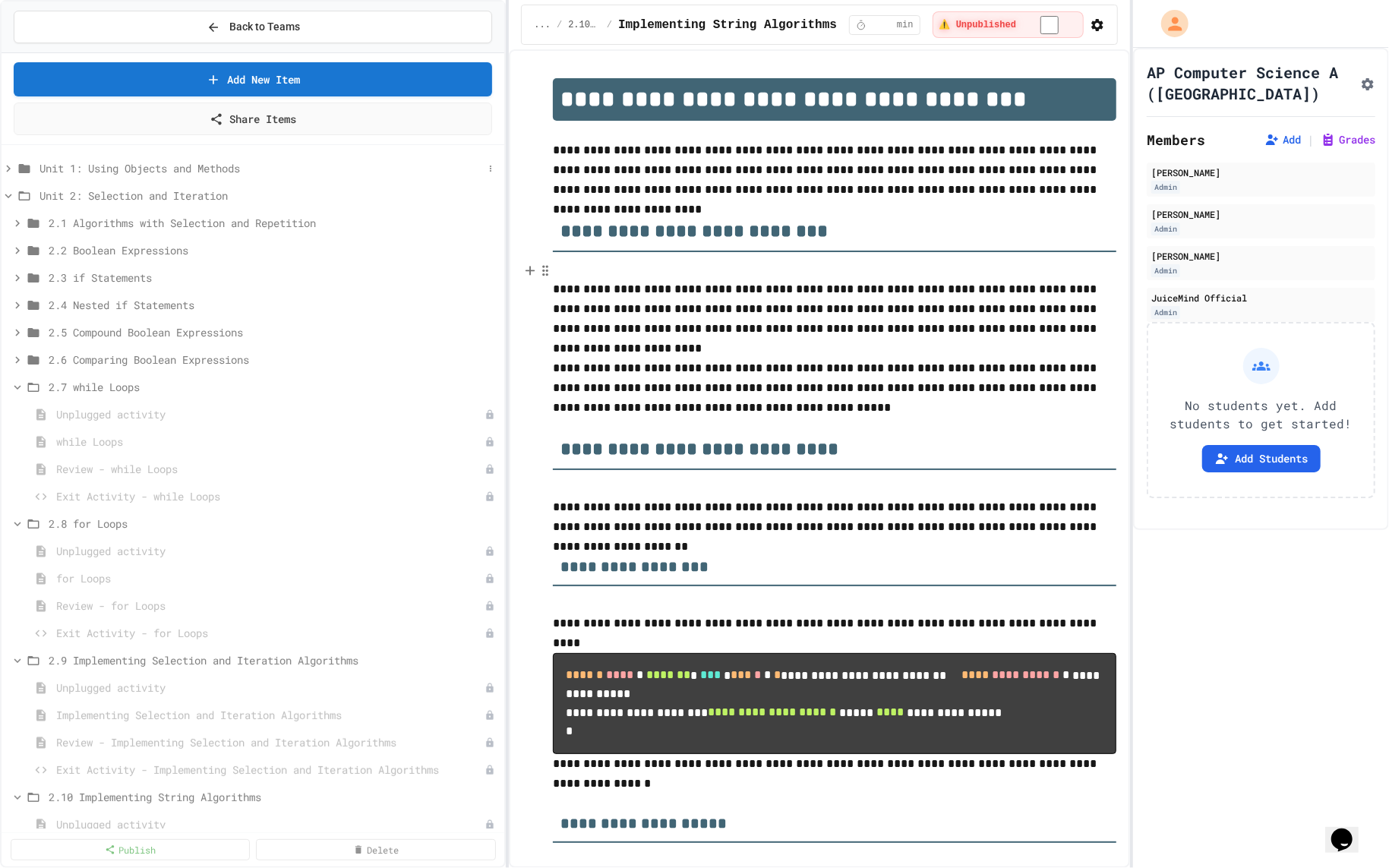
click at [175, 169] on span "Unit 1: Using Objects and Methods" at bounding box center [262, 168] width 444 height 16
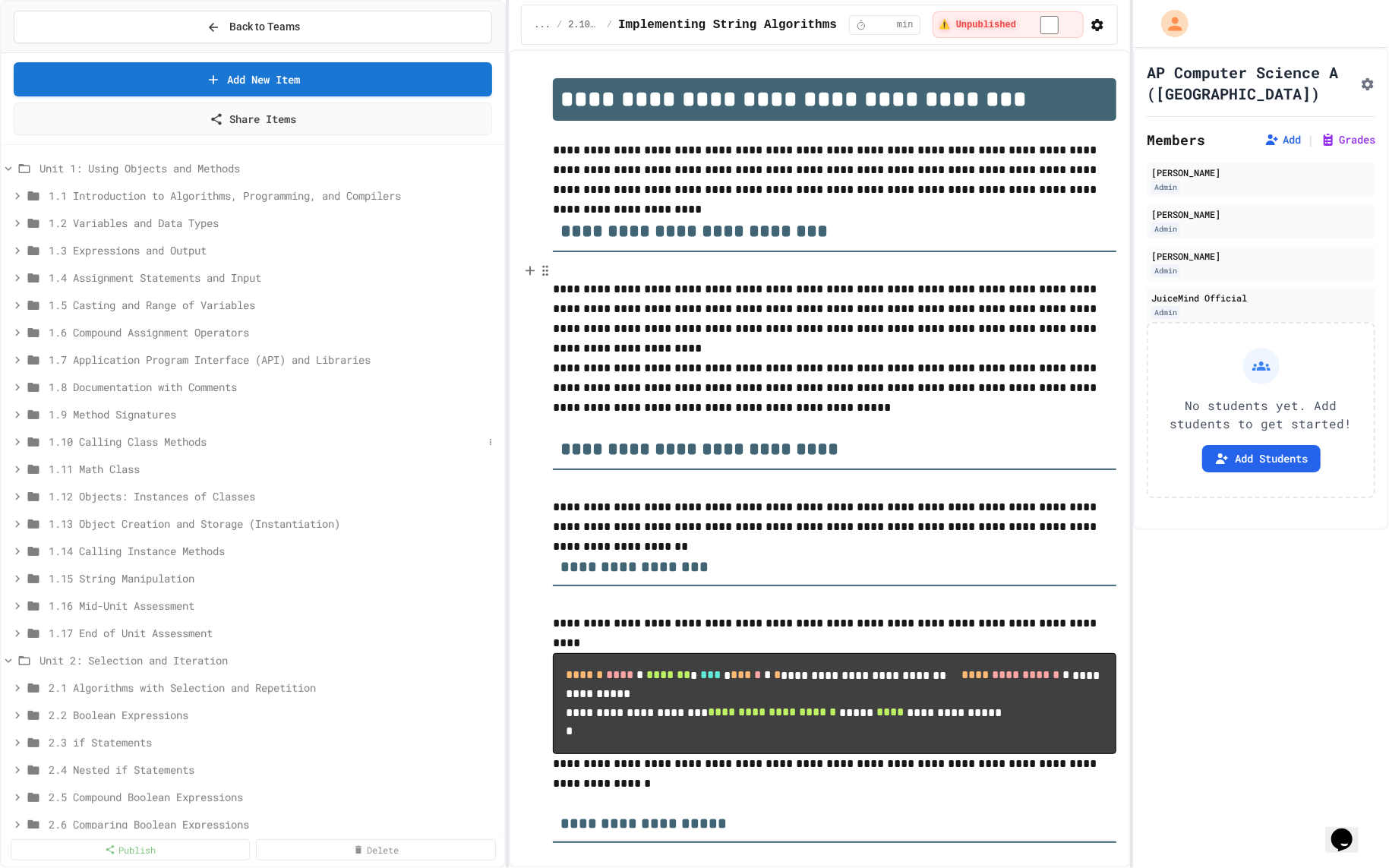
click at [169, 445] on span "1.10 Calling Class Methods" at bounding box center [265, 441] width 434 height 16
click at [155, 492] on span "Calling Class Methods" at bounding box center [263, 496] width 413 height 16
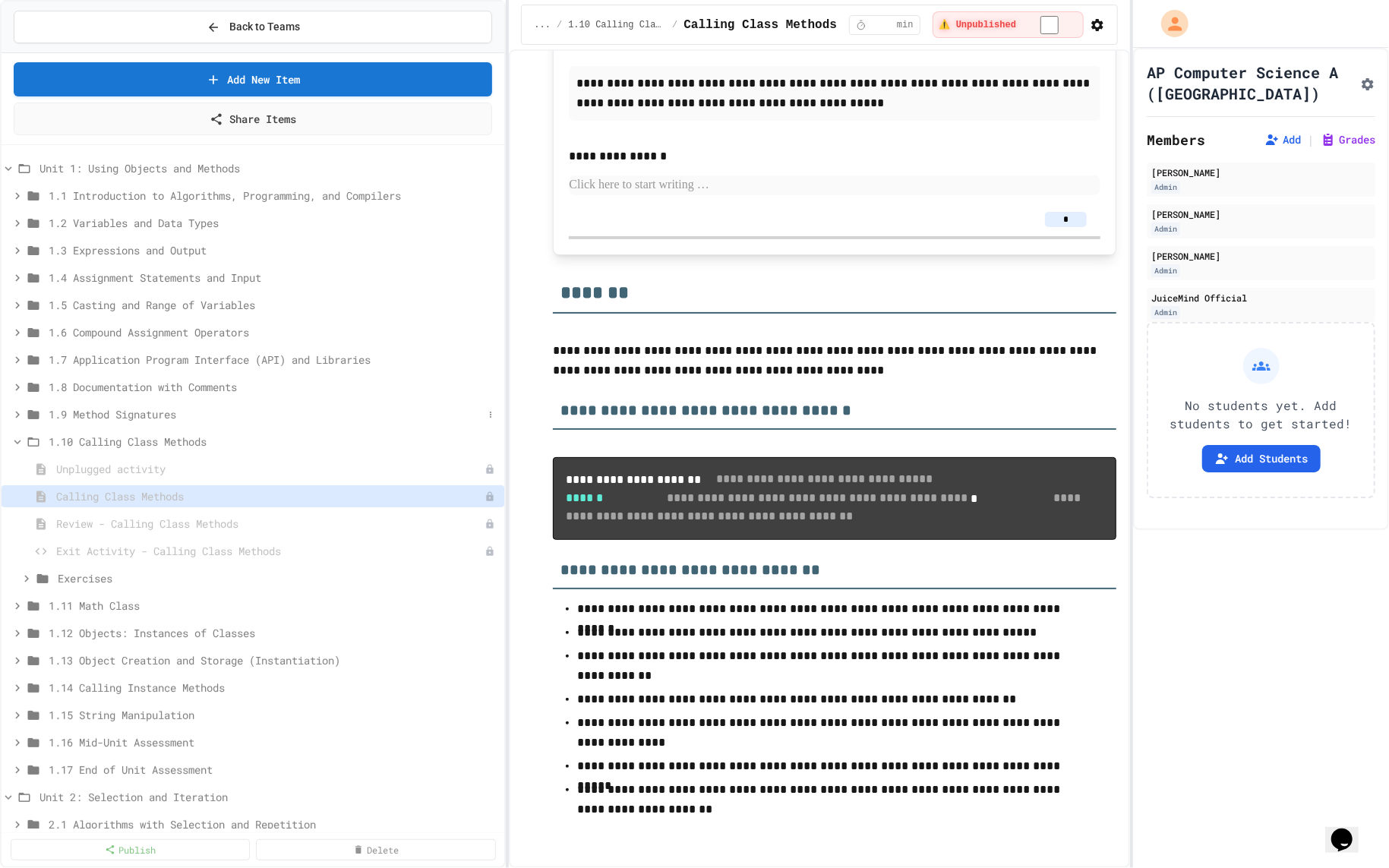
click at [220, 417] on span "1.9 Method Signatures" at bounding box center [265, 414] width 434 height 16
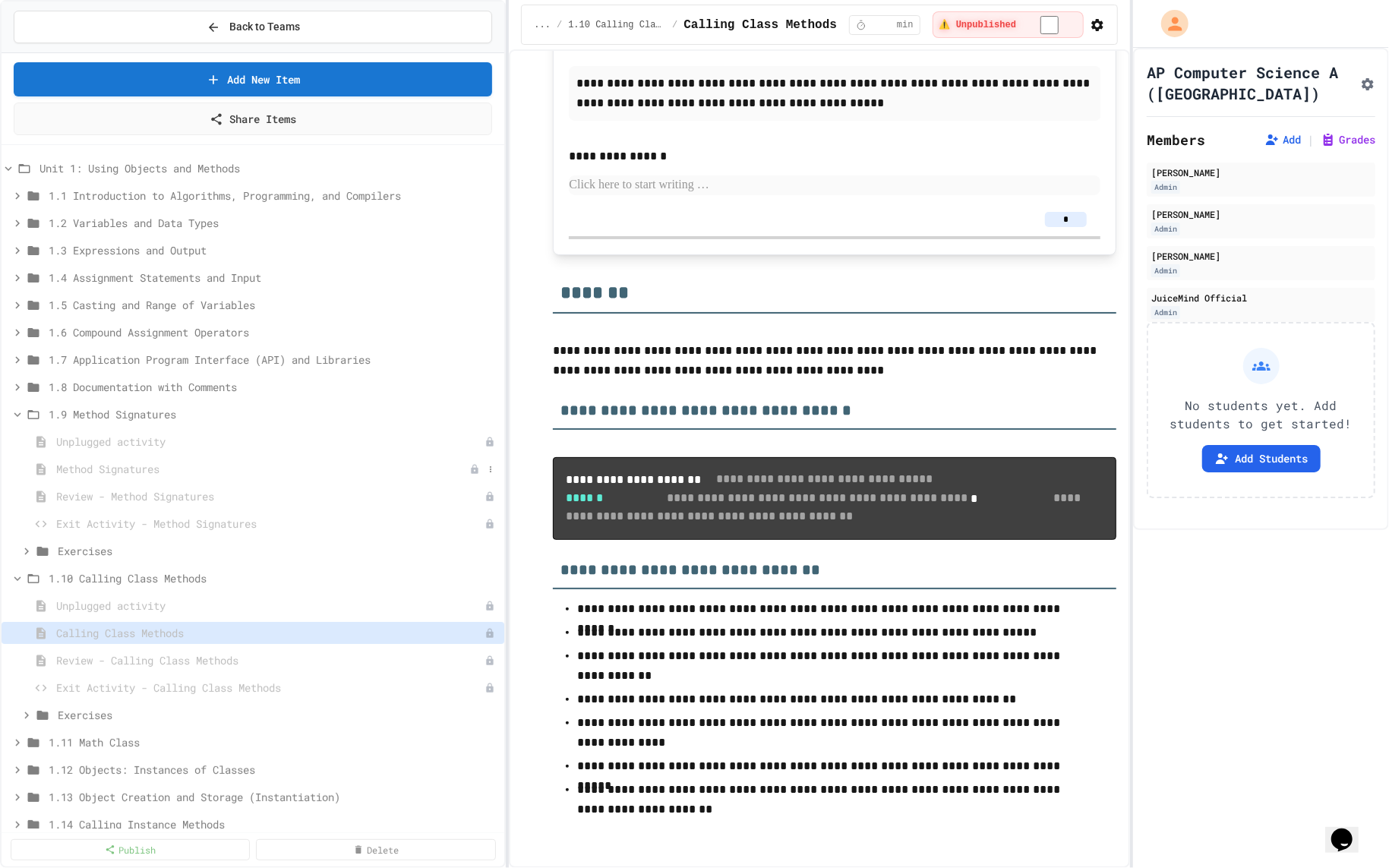
click at [211, 461] on span "Method Signatures" at bounding box center [263, 469] width 413 height 16
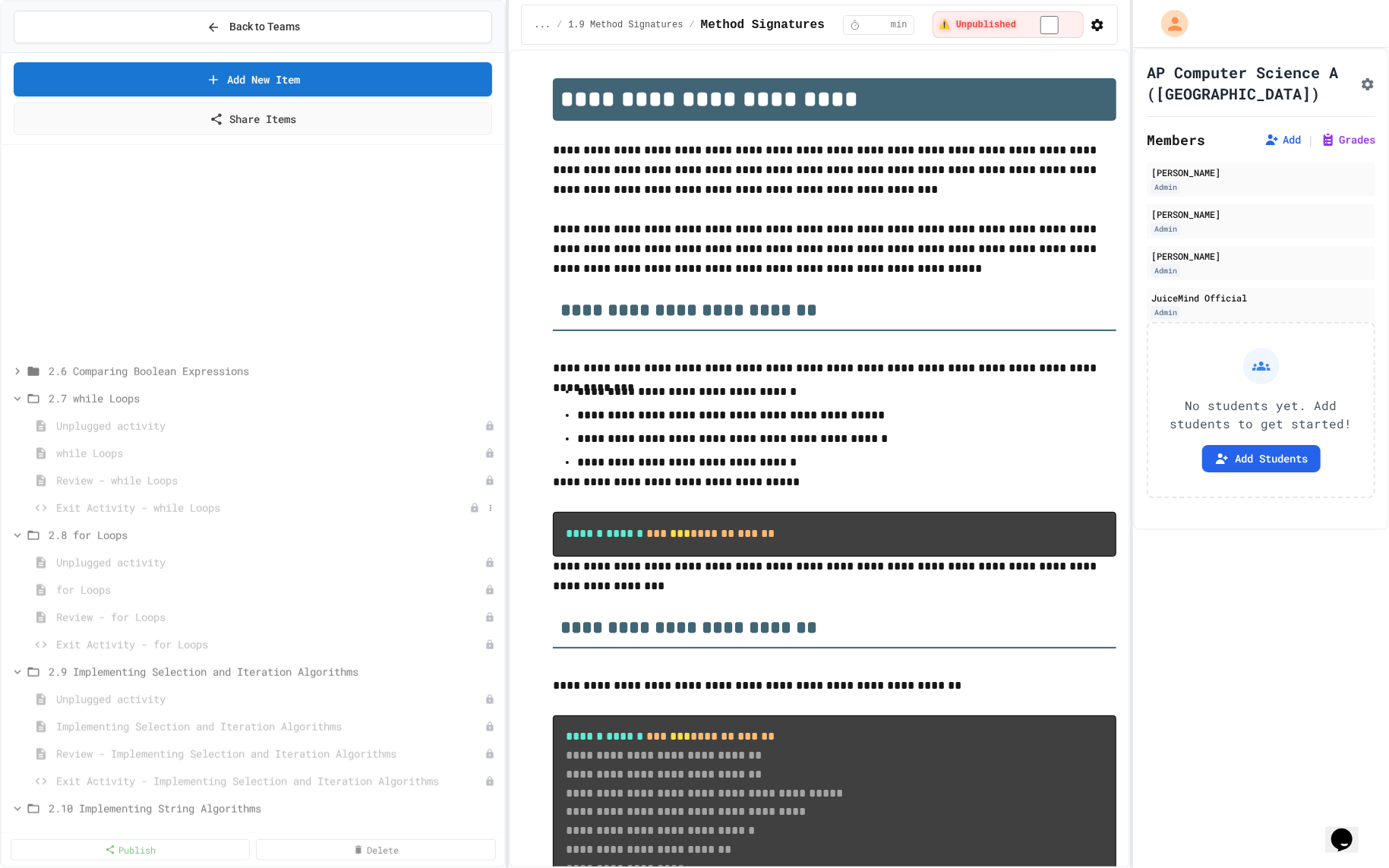
scroll to position [1002, 0]
click at [197, 777] on span "Unit 3: Class Creation" at bounding box center [262, 779] width 444 height 16
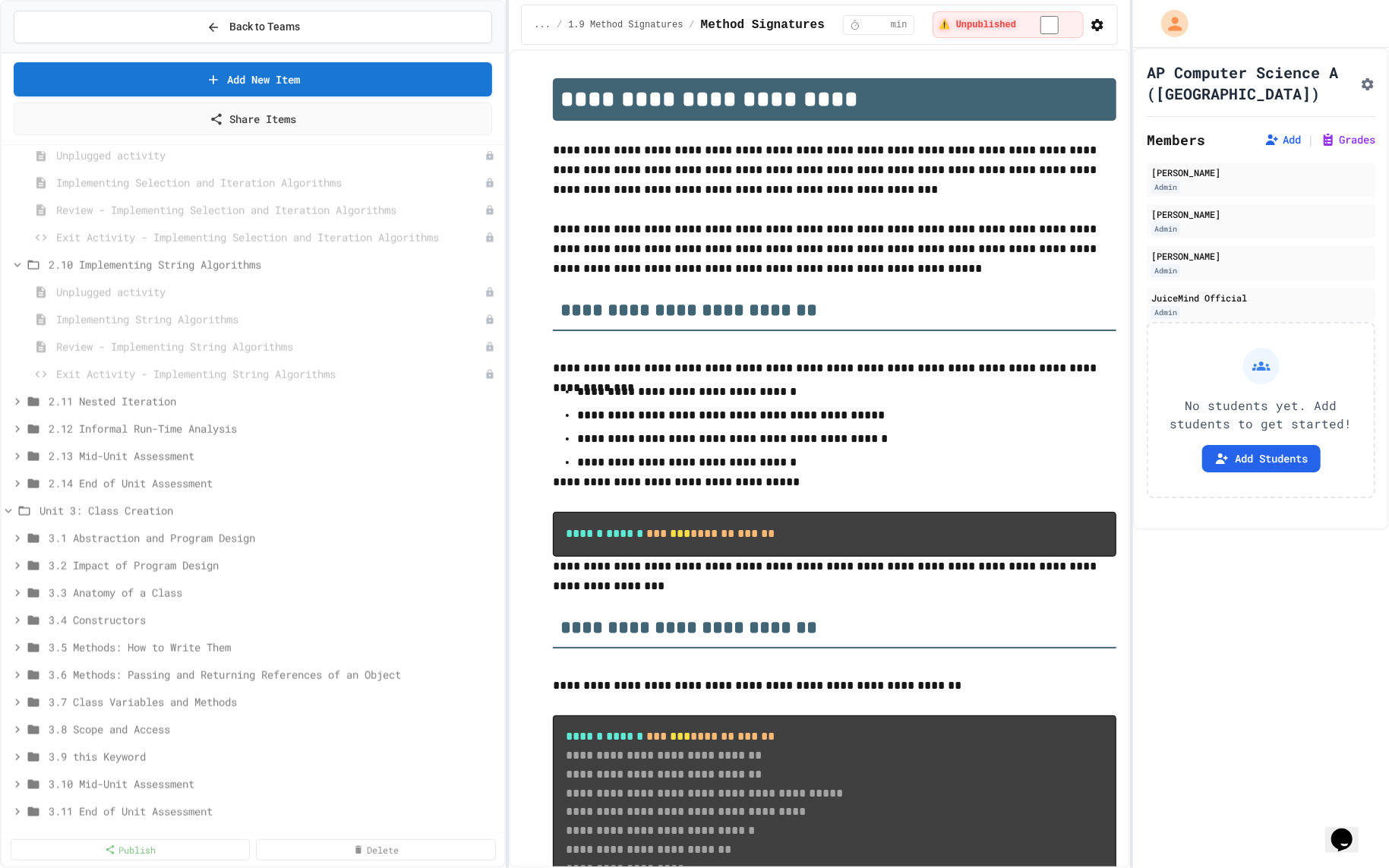
scroll to position [1303, 0]
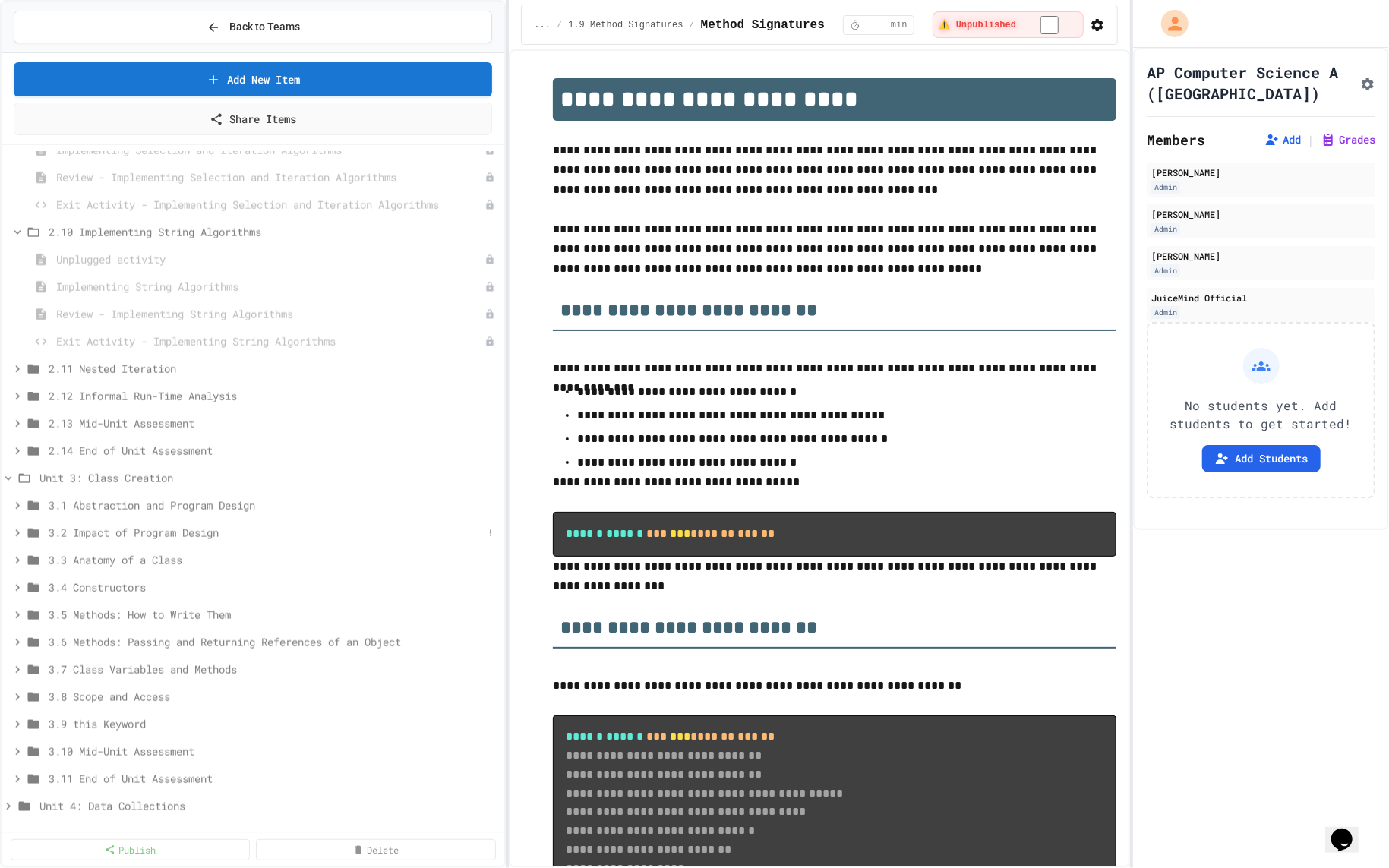
click at [198, 528] on span "3.2 Impact of Program Design" at bounding box center [265, 533] width 434 height 16
click at [211, 506] on span "3.1 Abstraction and Program Design" at bounding box center [265, 505] width 434 height 16
click at [204, 553] on span "Abstraction and Program Design" at bounding box center [263, 560] width 413 height 16
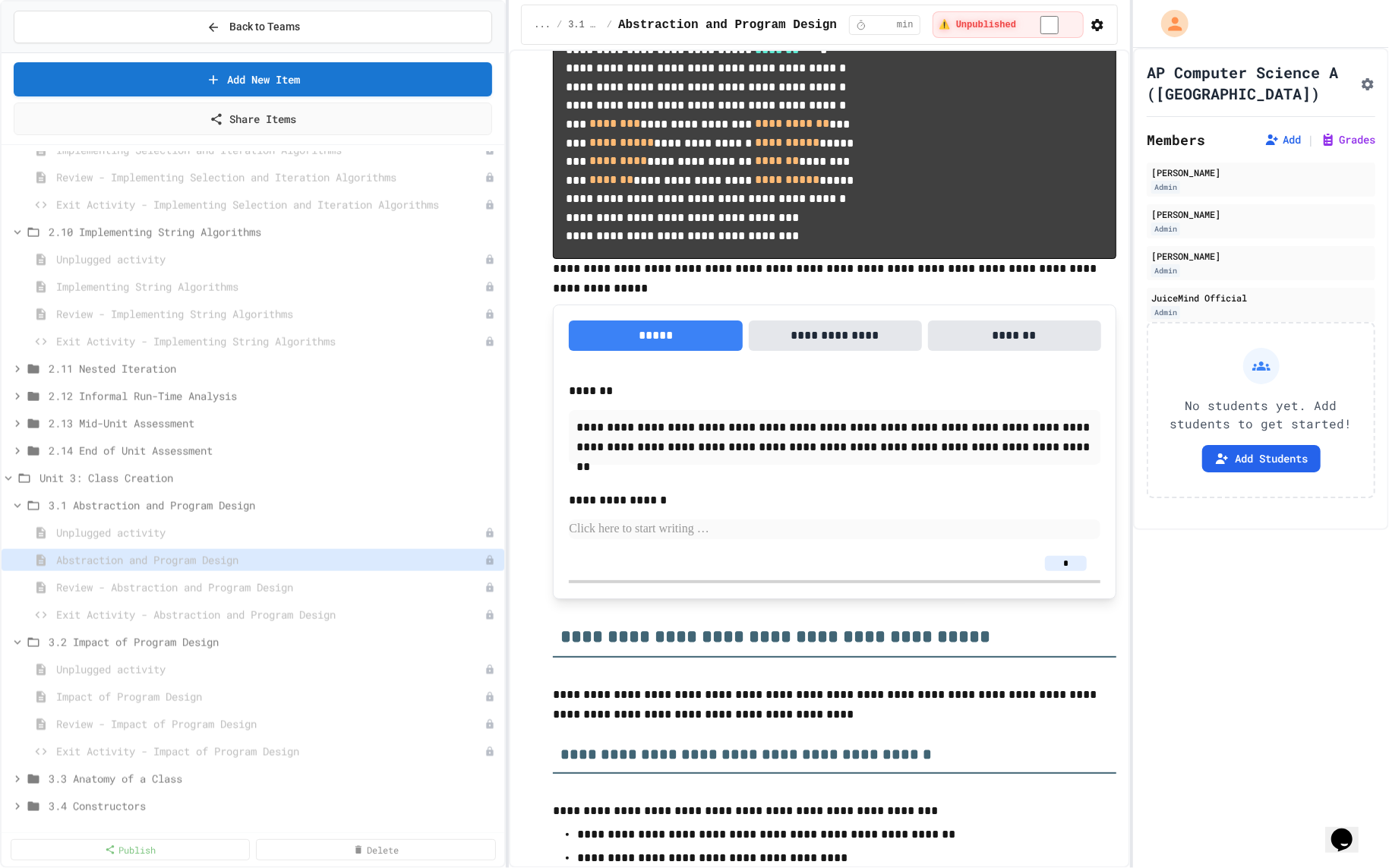
scroll to position [4109, 0]
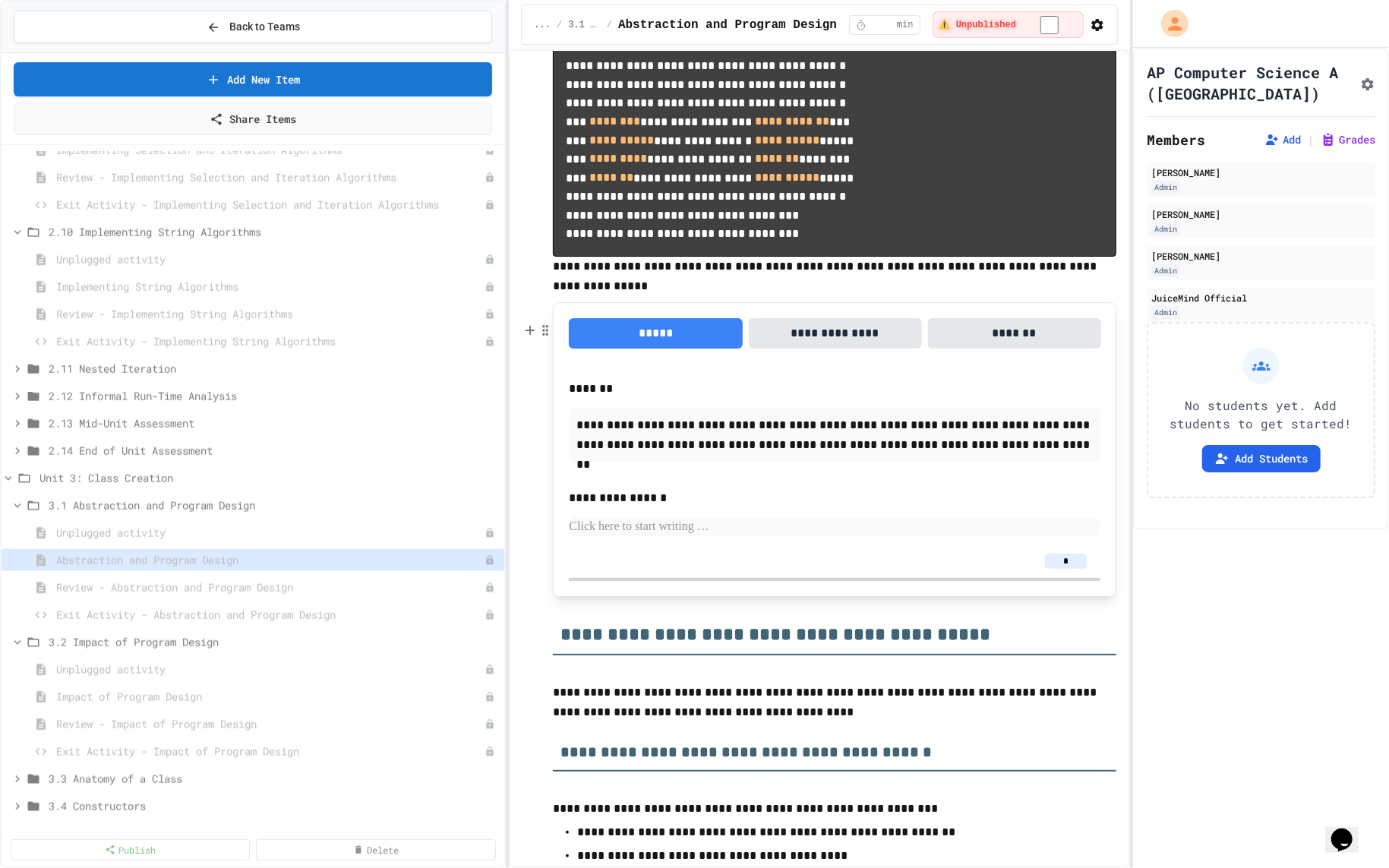
click at [800, 348] on button "**********" at bounding box center [835, 333] width 173 height 30
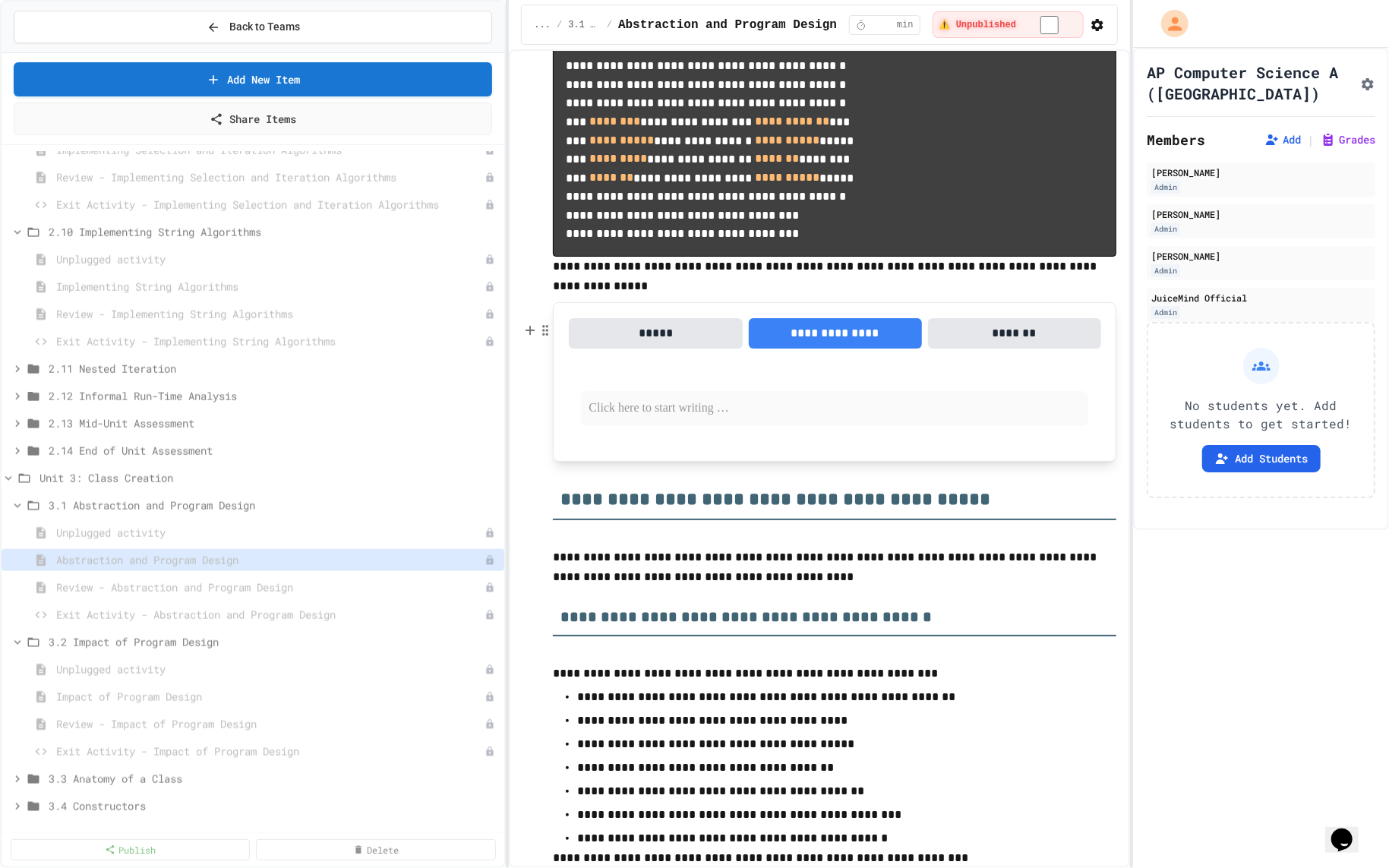
click at [709, 347] on button "*****" at bounding box center [655, 333] width 173 height 30
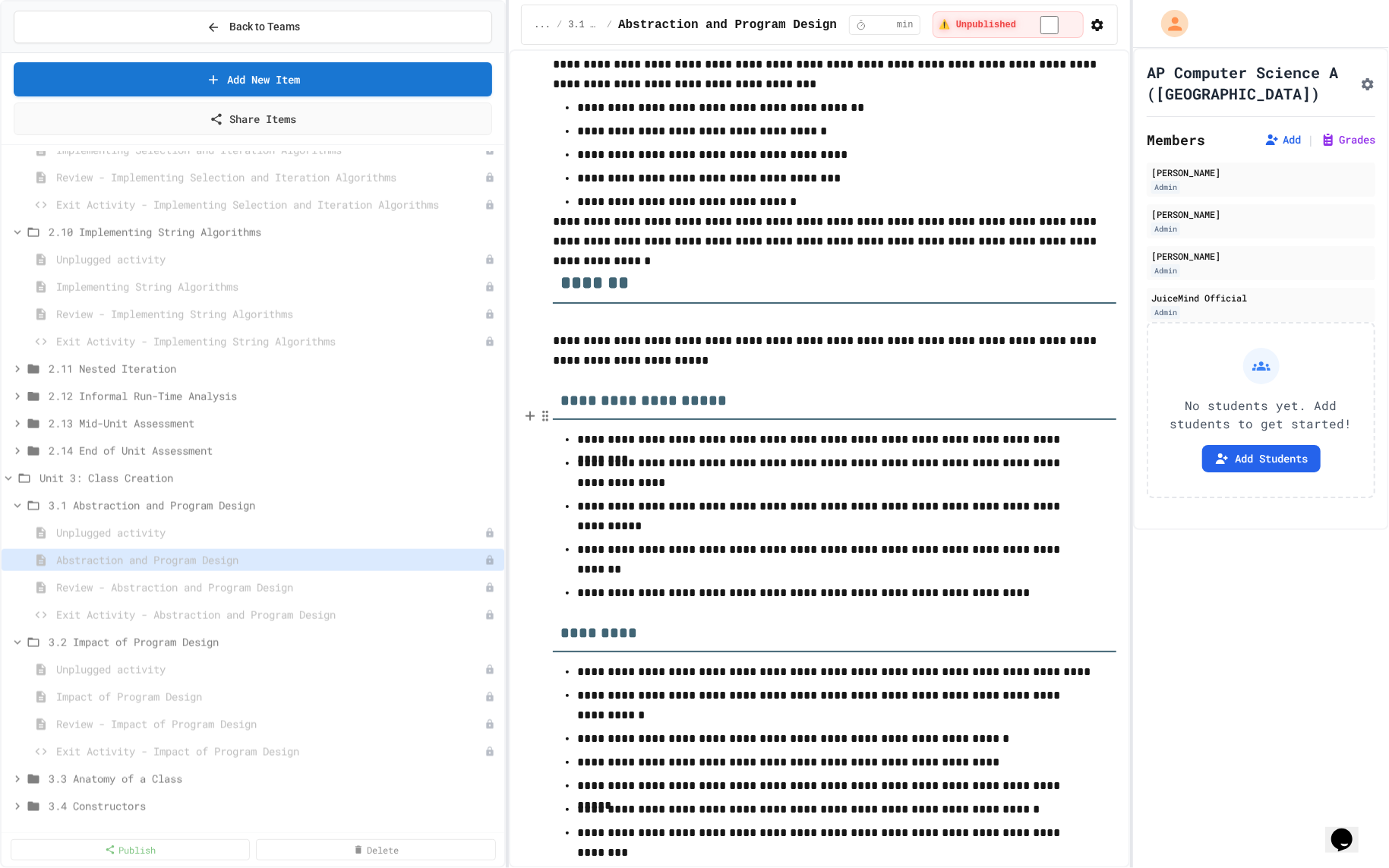
scroll to position [8682, 0]
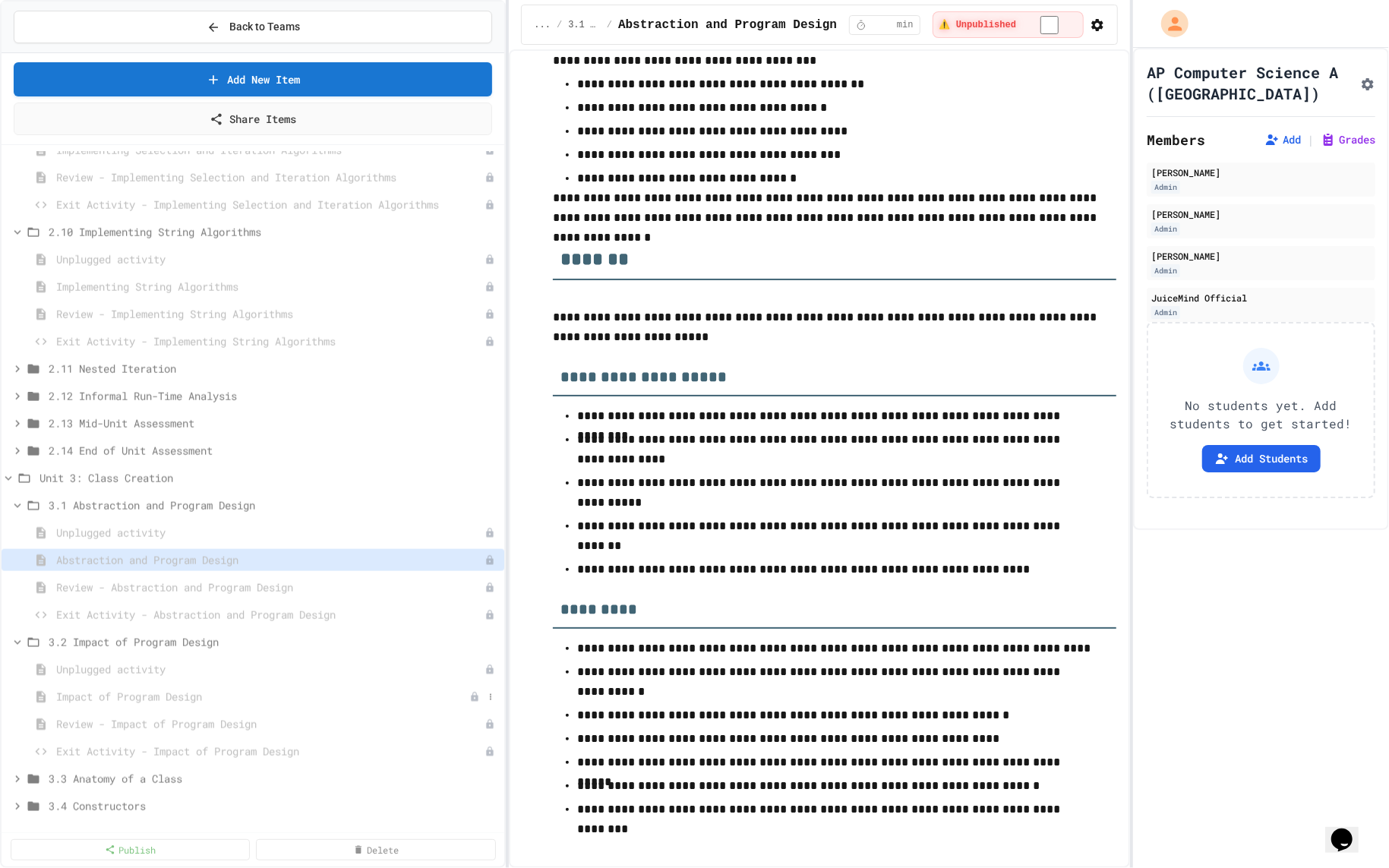
click at [253, 693] on span "Impact of Program Design" at bounding box center [263, 696] width 413 height 16
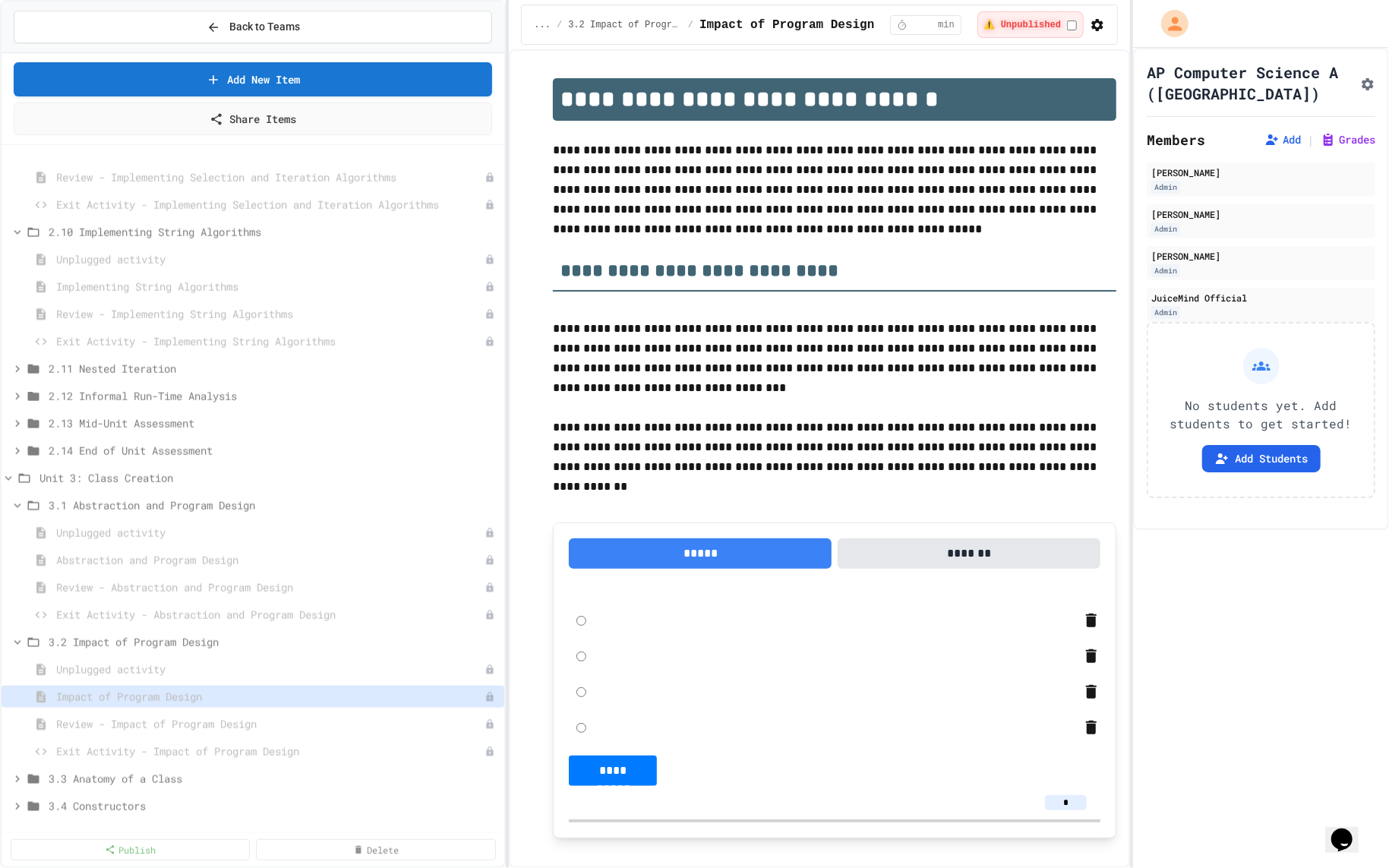
scroll to position [1507, 0]
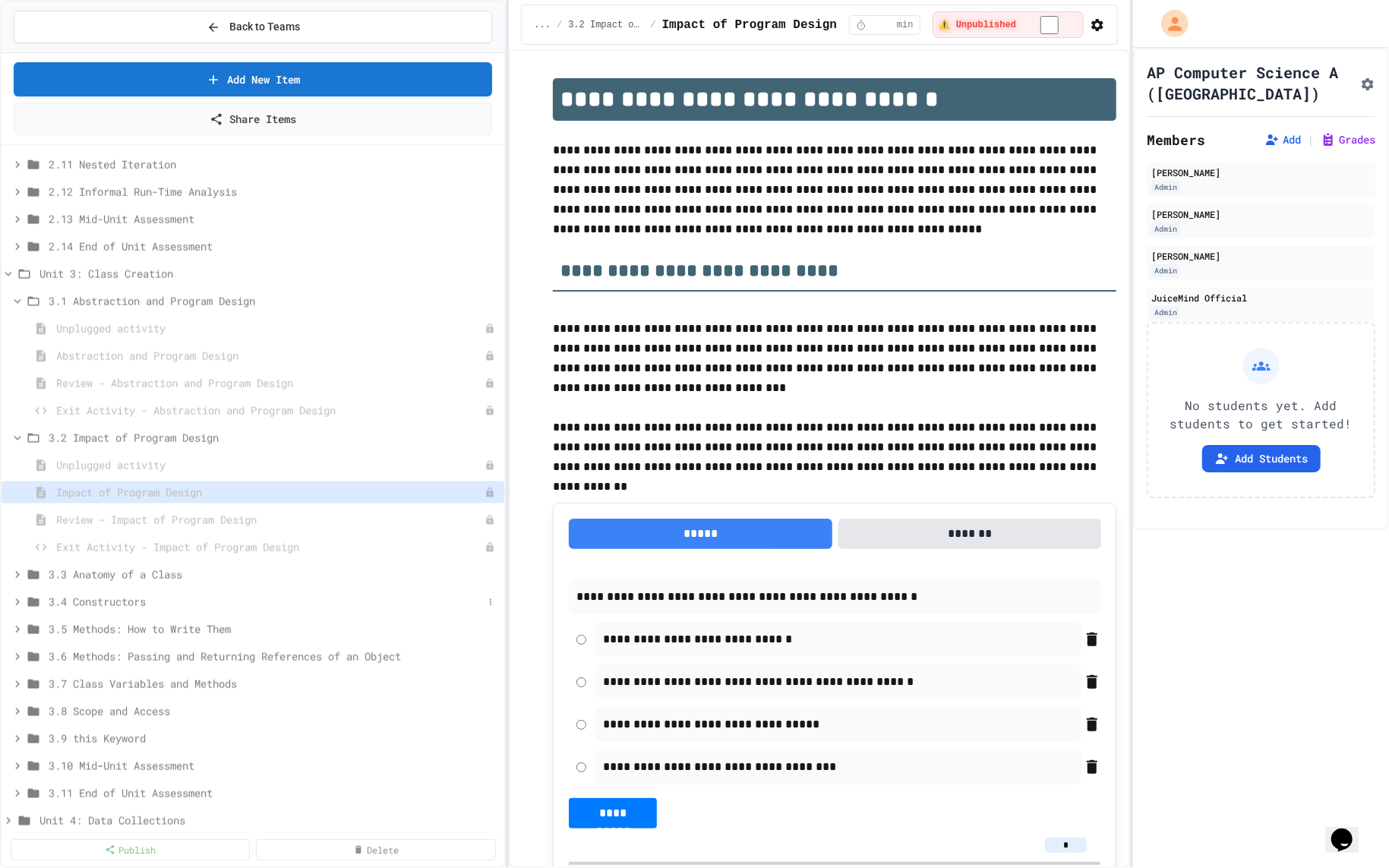
click at [193, 605] on span "3.4 Constructors" at bounding box center [265, 601] width 434 height 16
click at [181, 658] on span "Contructors" at bounding box center [263, 656] width 413 height 16
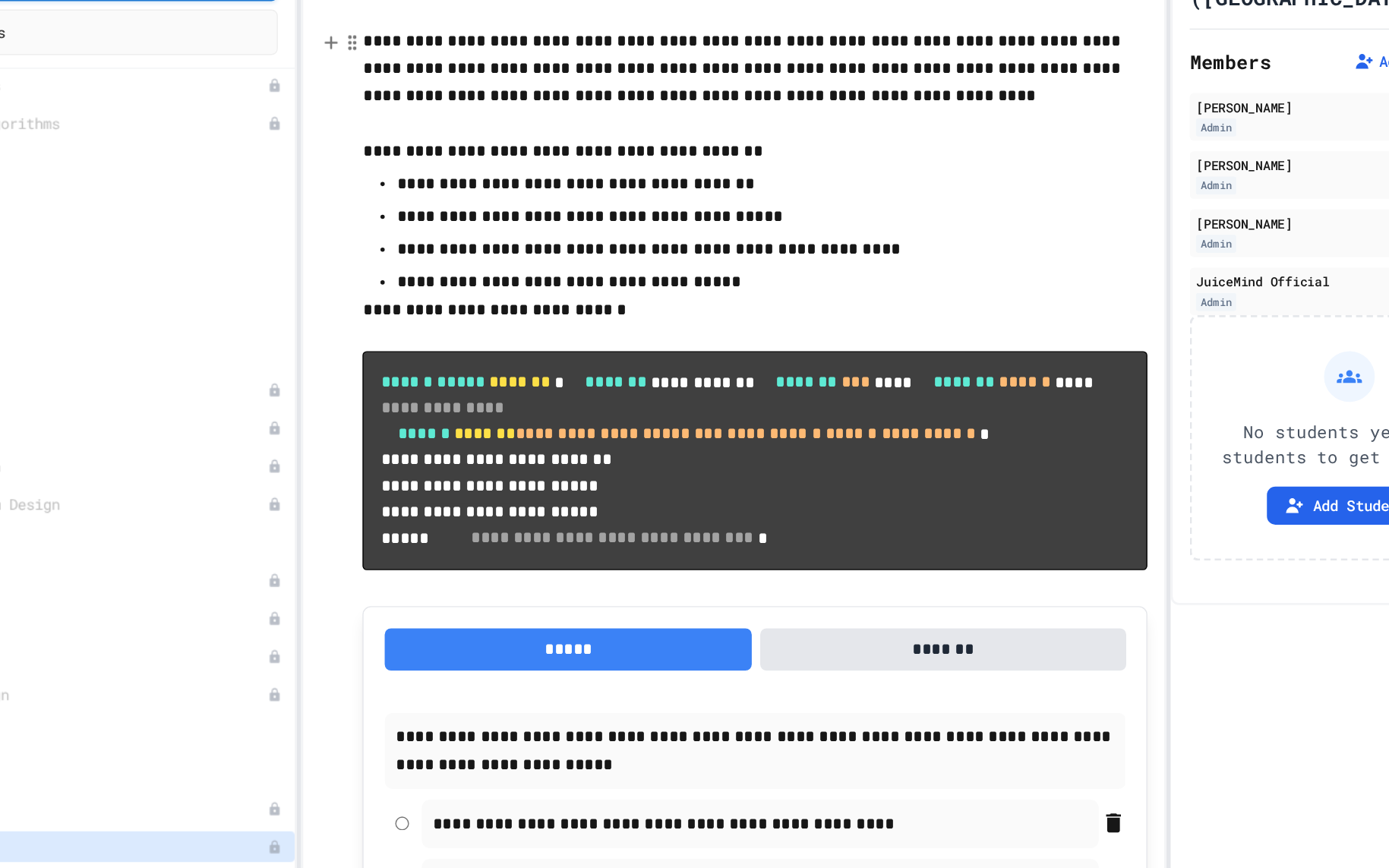
scroll to position [1454, 0]
click at [751, 235] on p "**********" at bounding box center [834, 228] width 515 height 20
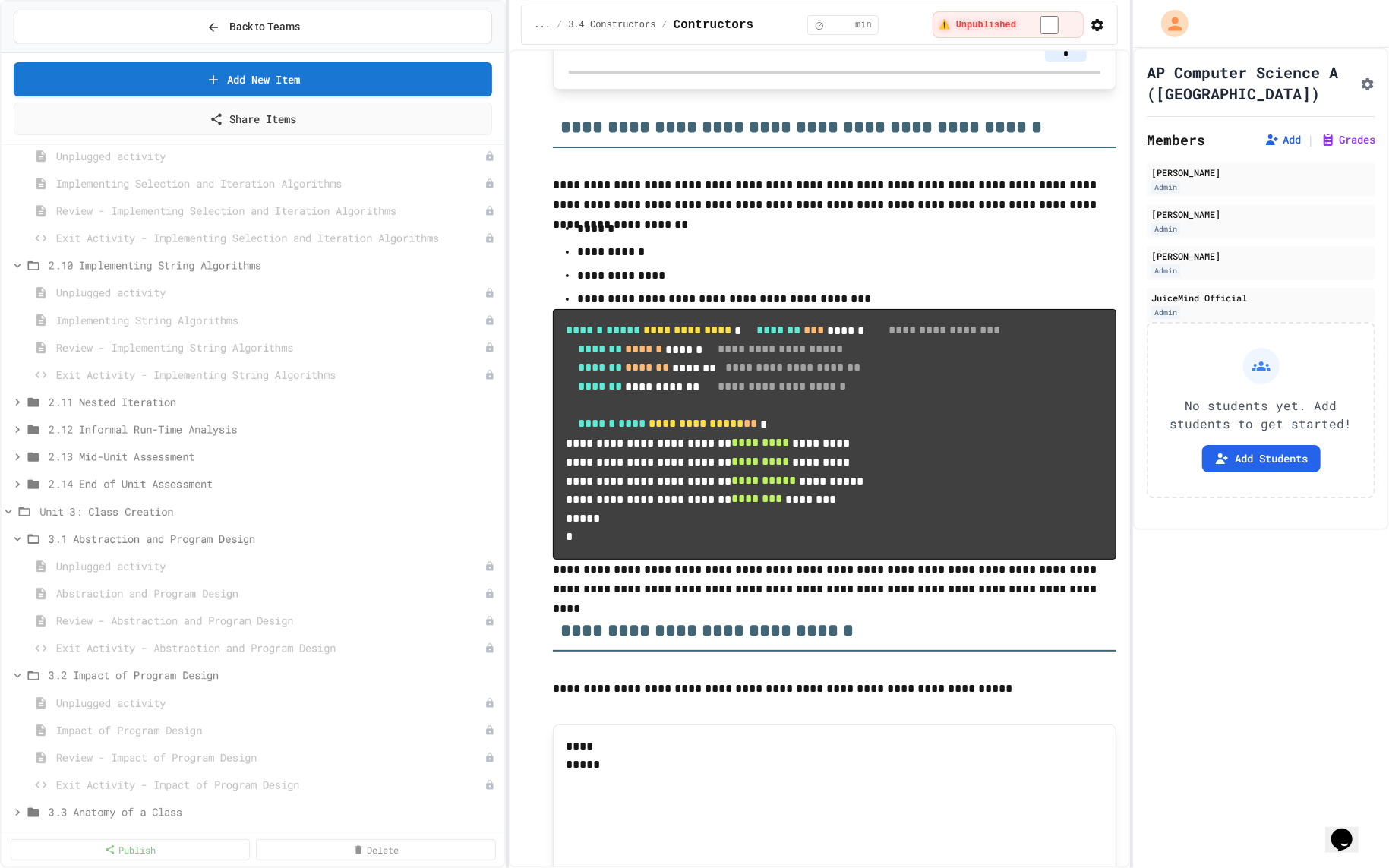
scroll to position [1043, 0]
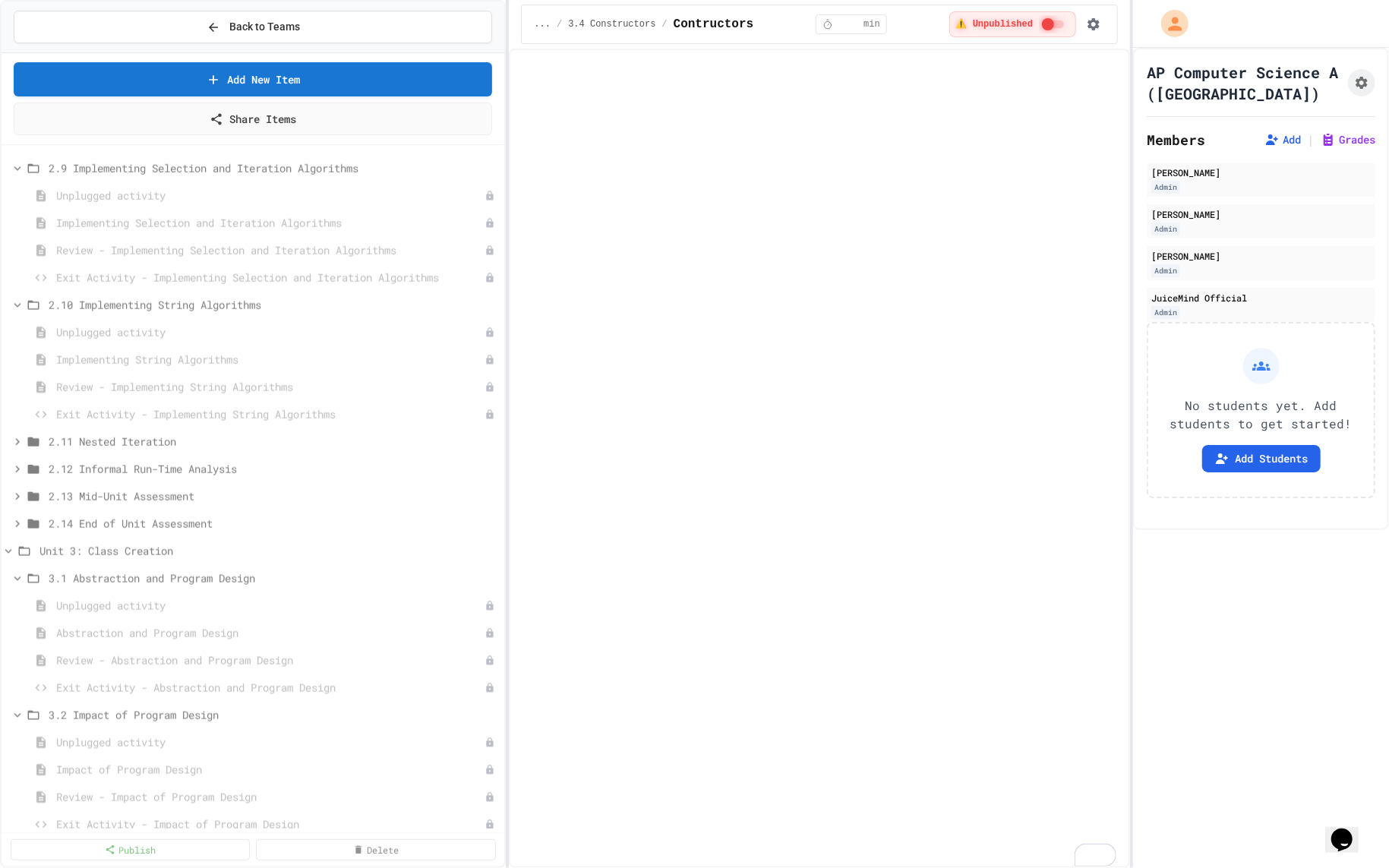
scroll to position [1232, 0]
click at [256, 353] on span "Implementing String Algorithms" at bounding box center [263, 357] width 413 height 16
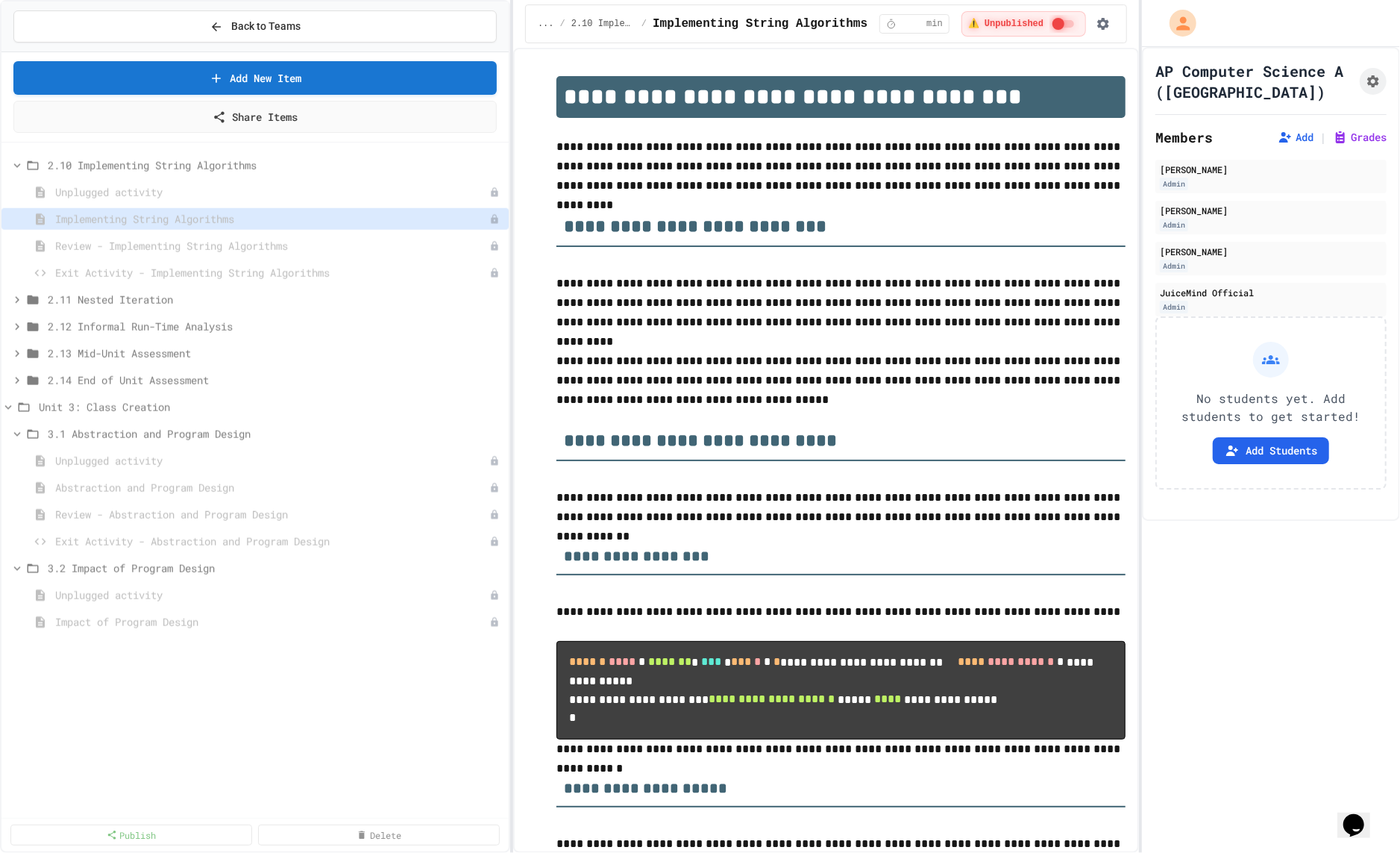
scroll to position [1602, 0]
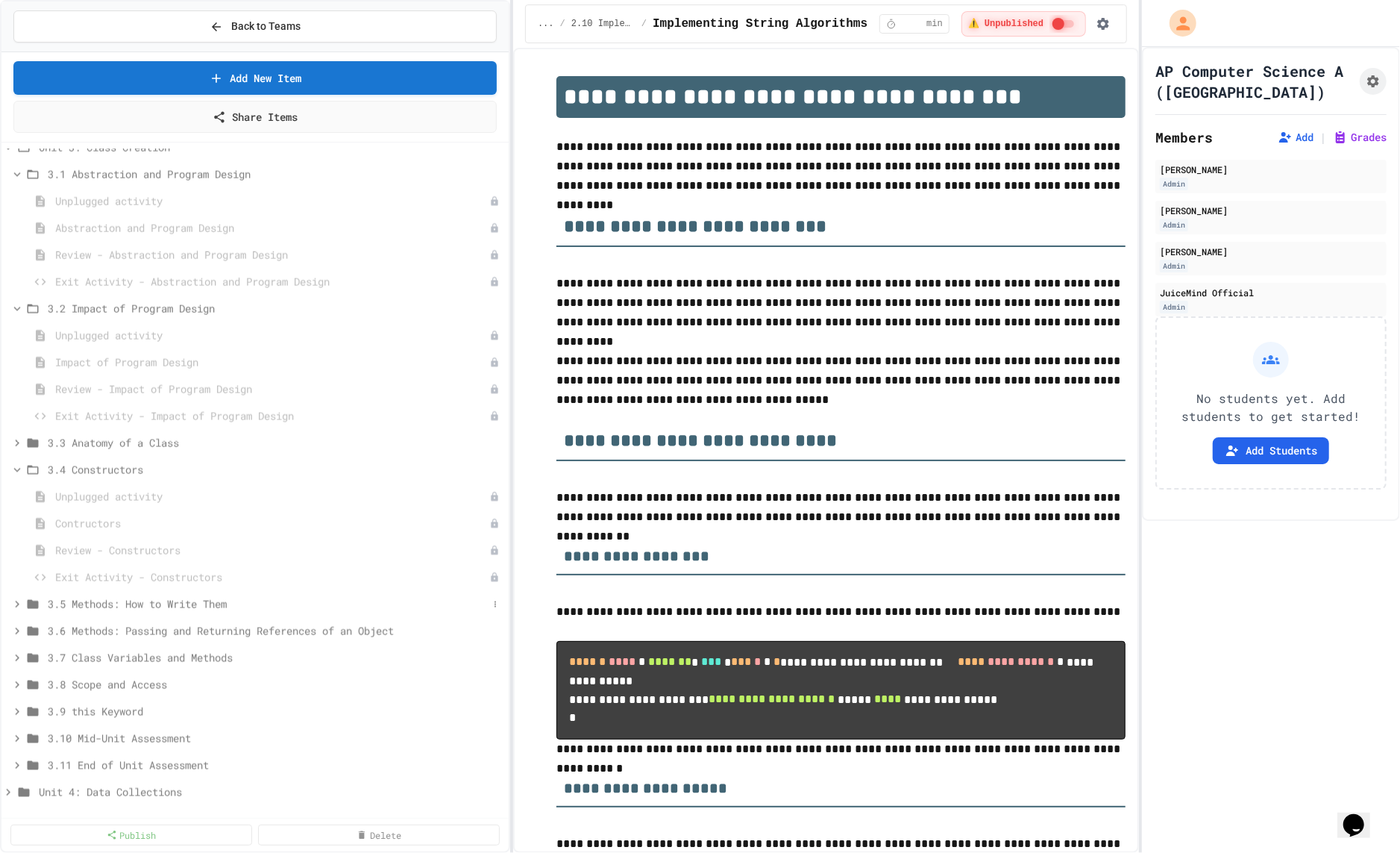
click at [244, 598] on span "3.5 Methods: How to Write Them" at bounding box center [267, 604] width 440 height 15
click at [205, 656] on span "Methods: How to Write Them" at bounding box center [265, 657] width 420 height 15
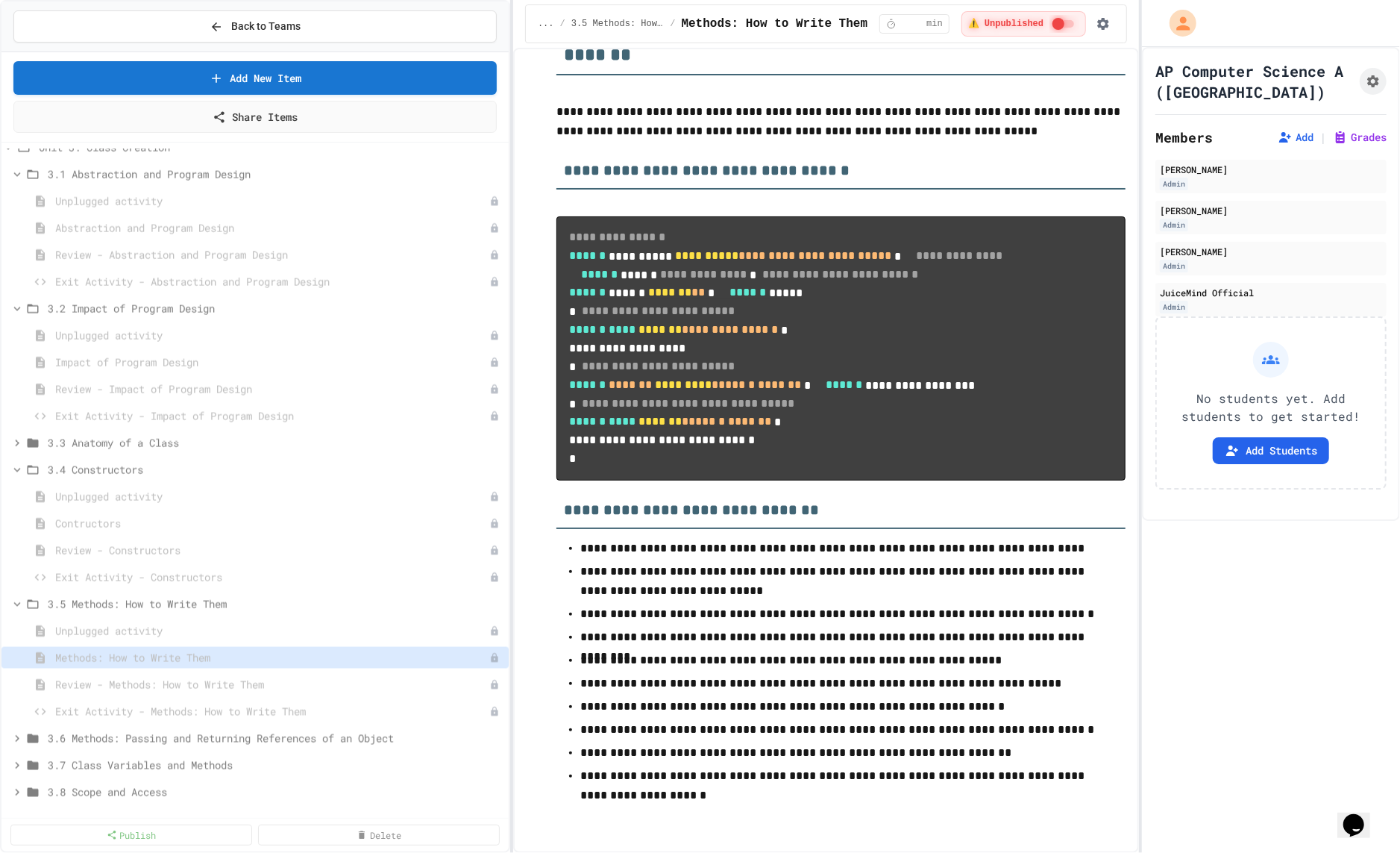
scroll to position [10871, 0]
click at [277, 614] on div "3.5 Methods: How to Write Them" at bounding box center [255, 607] width 507 height 27
click at [271, 606] on span "3.5 Methods: How to Write Them" at bounding box center [267, 604] width 440 height 15
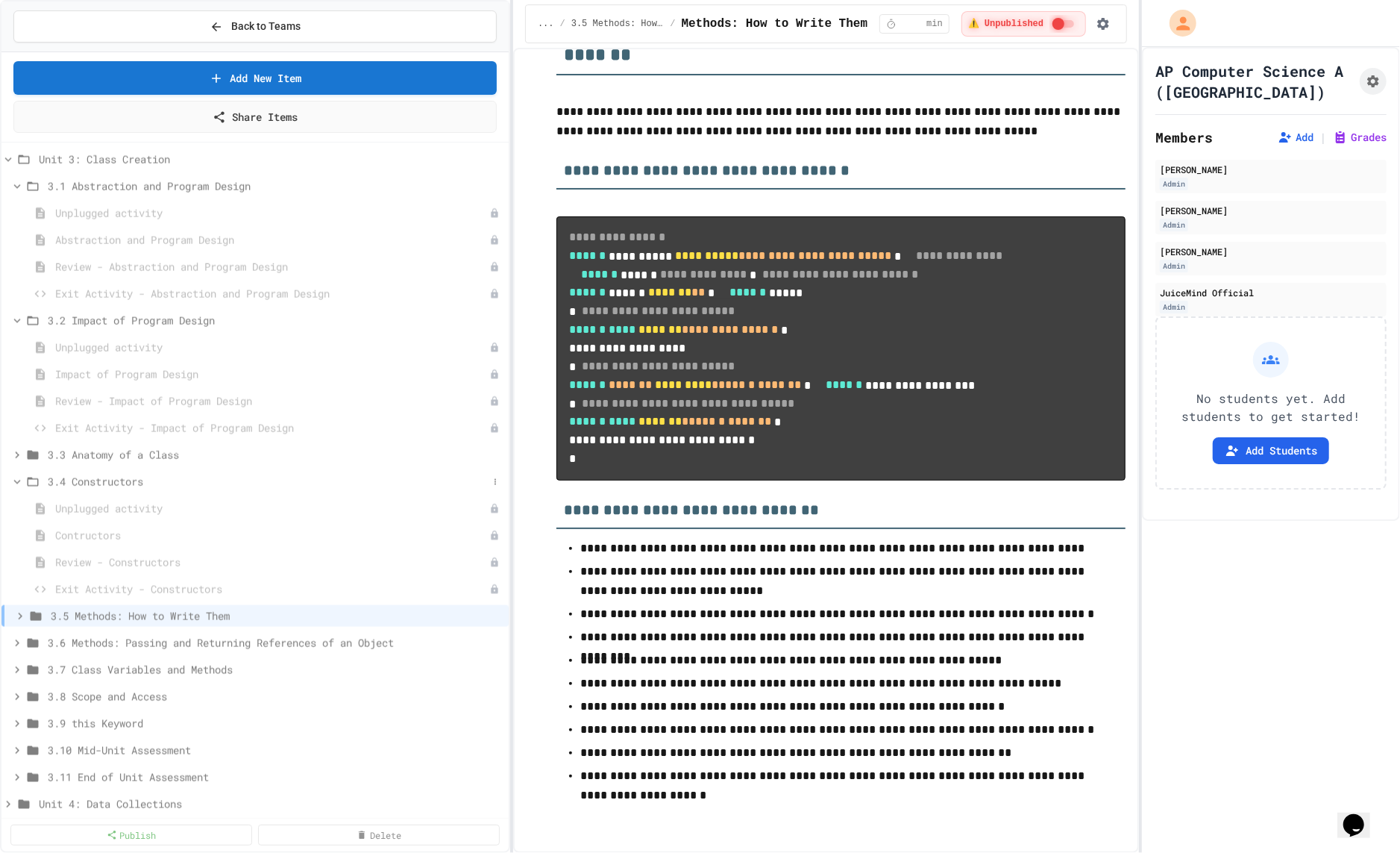
click at [251, 471] on div "3.4 Constructors" at bounding box center [255, 481] width 507 height 21
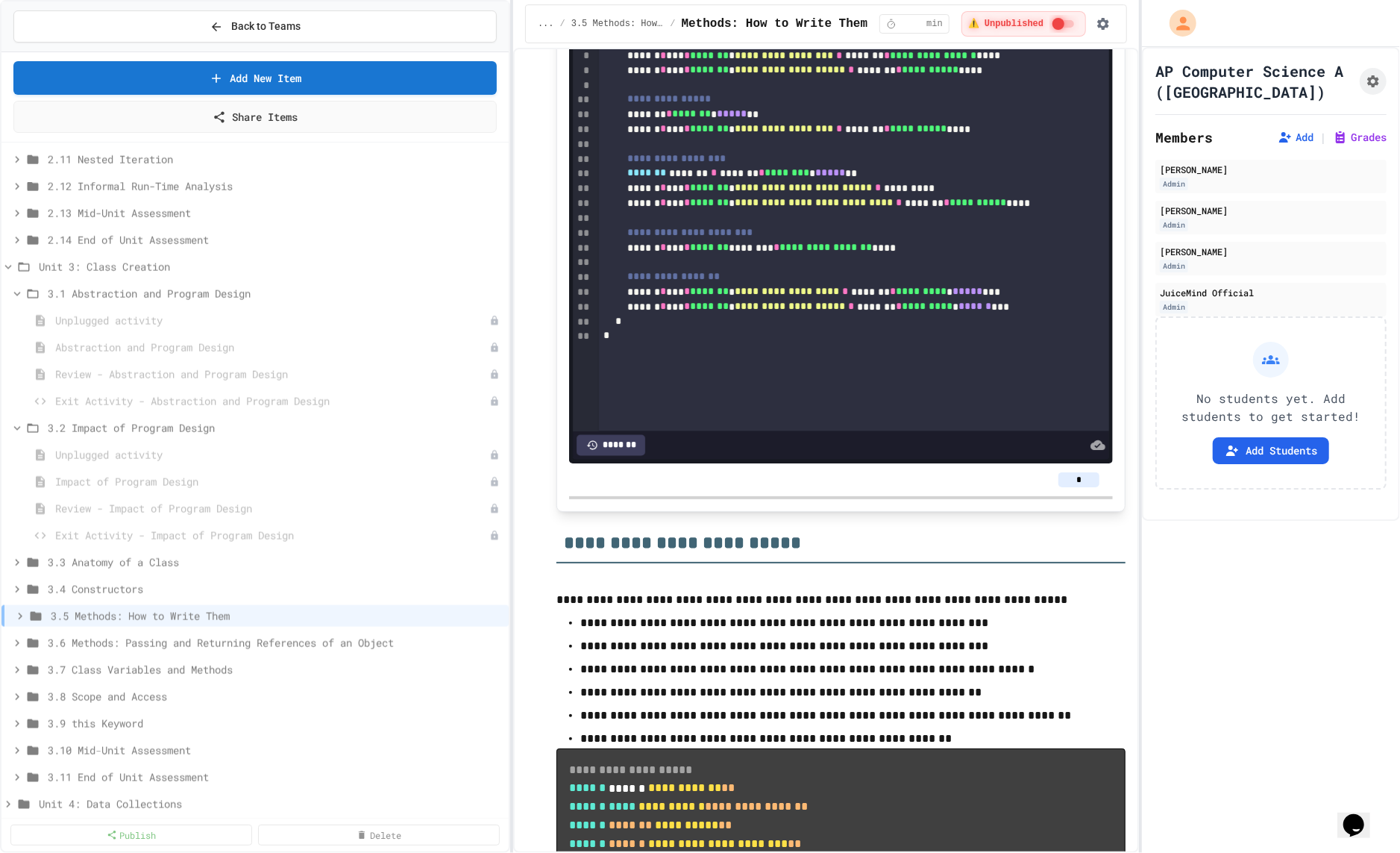
scroll to position [6273, 0]
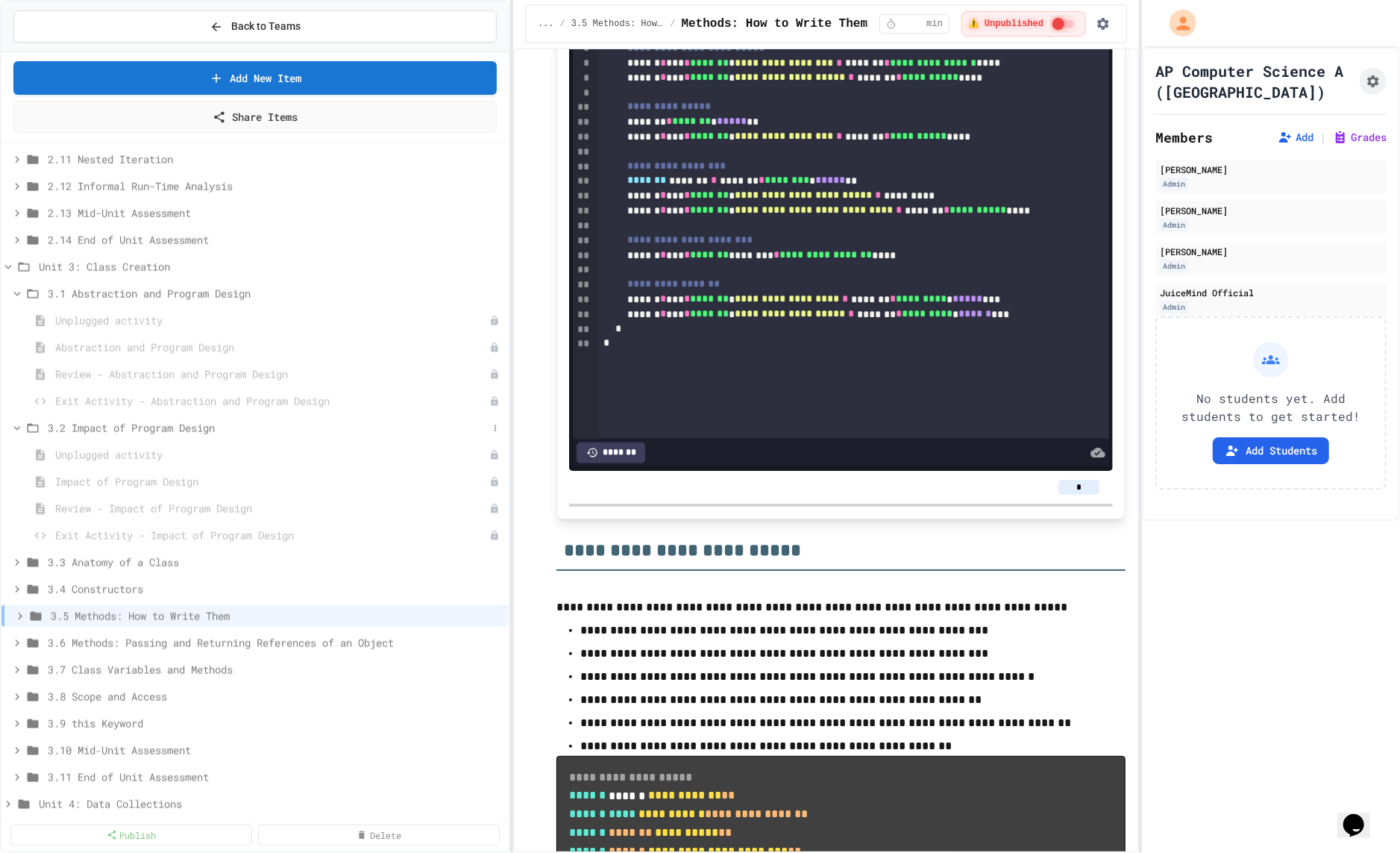
click at [185, 426] on span "3.2 Impact of Program Design" at bounding box center [267, 427] width 440 height 15
click at [172, 402] on span "3.1 Abstraction and Program Design" at bounding box center [267, 401] width 440 height 15
click at [148, 477] on span "Unit 3: Class Creation" at bounding box center [264, 481] width 449 height 15
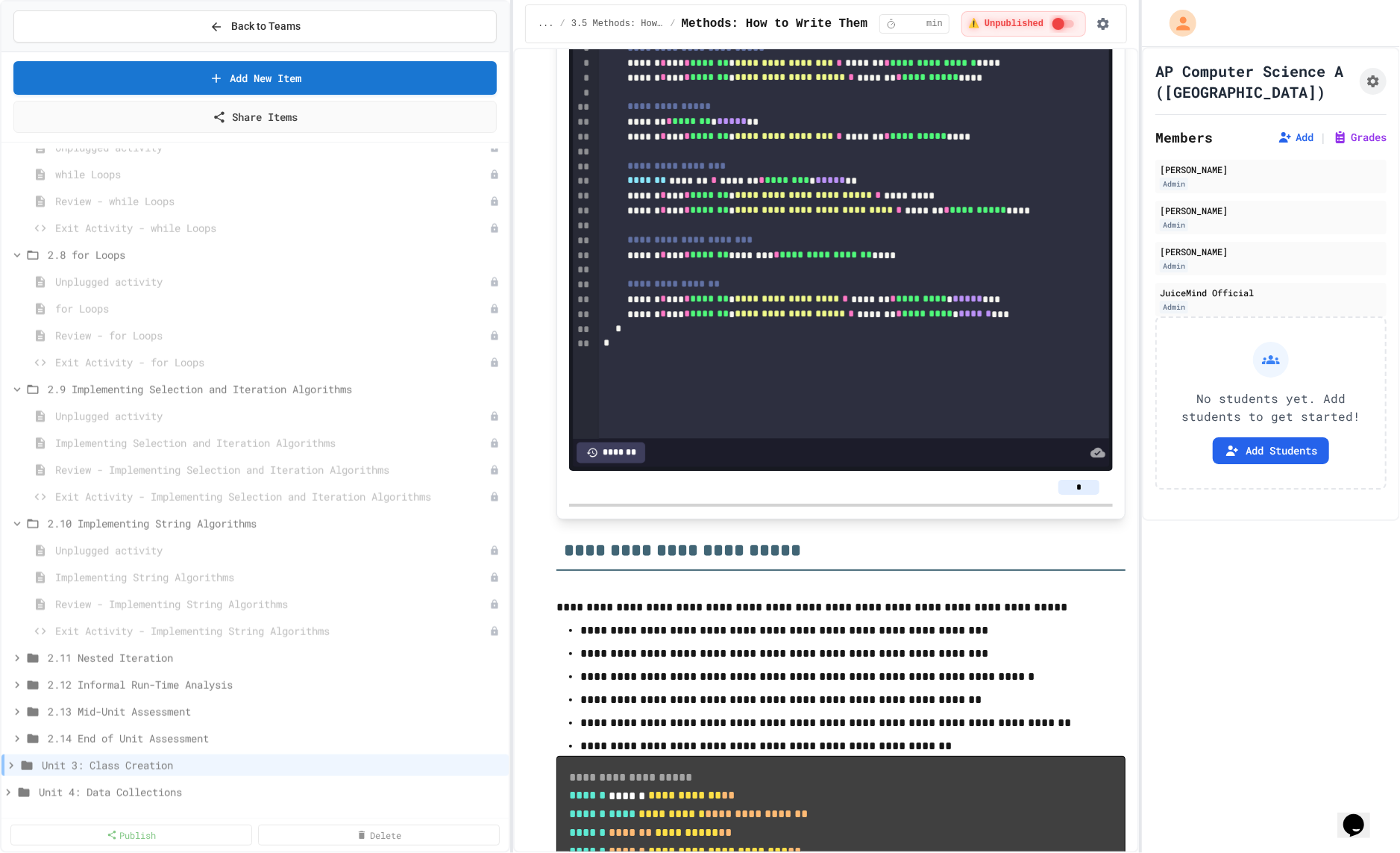
scroll to position [973, 0]
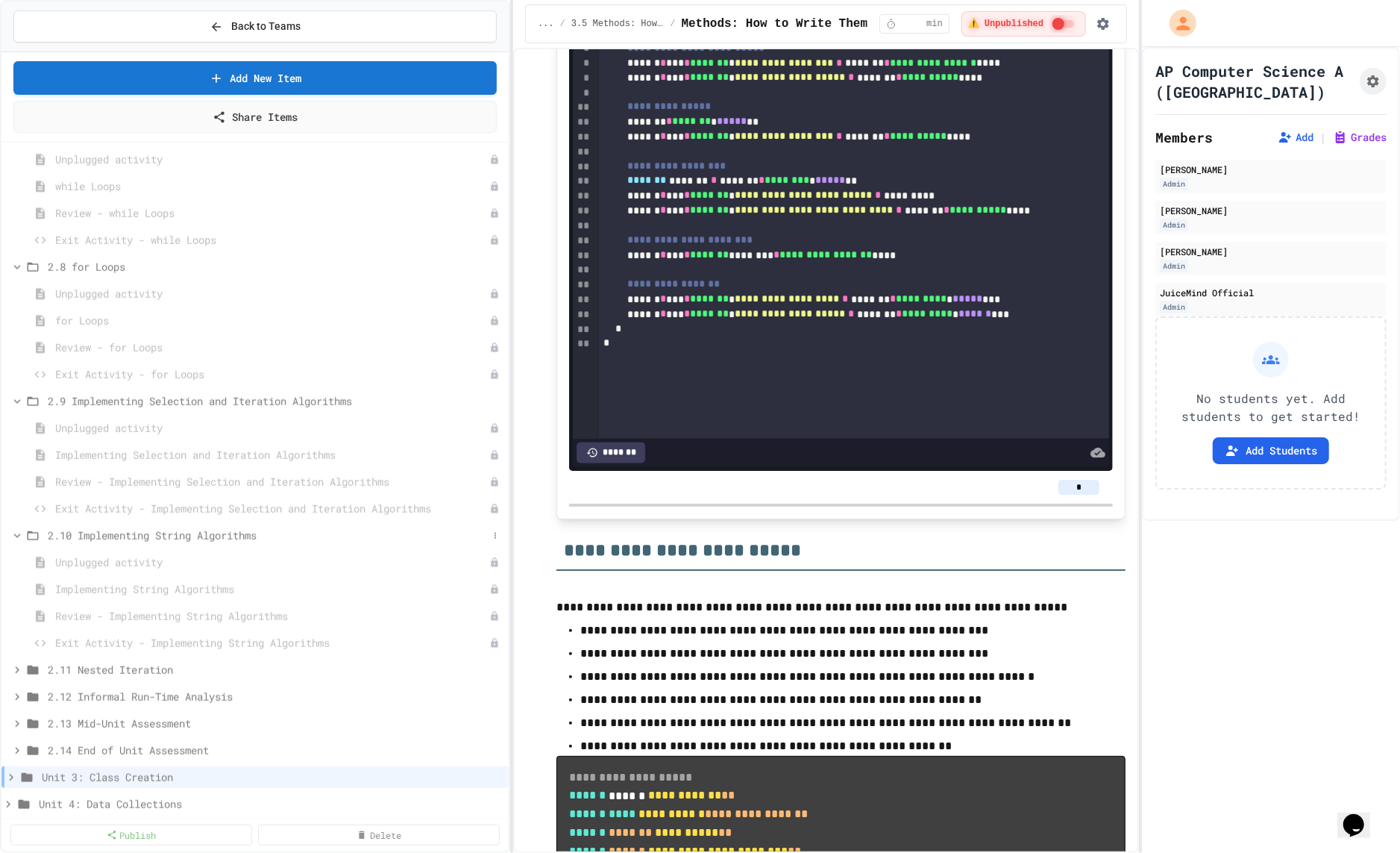
click at [142, 530] on span "2.10 Implementing String Algorithms" at bounding box center [267, 535] width 440 height 15
click at [147, 501] on span "2.9 Implementing Selection and Iteration Algorithms" at bounding box center [267, 508] width 440 height 15
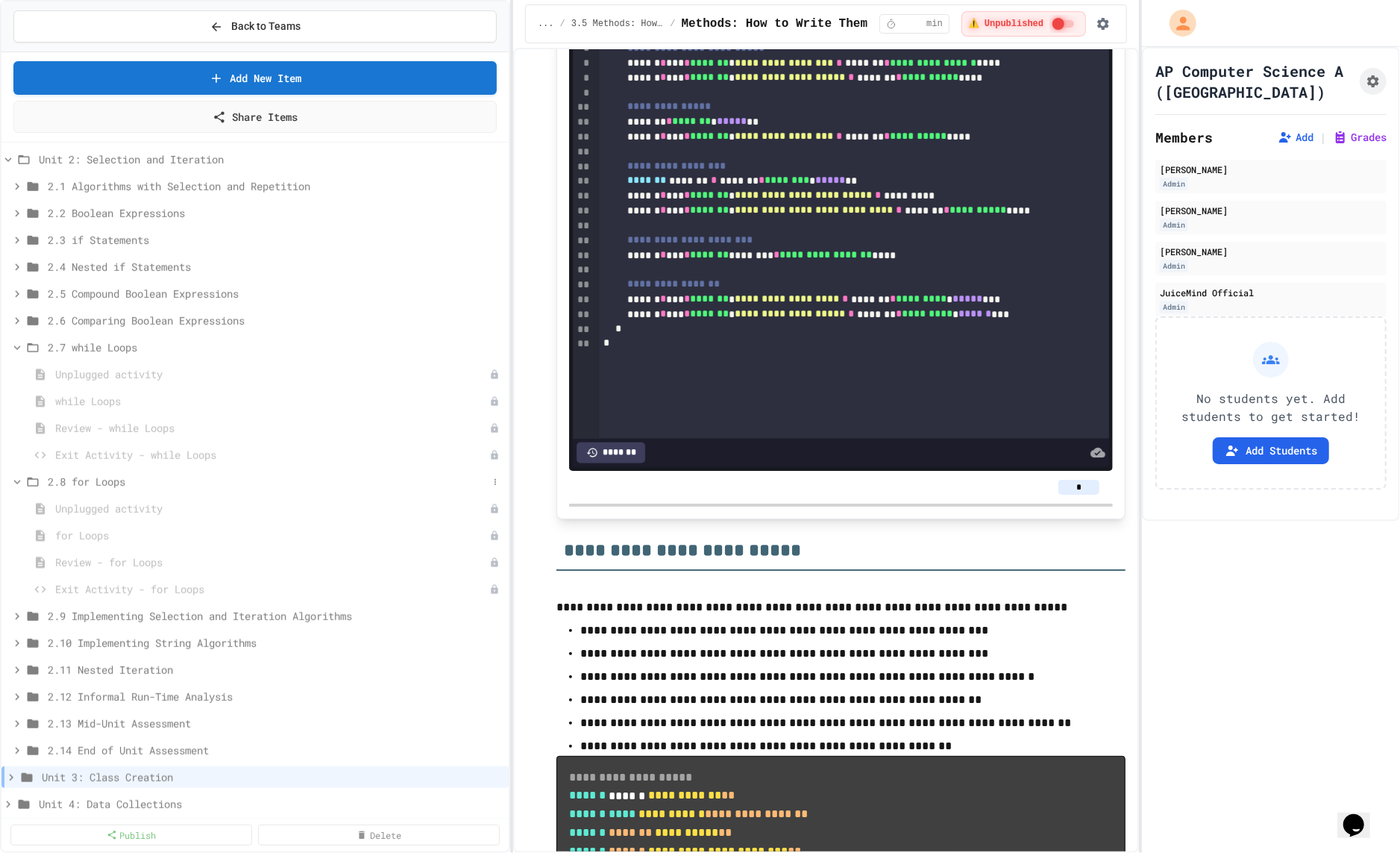
click at [124, 477] on span "2.8 for Loops" at bounding box center [267, 481] width 440 height 15
click at [125, 457] on span "2.7 while Loops" at bounding box center [267, 455] width 440 height 15
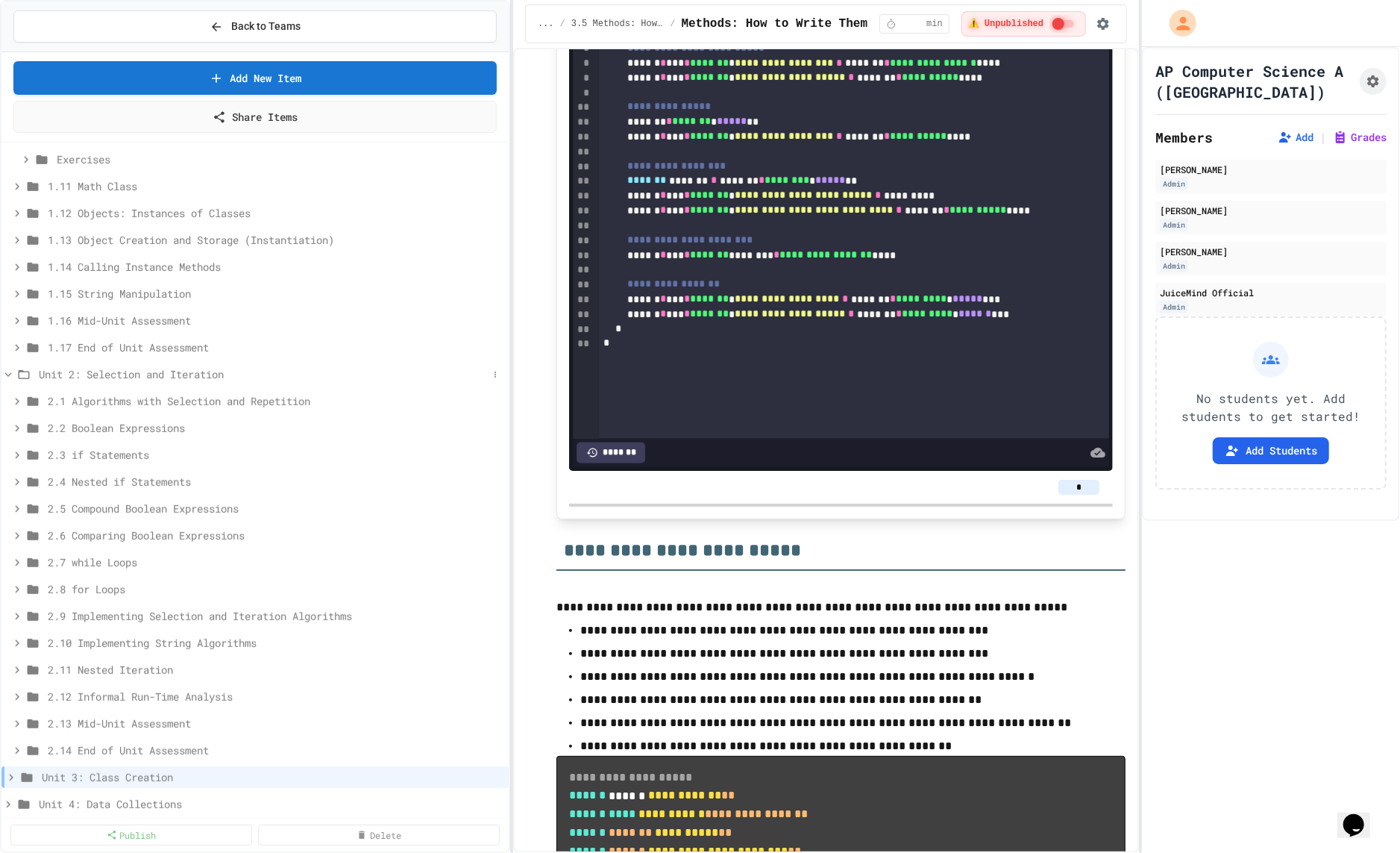
click at [117, 373] on span "Unit 2: Selection and Iteration" at bounding box center [264, 374] width 449 height 15
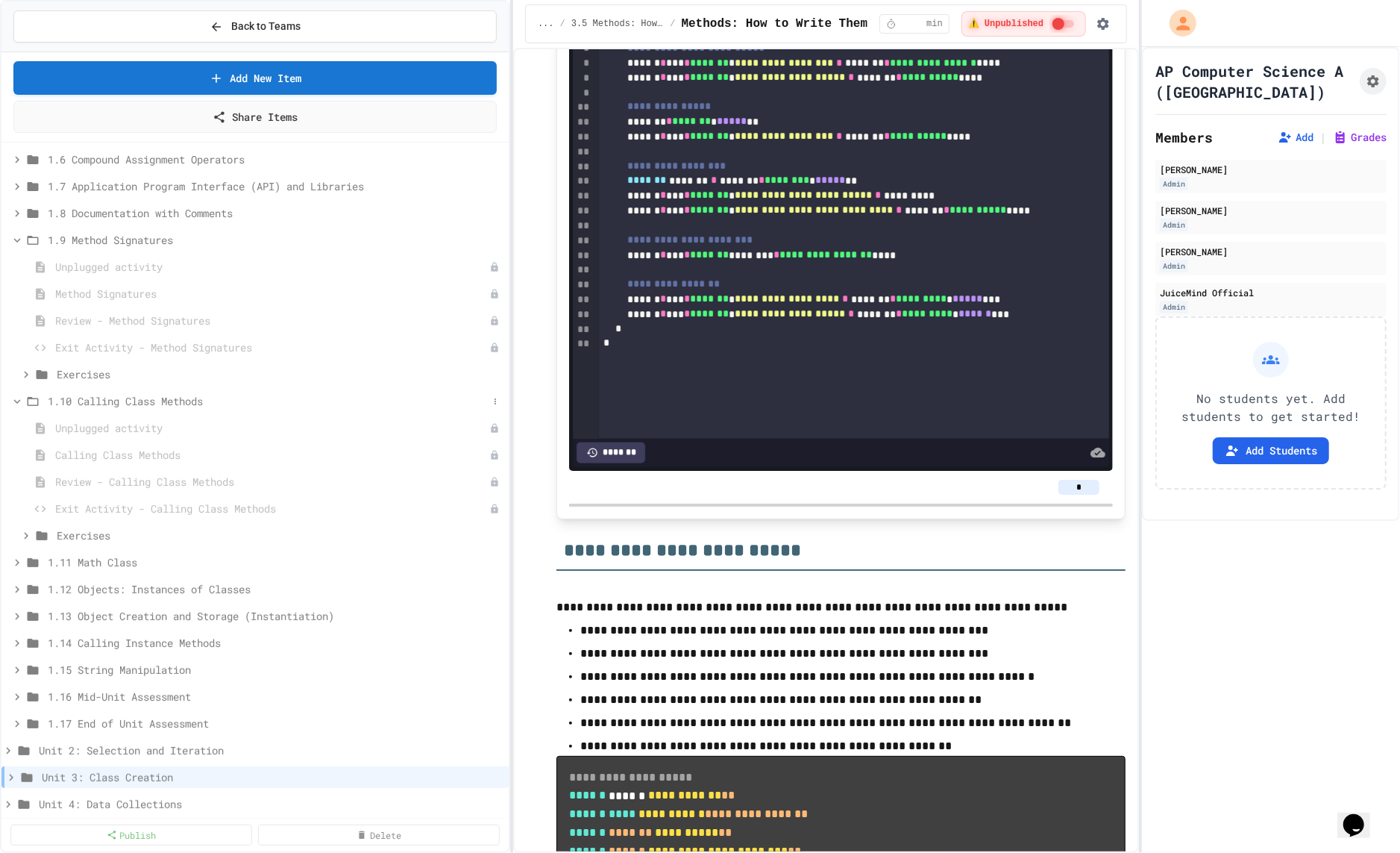
click at [100, 394] on span "1.10 Calling Class Methods" at bounding box center [267, 401] width 440 height 15
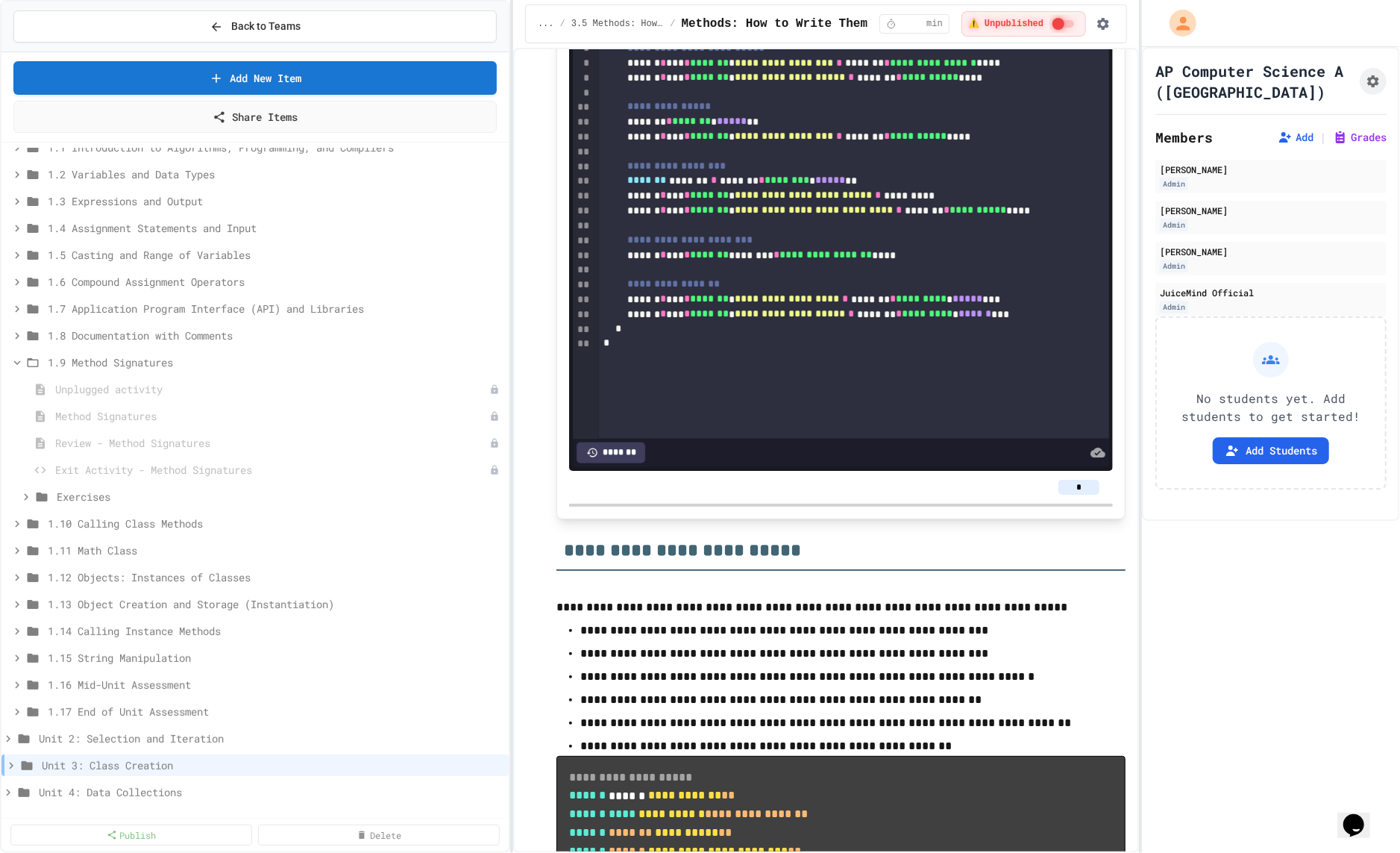
scroll to position [33, 0]
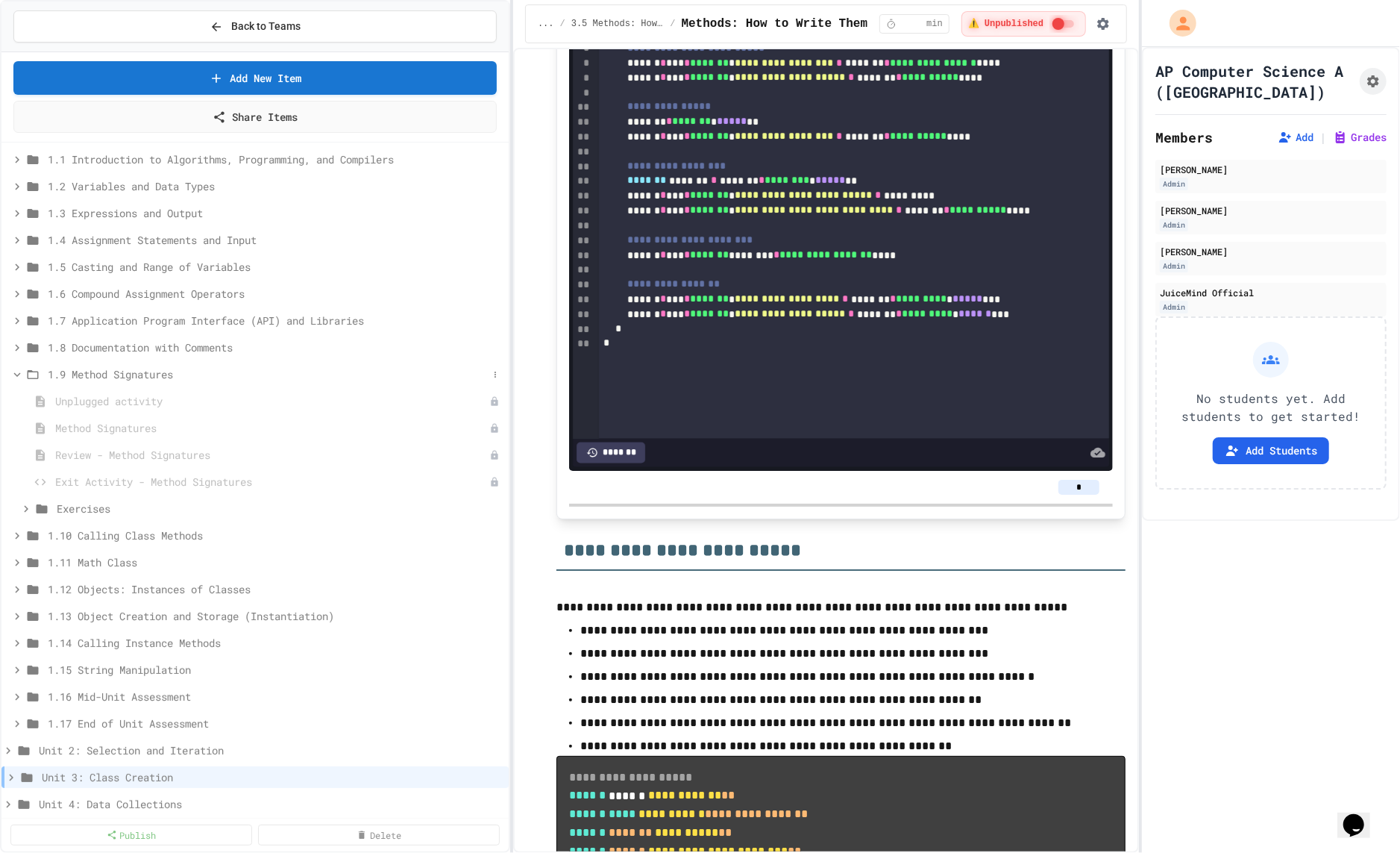
click at [103, 375] on span "1.9 Method Signatures" at bounding box center [267, 374] width 440 height 15
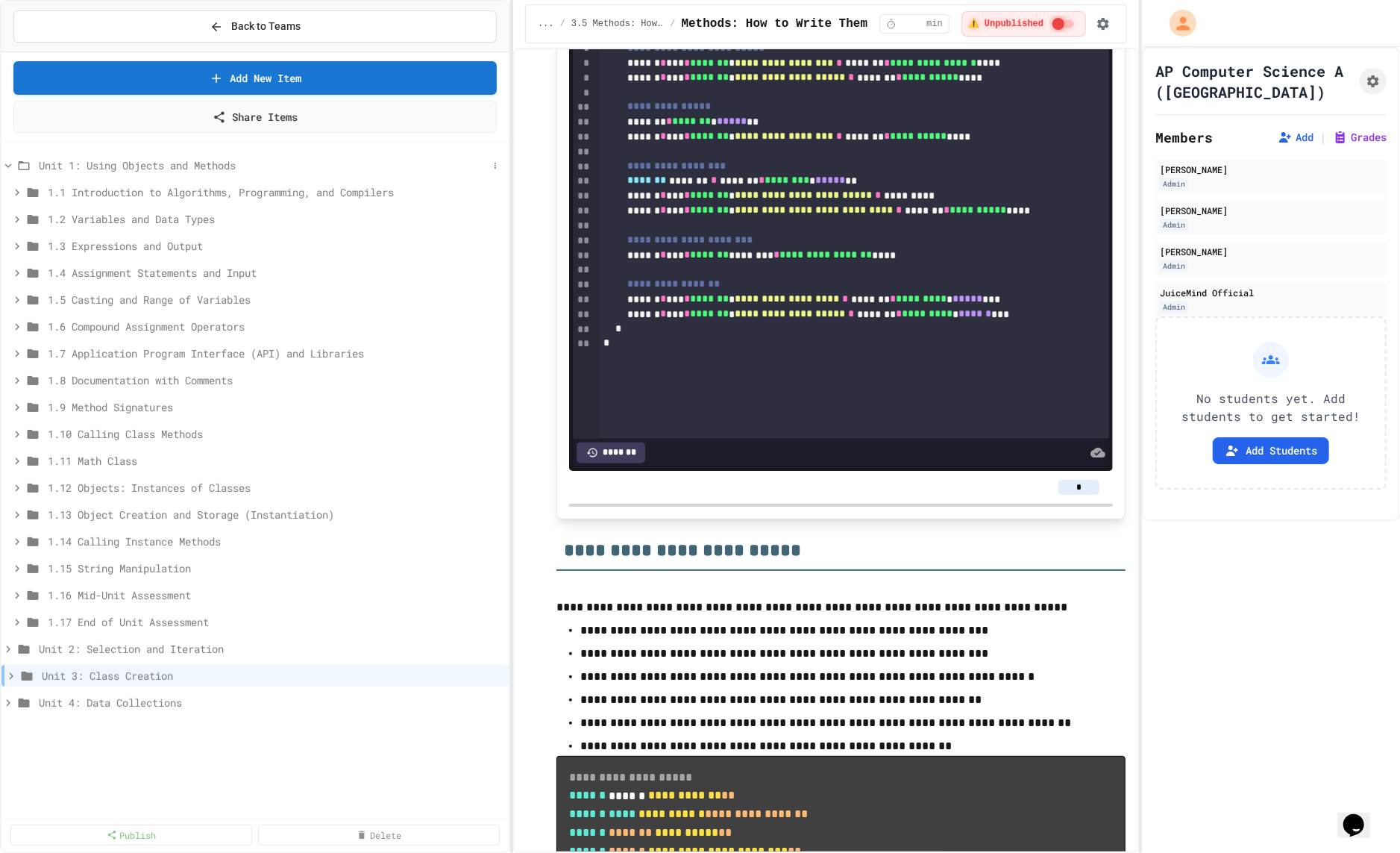
click at [127, 169] on span "Unit 1: Using Objects and Methods" at bounding box center [264, 165] width 449 height 15
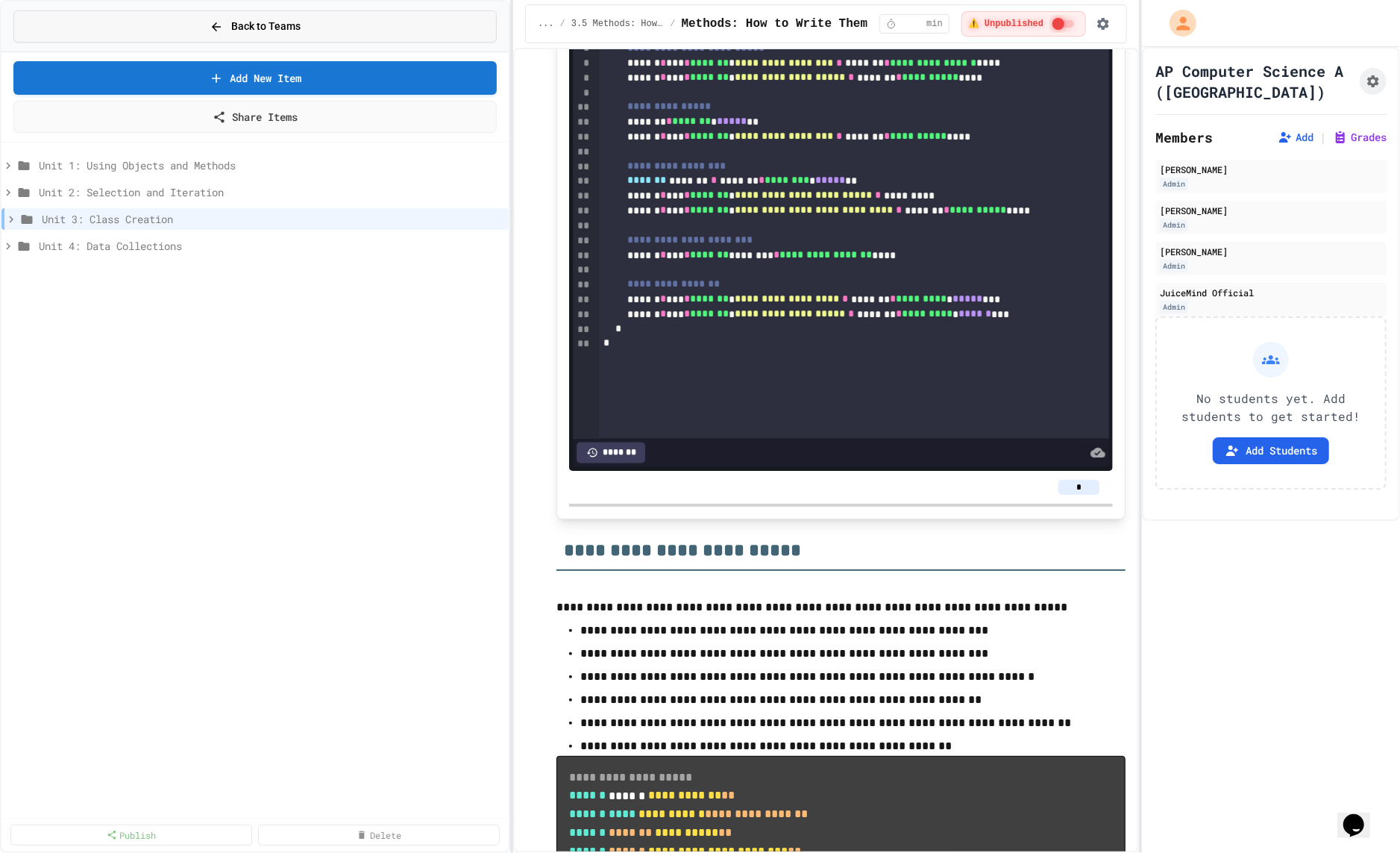
click at [220, 28] on icon at bounding box center [216, 27] width 14 height 14
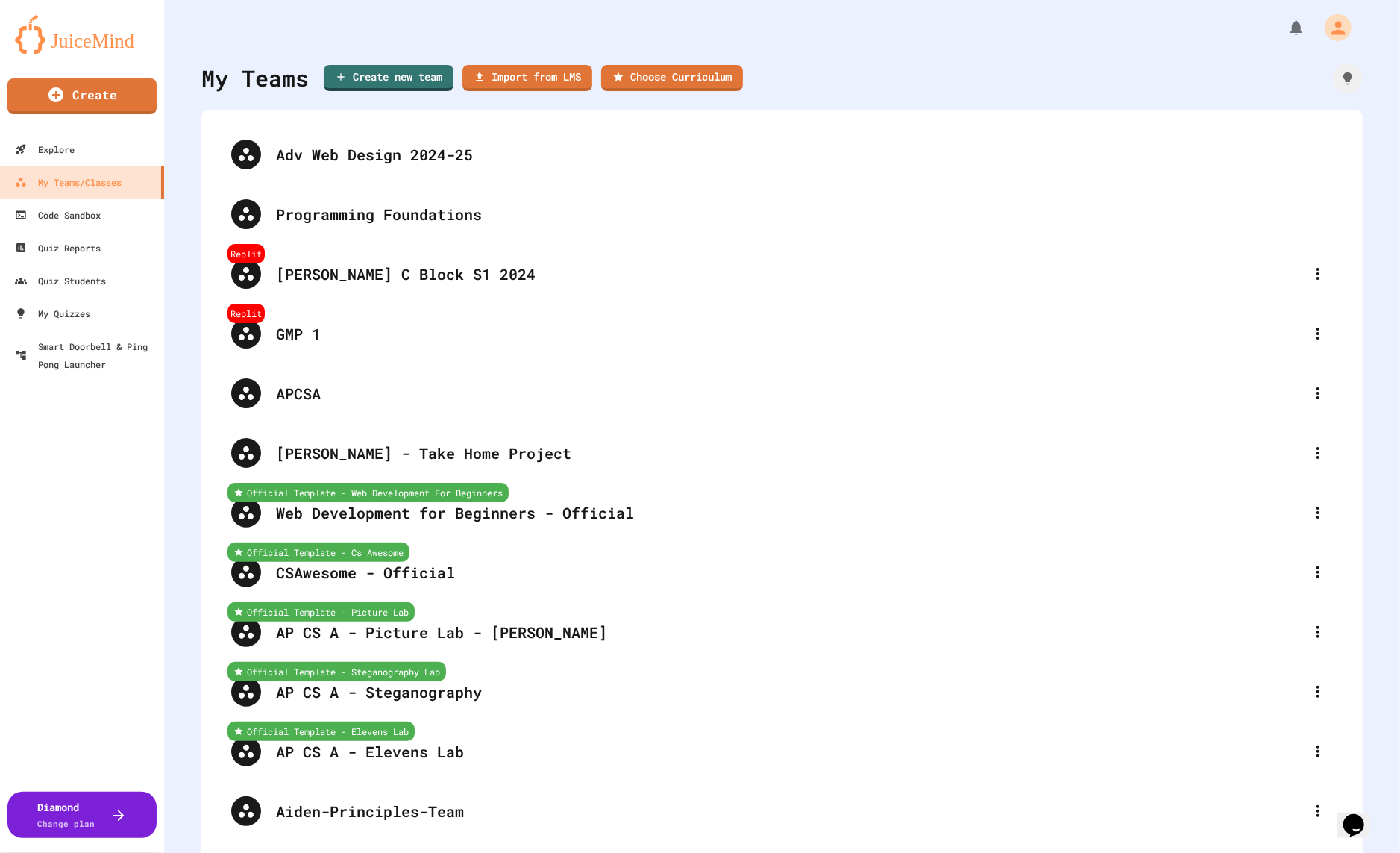
scroll to position [2533, 0]
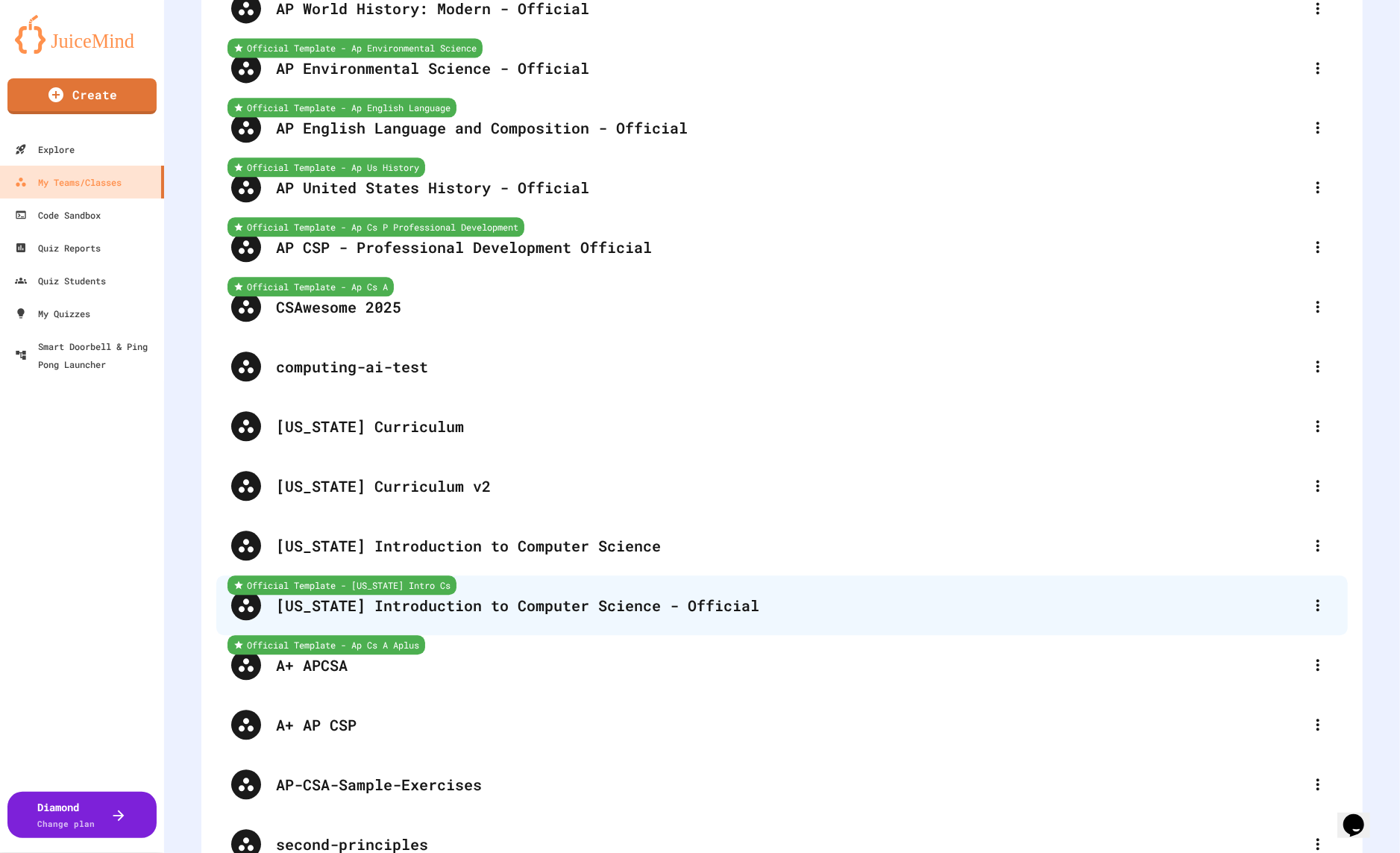
click at [459, 600] on div "[US_STATE] Introduction to Computer Science - Official" at bounding box center [789, 605] width 1027 height 22
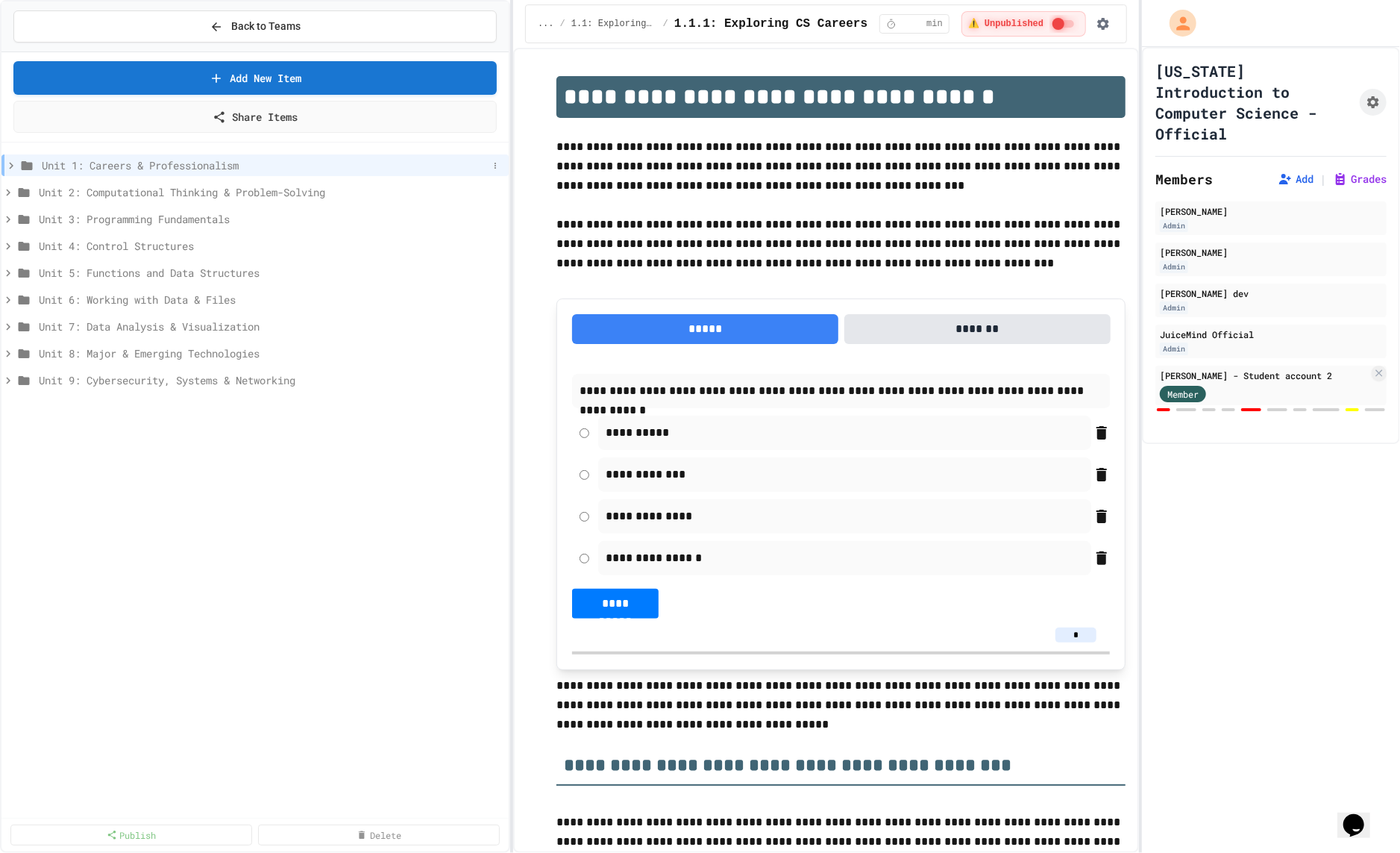
click at [262, 155] on div "Unit 1: Careers & Professionalism" at bounding box center [255, 164] width 507 height 21
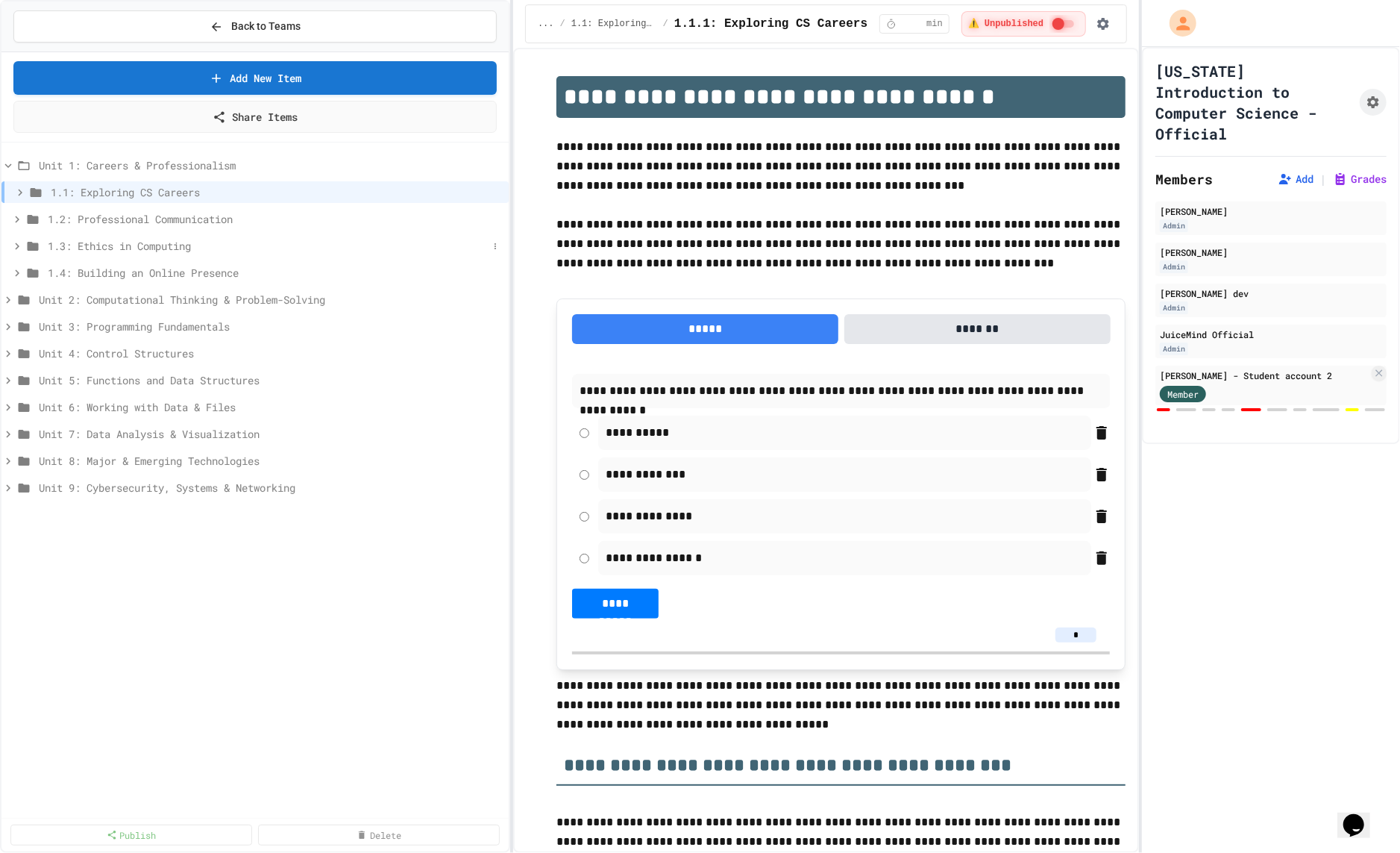
click at [214, 238] on span "1.3: Ethics in Computing" at bounding box center [267, 246] width 440 height 15
click at [206, 277] on span "1.3.1 Ethics in Computer Science" at bounding box center [265, 272] width 420 height 15
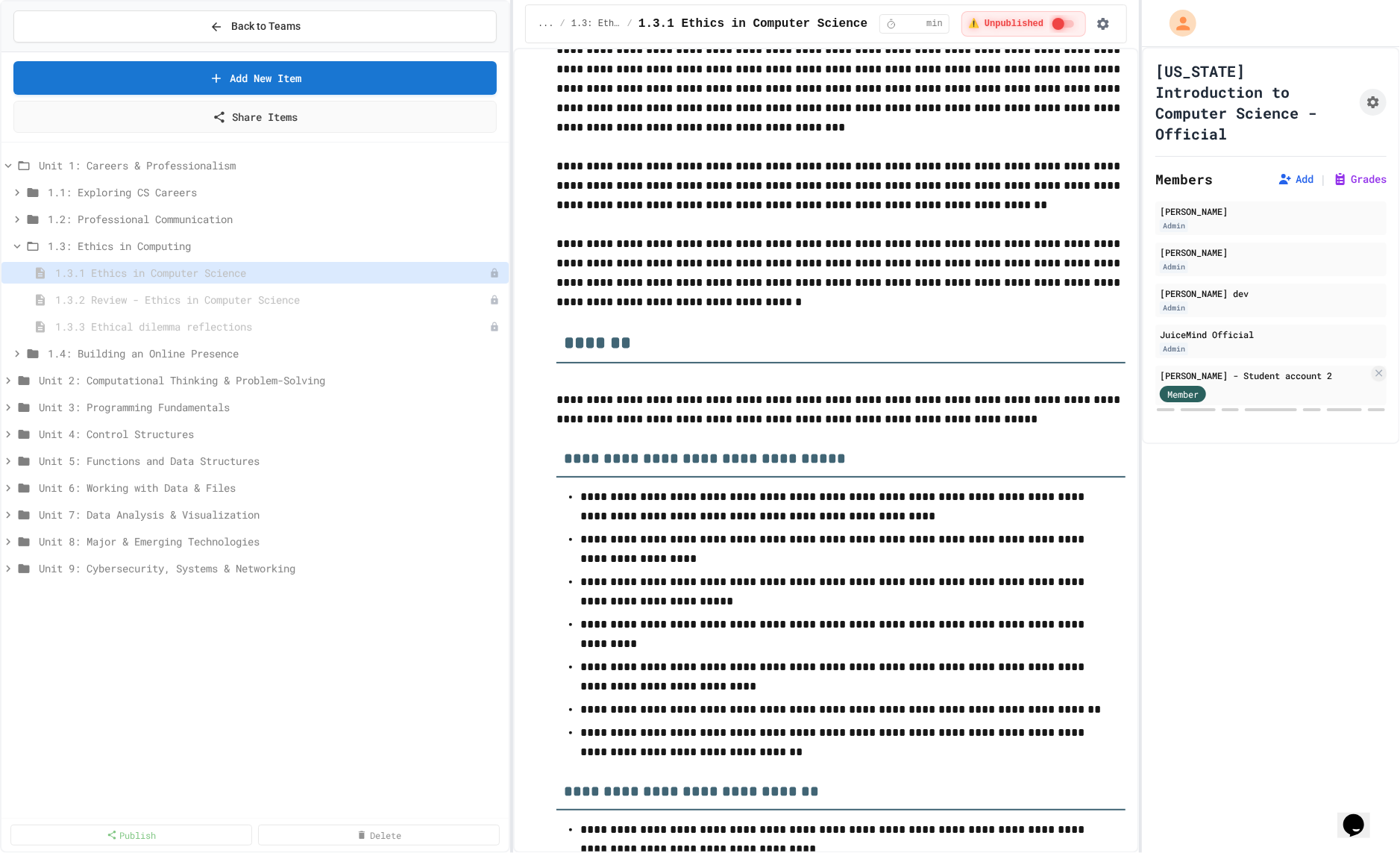
scroll to position [6104, 0]
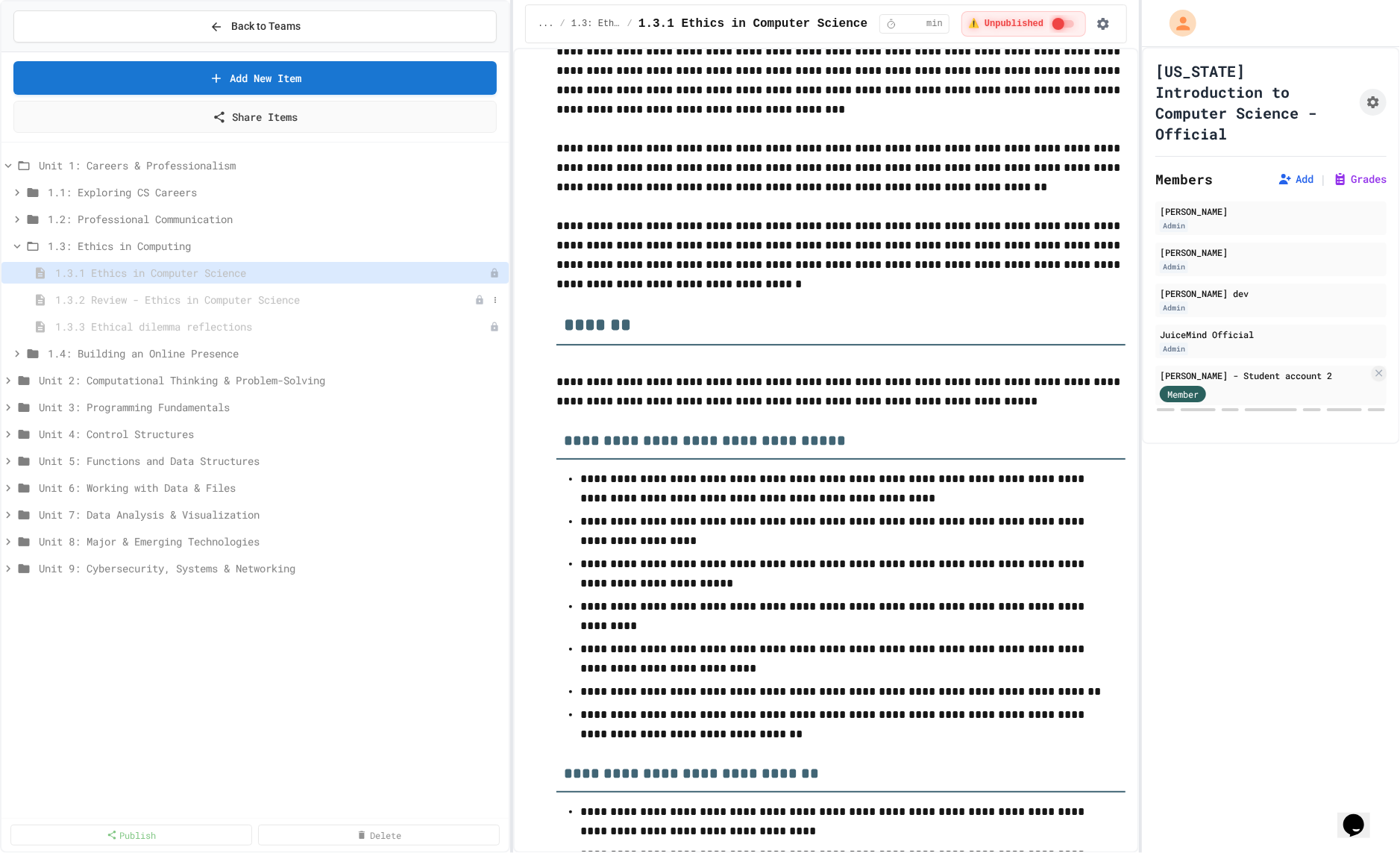
click at [383, 300] on span "1.3.2 Review - Ethics in Computer Science" at bounding box center [265, 300] width 420 height 15
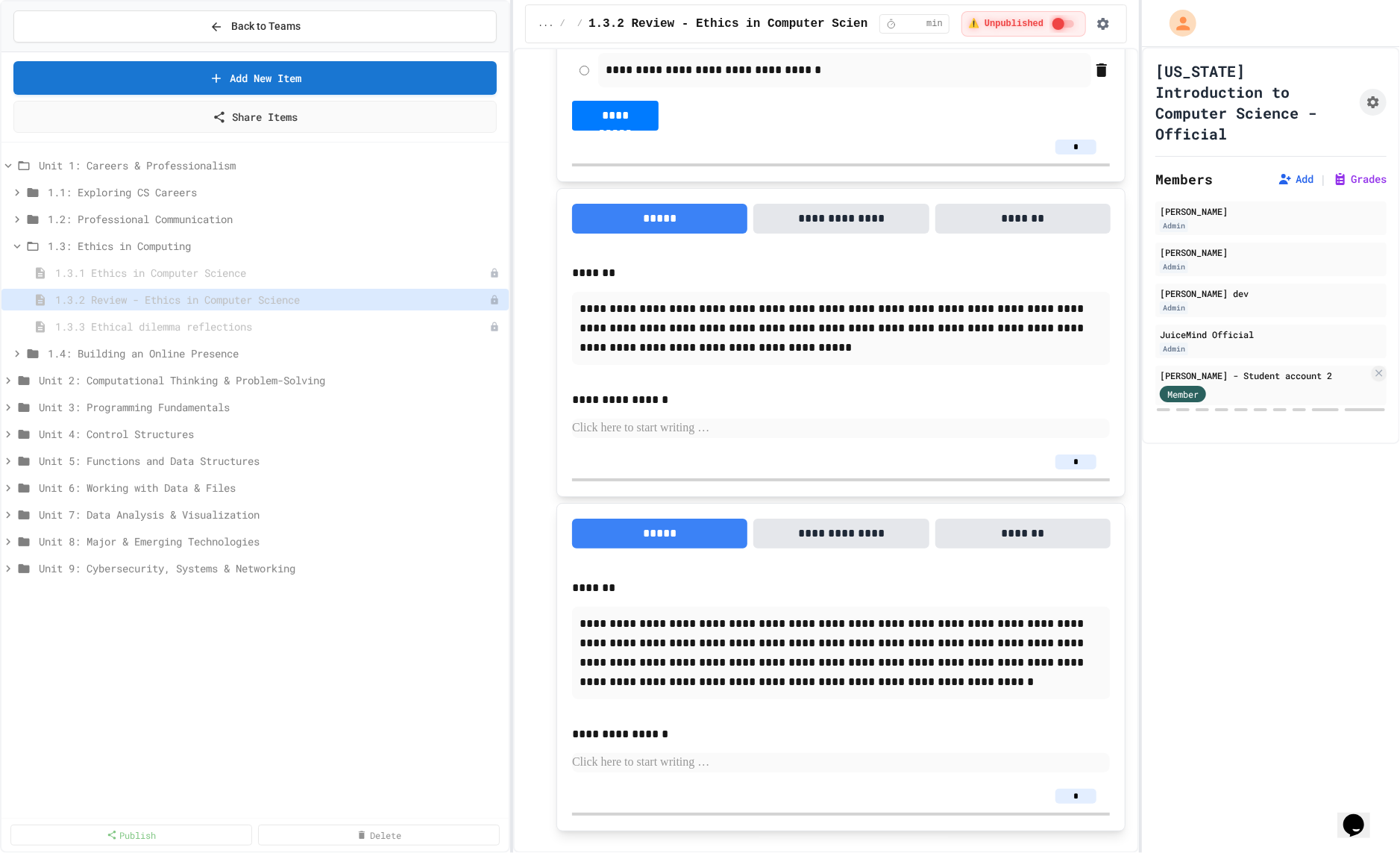
scroll to position [3334, 0]
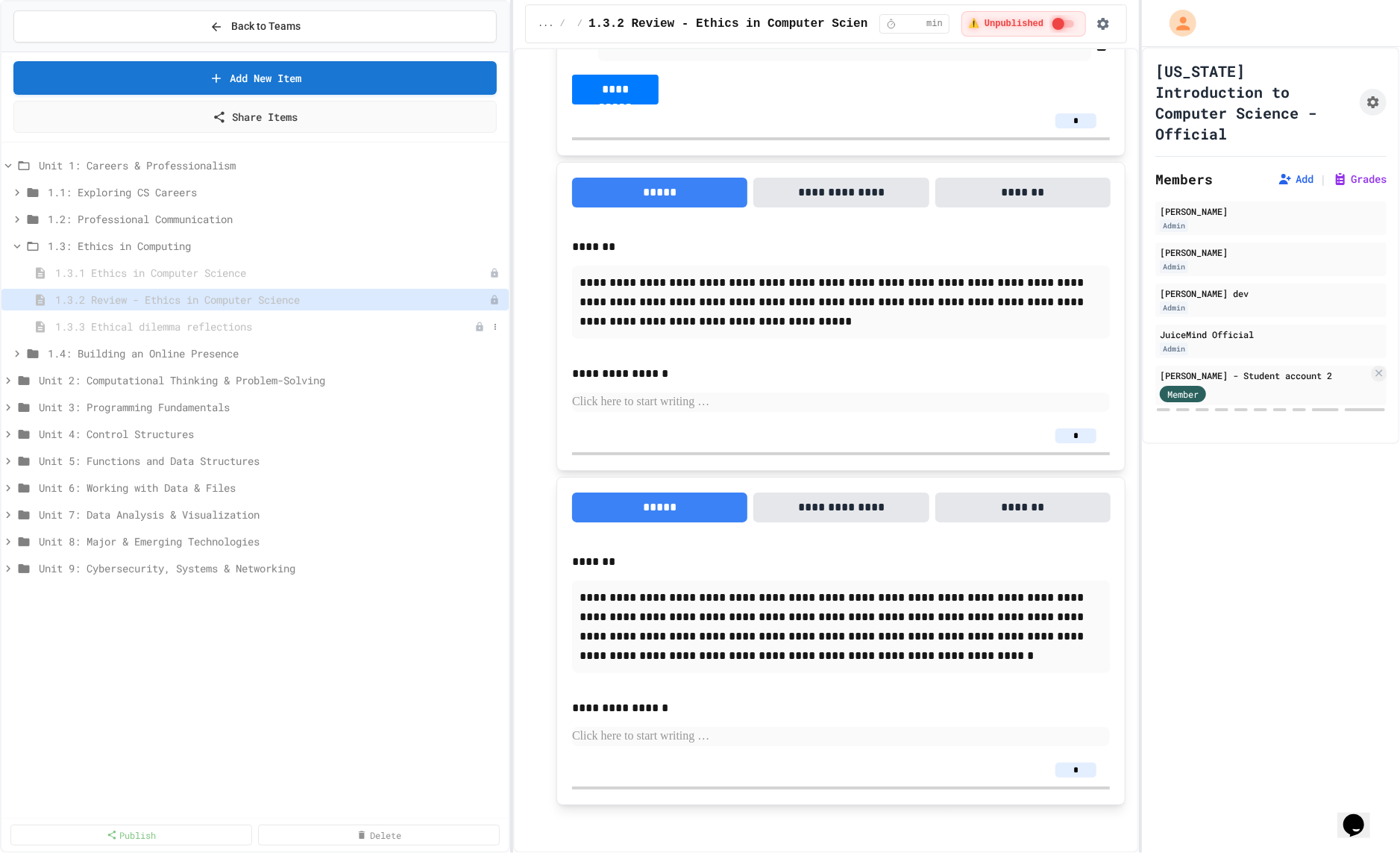
click at [318, 317] on div "1.3.3 Ethical dilemma reflections" at bounding box center [255, 326] width 507 height 21
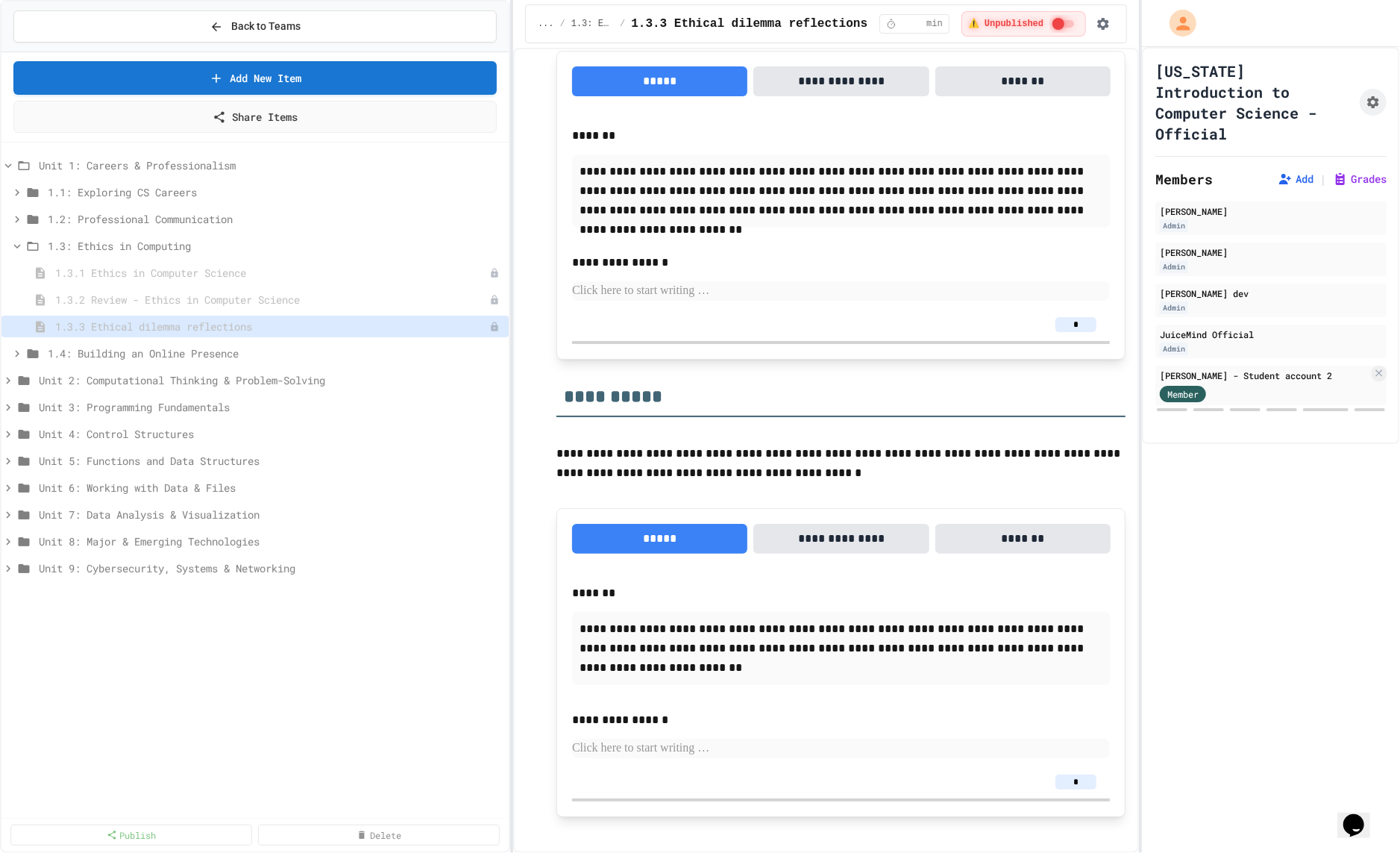
scroll to position [2635, 0]
